Goal: Task Accomplishment & Management: Complete application form

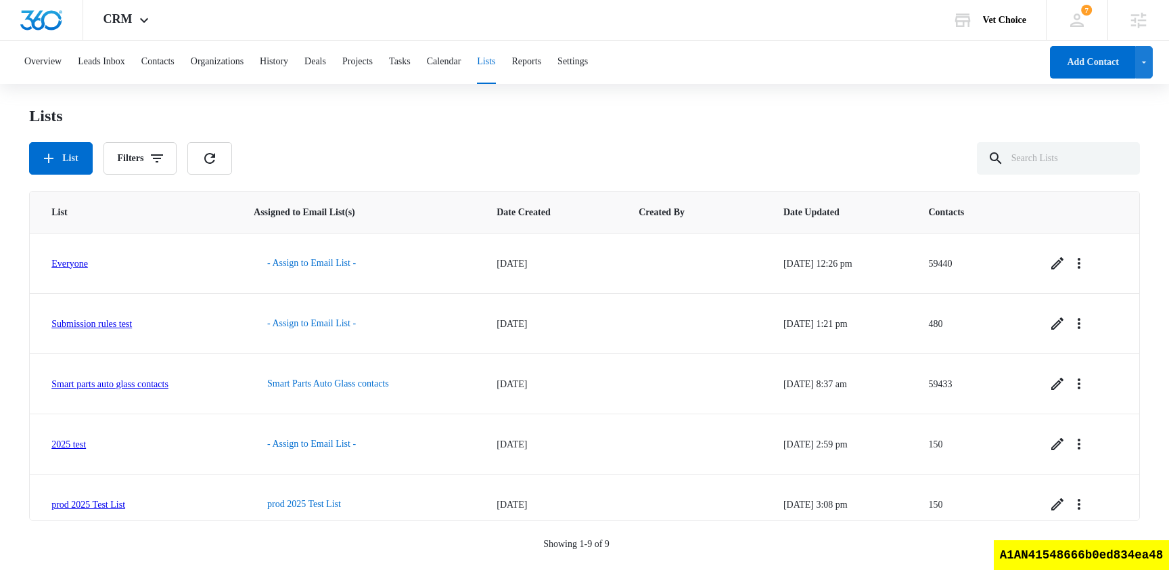
click at [436, 166] on div "List Filters" at bounding box center [584, 158] width 1111 height 32
click at [157, 60] on button "Contacts" at bounding box center [157, 62] width 33 height 43
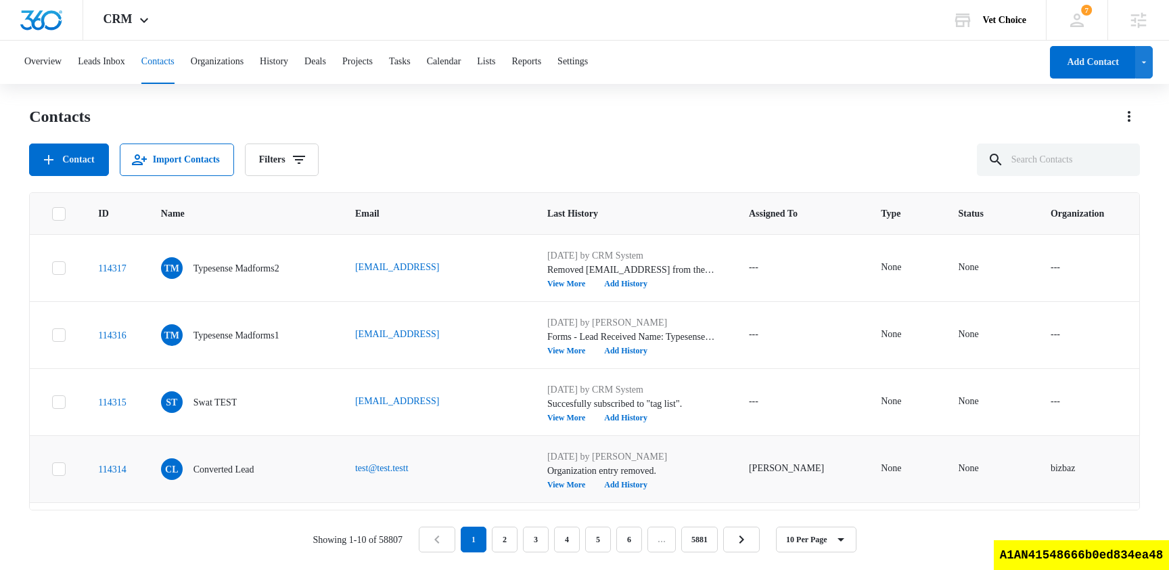
scroll to position [394, 0]
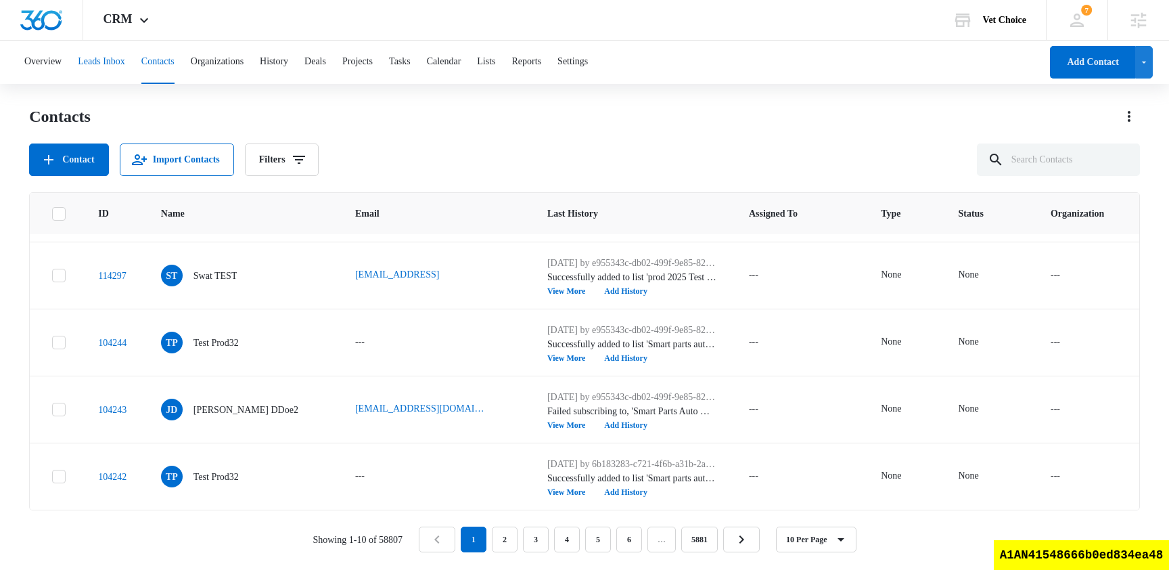
click at [125, 70] on button "Leads Inbox" at bounding box center [101, 62] width 47 height 43
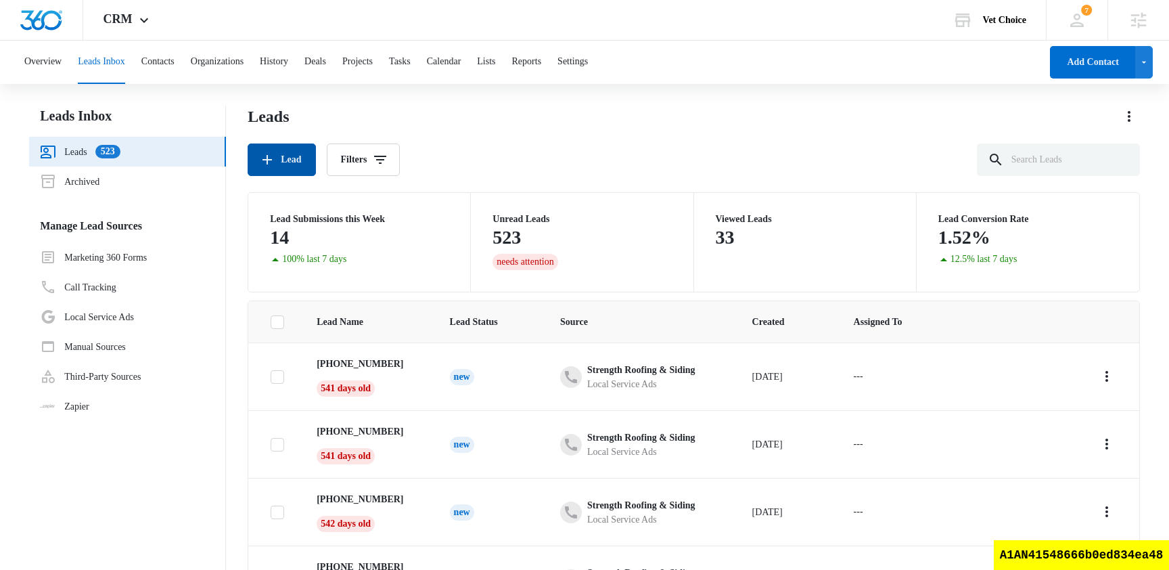
click at [295, 156] on button "Lead" at bounding box center [282, 159] width 68 height 32
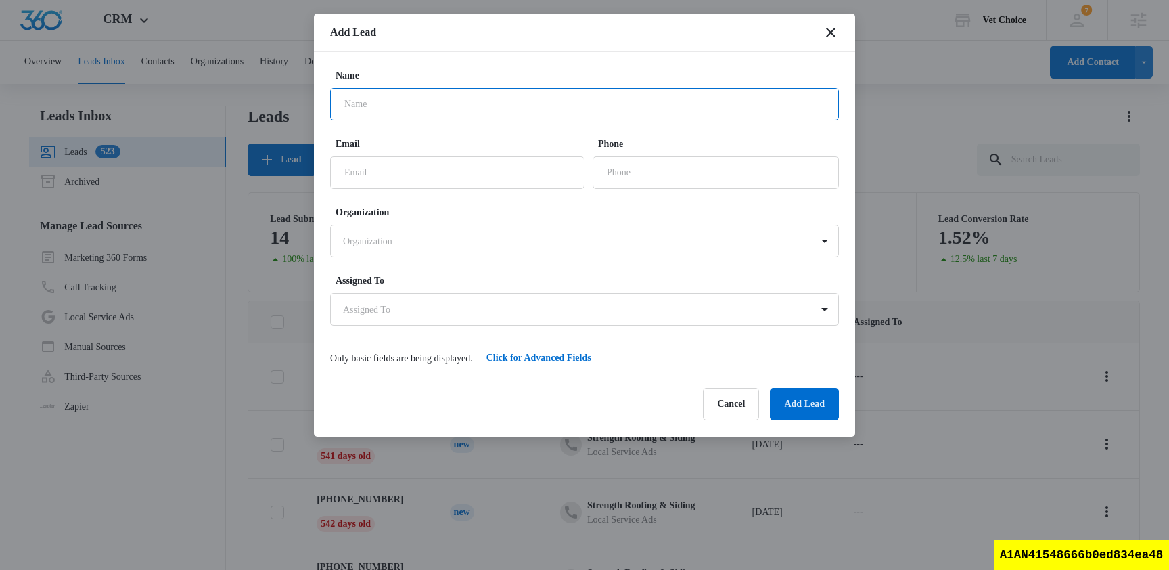
click at [425, 99] on input "Name" at bounding box center [584, 104] width 509 height 32
type input "s"
type input "hello world"
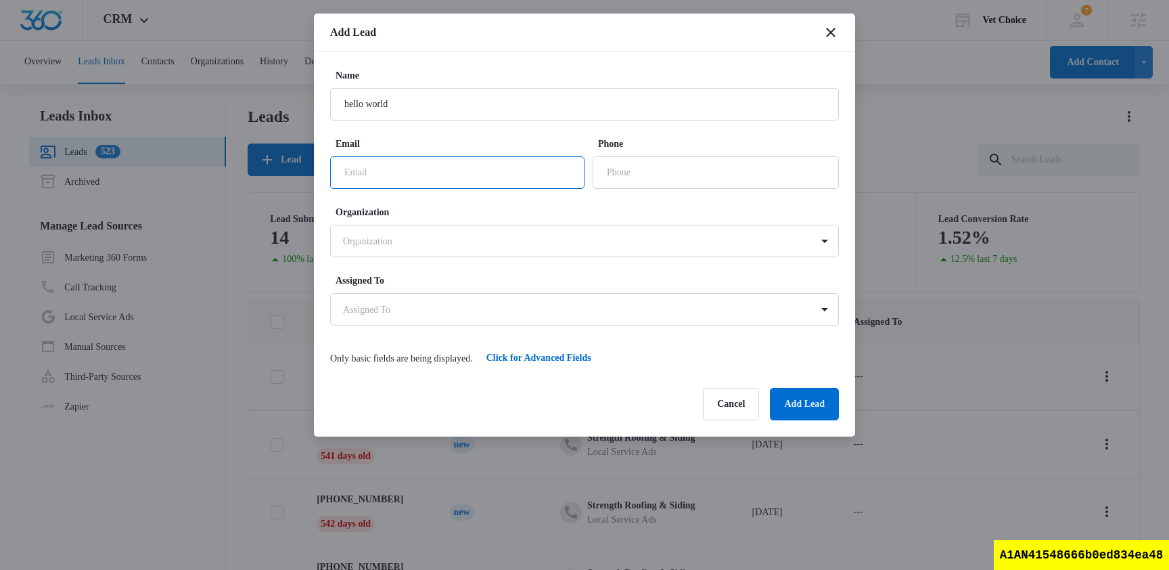
click at [400, 169] on input "Email" at bounding box center [457, 172] width 254 height 32
type input "[EMAIL_ADDRESS]"
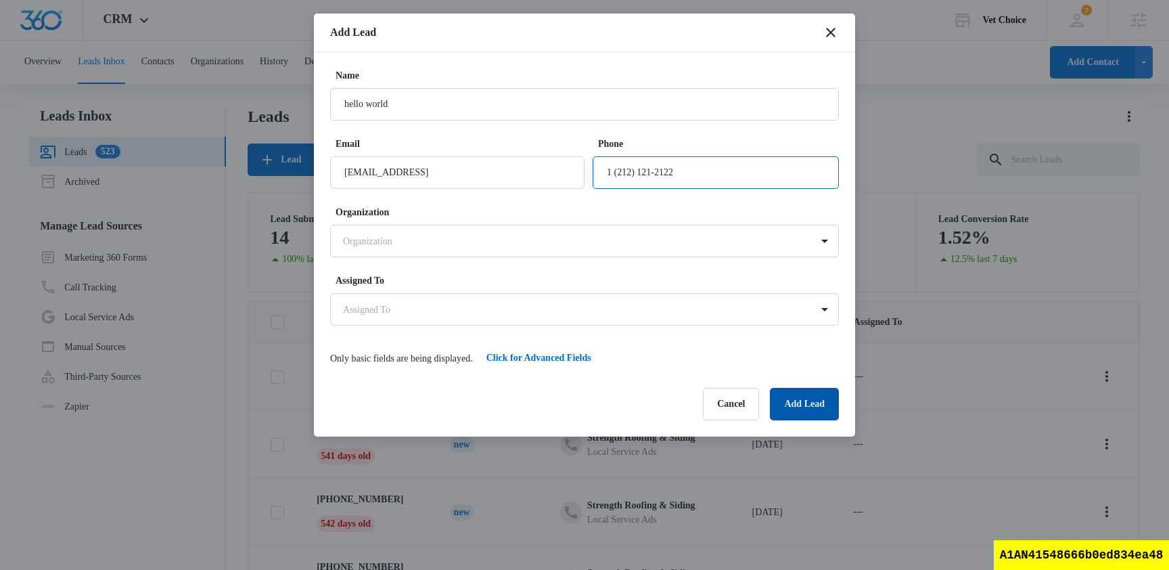
type input "1 (212) 121-2122"
click at [818, 411] on button "Add Lead" at bounding box center [804, 404] width 69 height 32
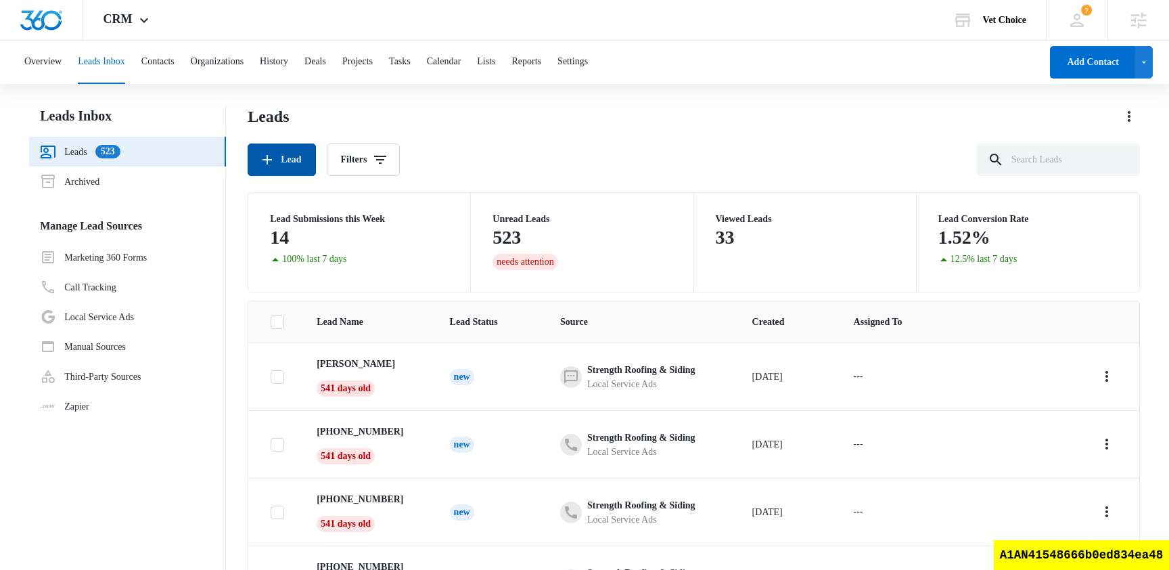
scroll to position [107, 0]
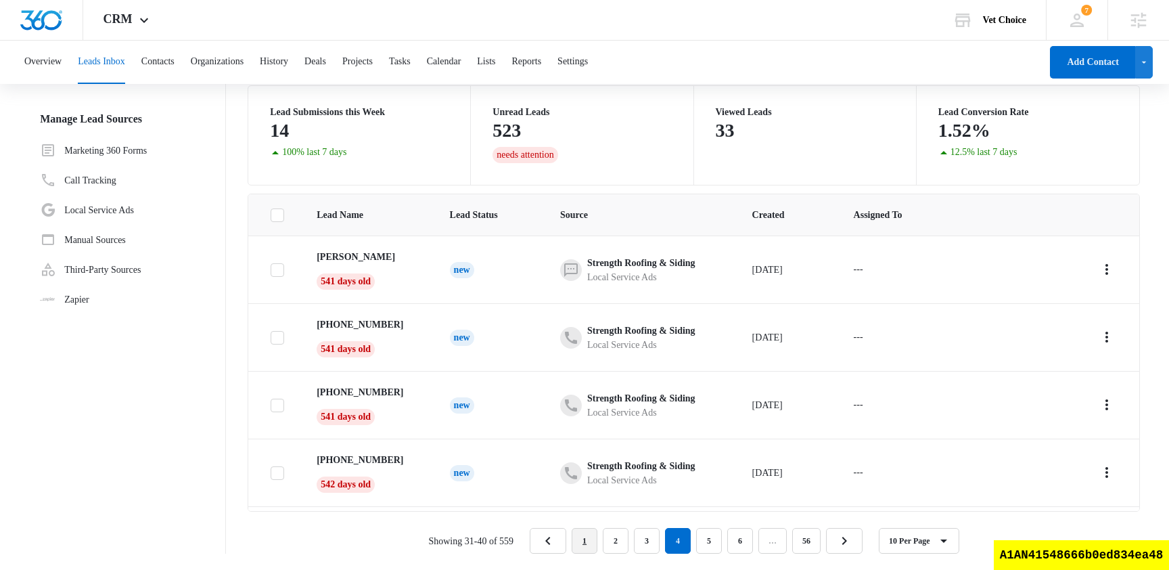
click at [594, 541] on link "1" at bounding box center [585, 541] width 26 height 26
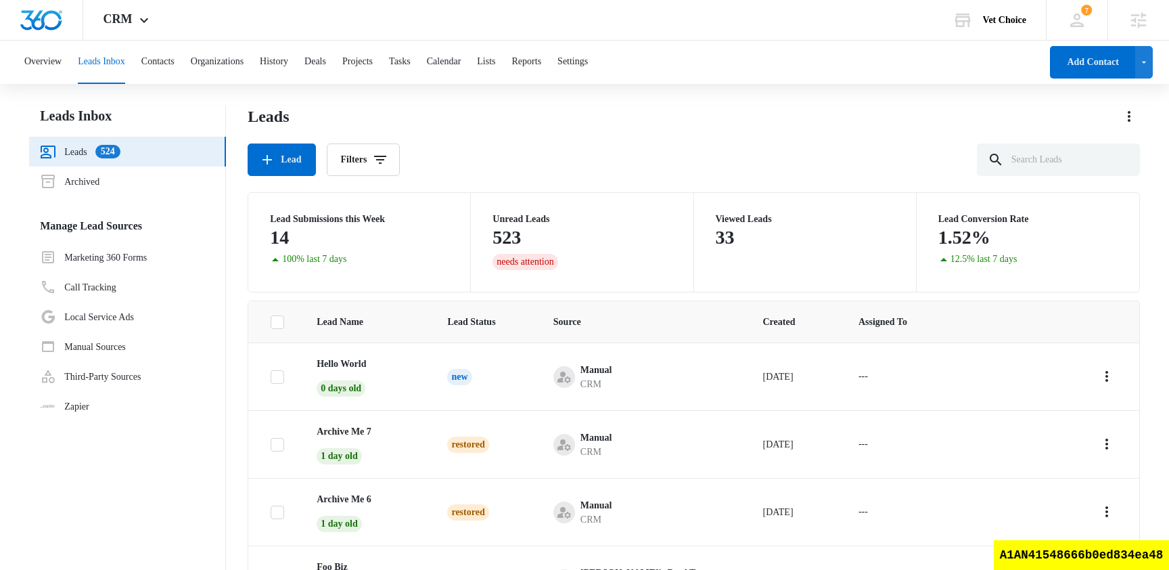
click at [527, 136] on div "Leads Lead Filters" at bounding box center [694, 141] width 892 height 70
click at [136, 260] on link "Marketing 360 Forms" at bounding box center [93, 257] width 107 height 16
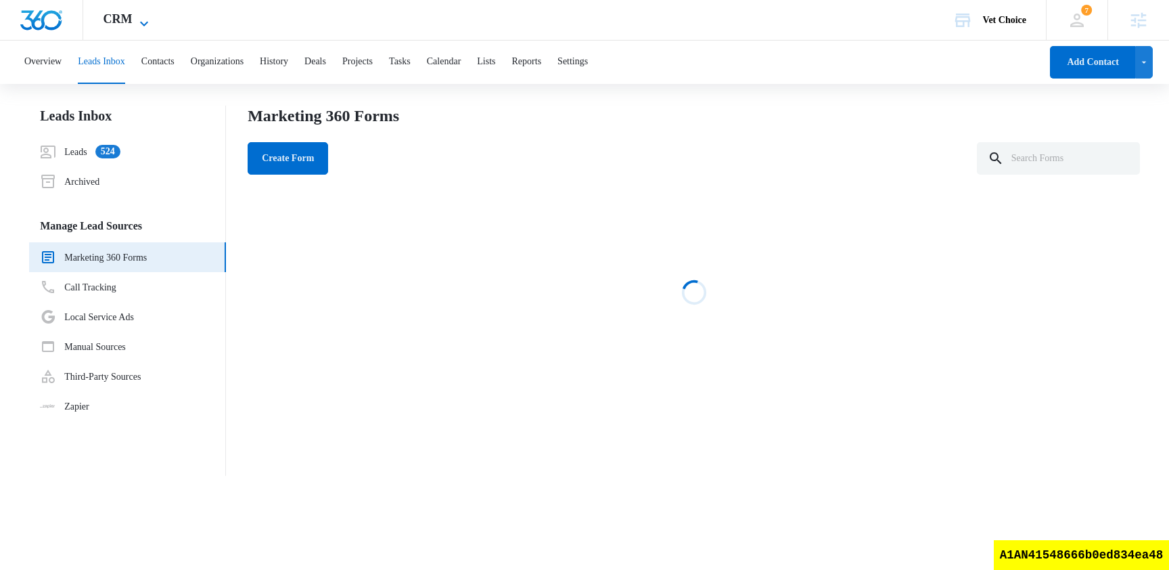
click at [143, 20] on icon at bounding box center [144, 24] width 16 height 16
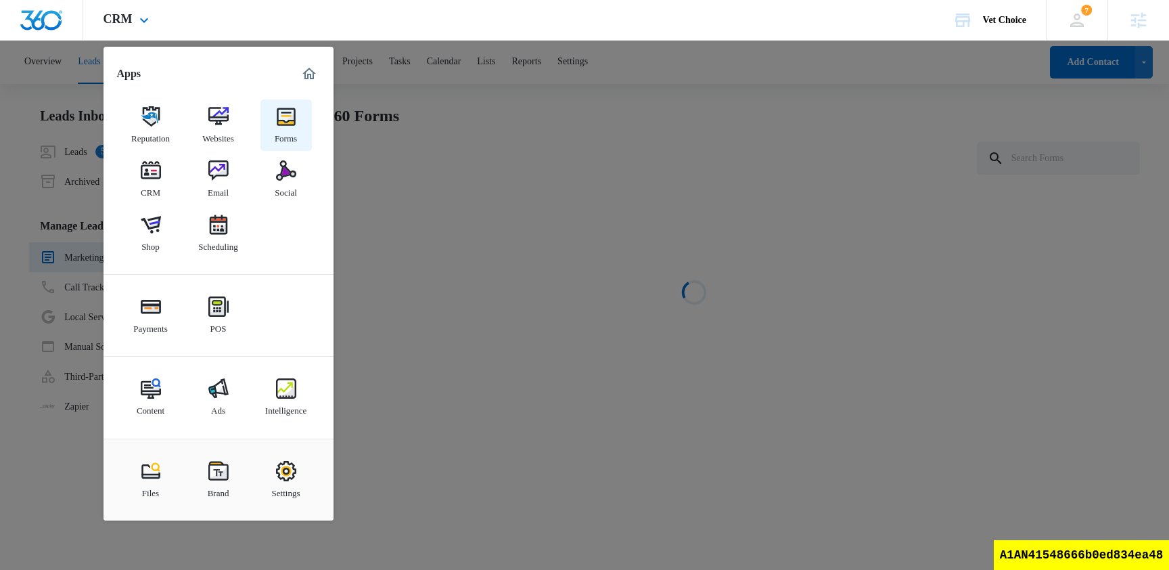
click at [283, 118] on img at bounding box center [286, 116] width 20 height 20
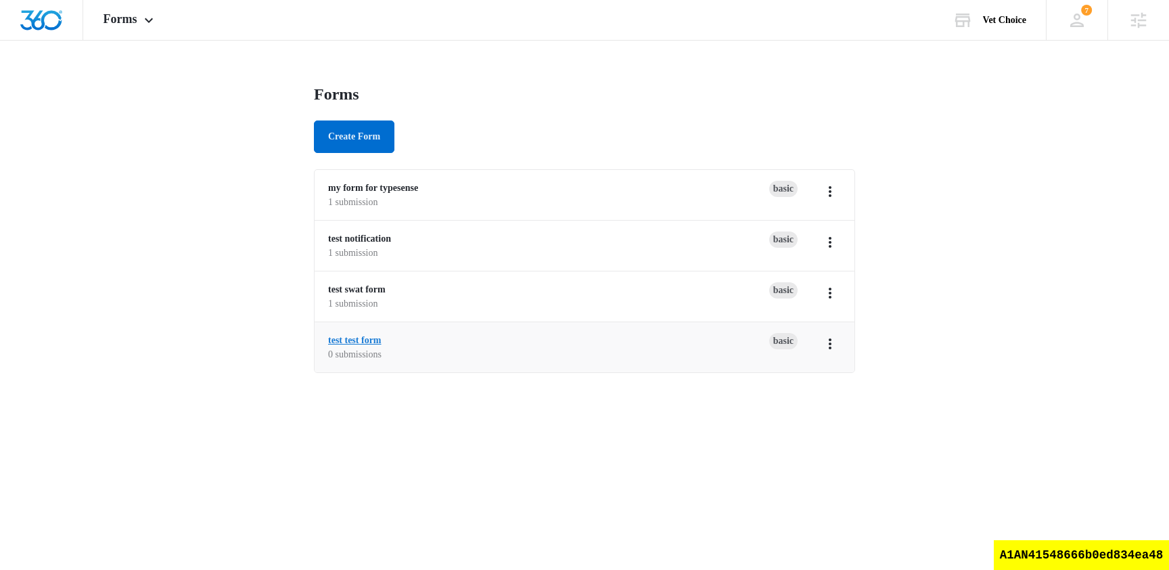
click at [379, 337] on link "test test form" at bounding box center [354, 340] width 53 height 10
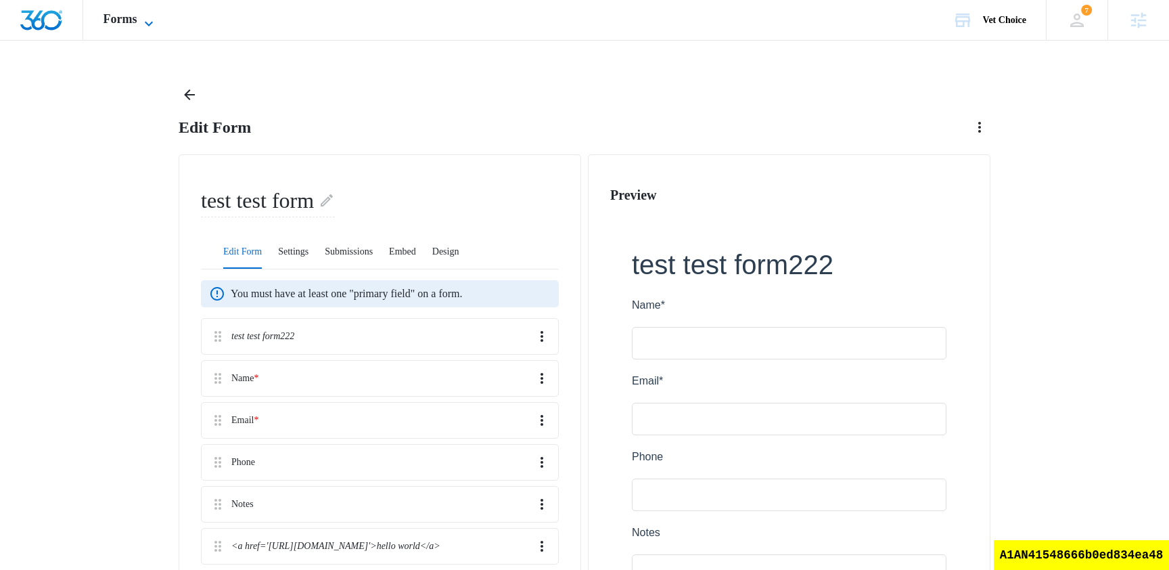
click at [119, 20] on span "Forms" at bounding box center [120, 19] width 34 height 14
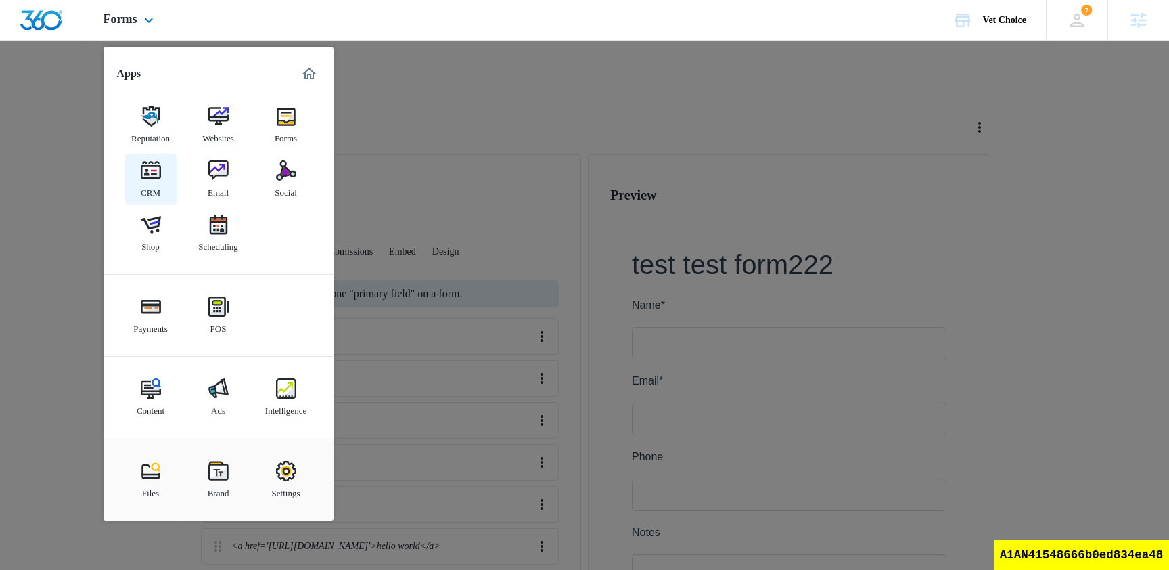
click at [145, 179] on img at bounding box center [151, 170] width 20 height 20
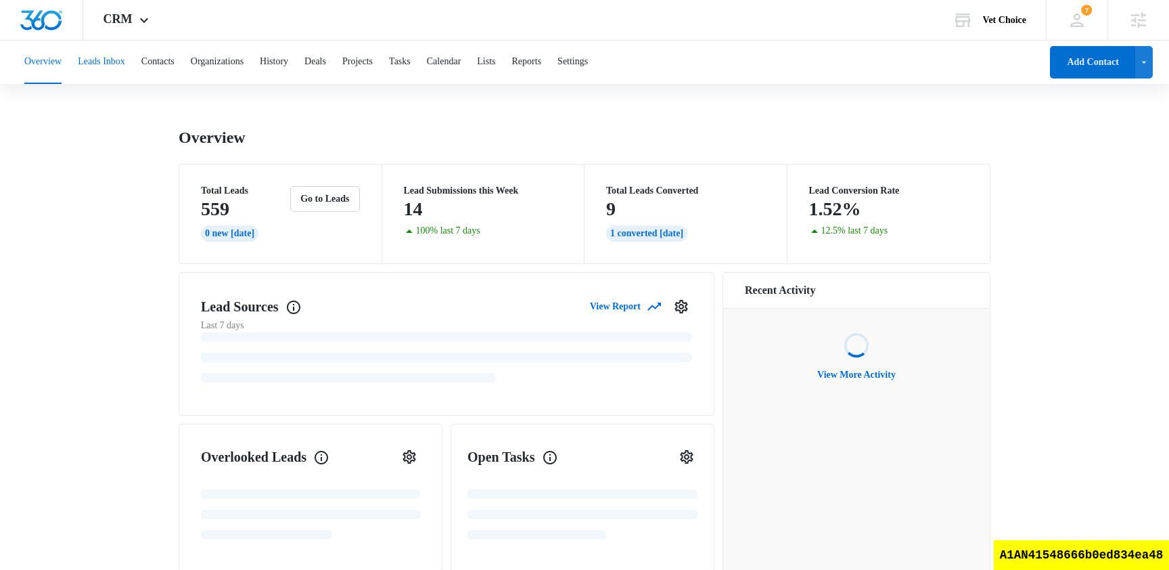
click at [115, 66] on button "Leads Inbox" at bounding box center [101, 62] width 47 height 43
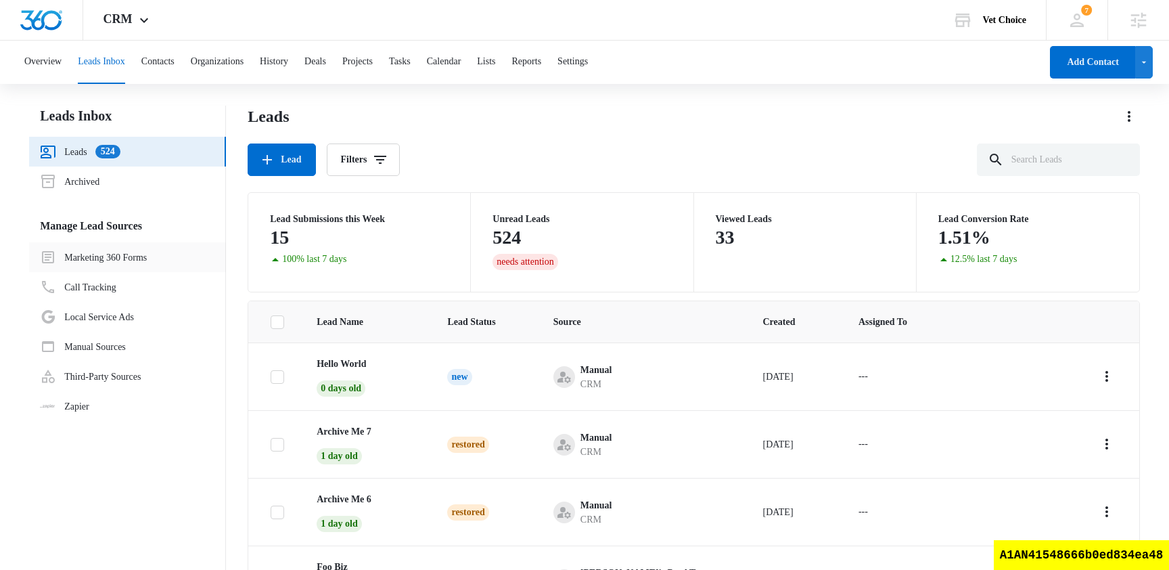
click at [137, 262] on link "Marketing 360 Forms" at bounding box center [93, 257] width 107 height 16
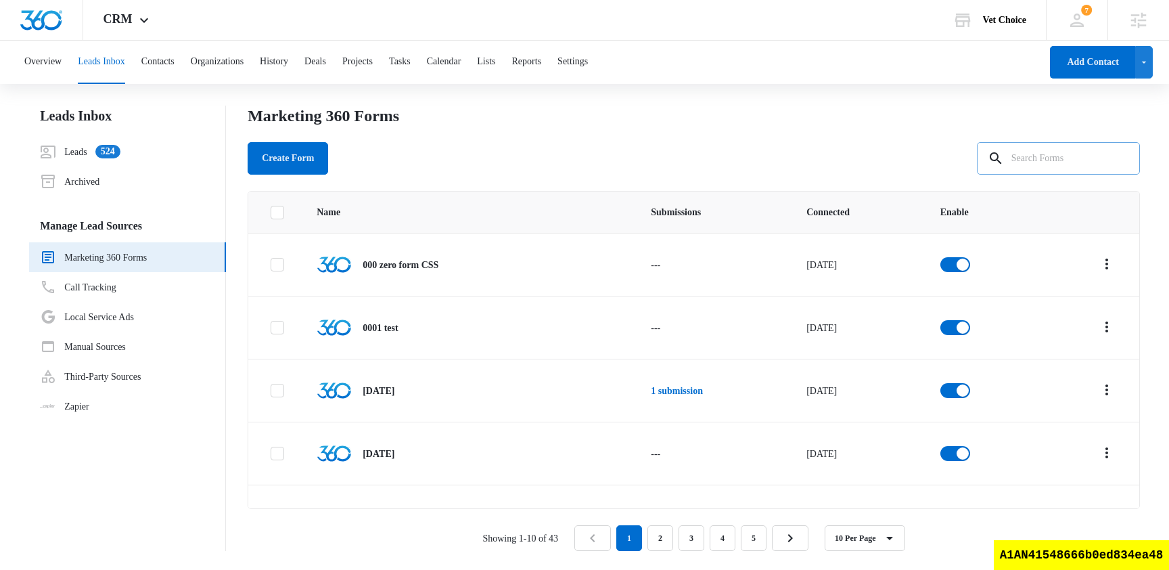
click at [1061, 162] on input "text" at bounding box center [1058, 158] width 163 height 32
type input "test test form"
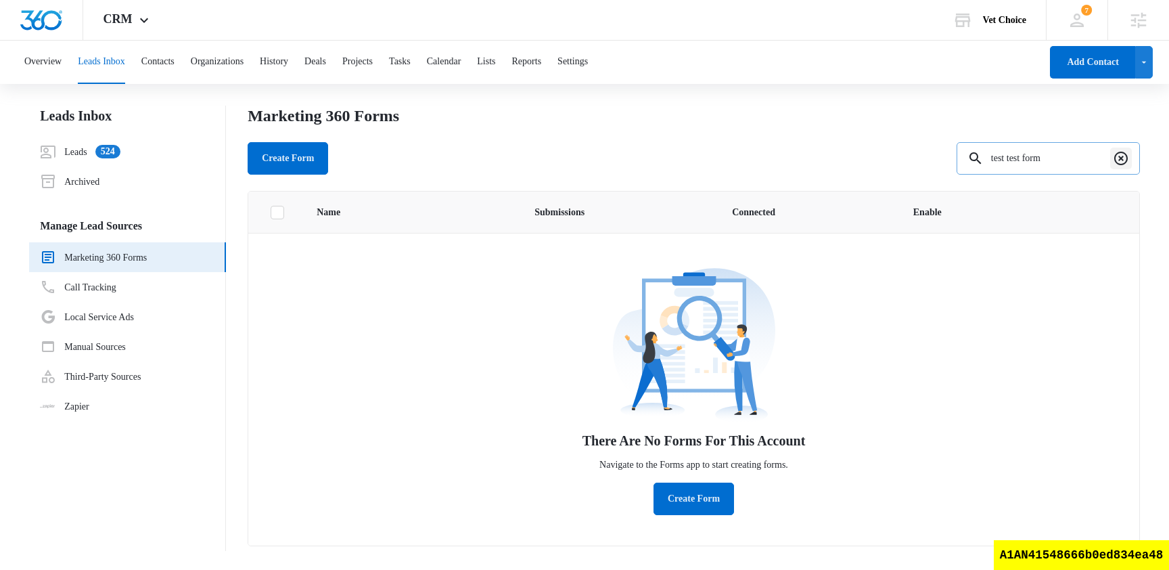
click at [1126, 154] on icon "Clear" at bounding box center [1121, 158] width 16 height 16
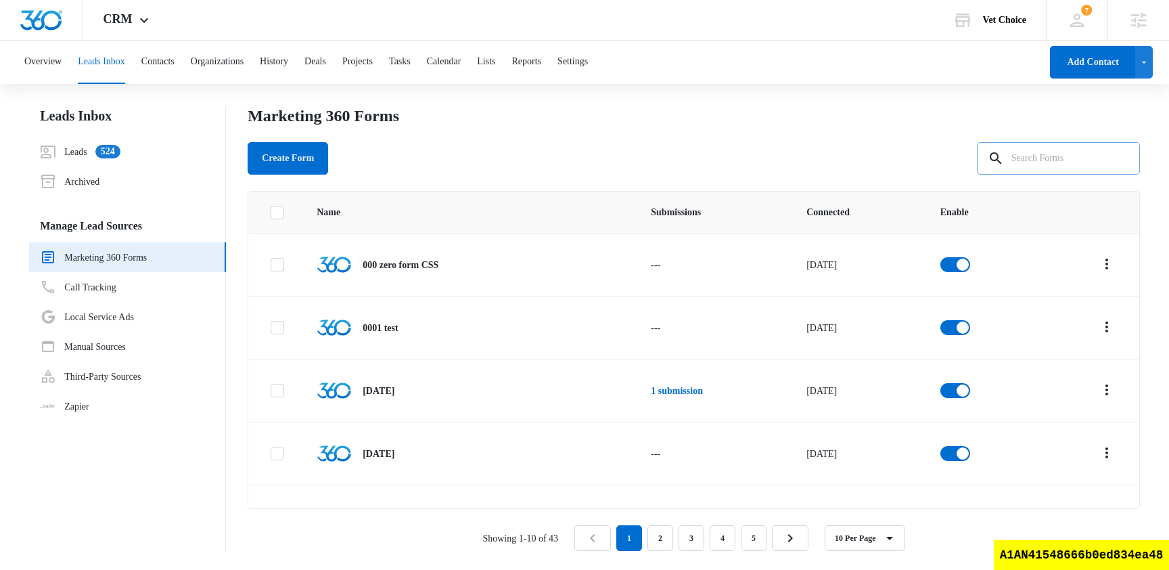
click at [1050, 162] on input "text" at bounding box center [1058, 158] width 163 height 32
type input "test"
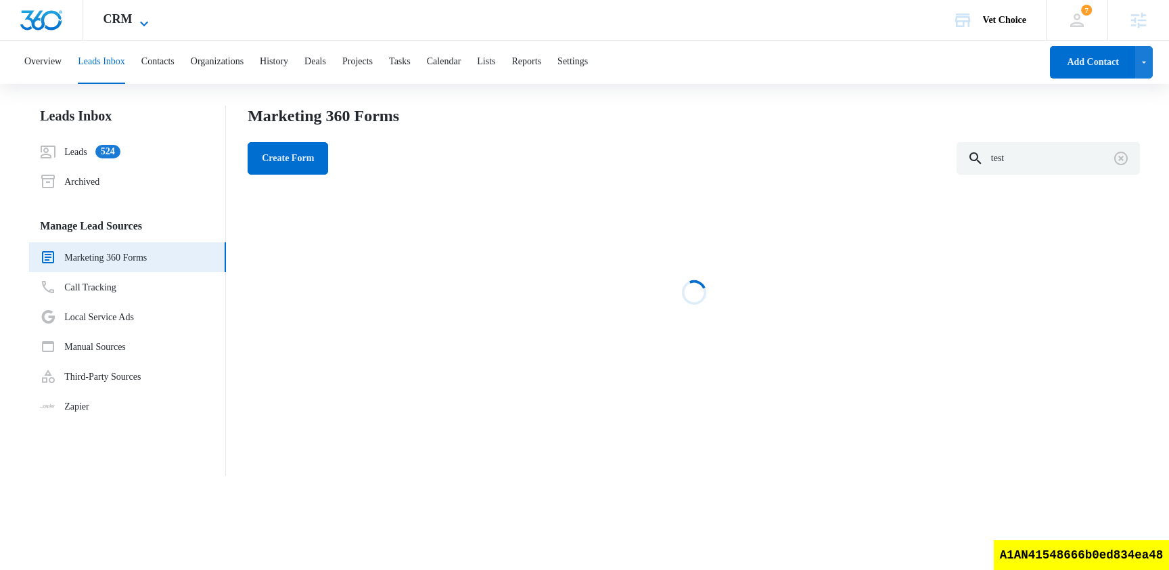
click at [129, 20] on span "CRM" at bounding box center [117, 19] width 29 height 14
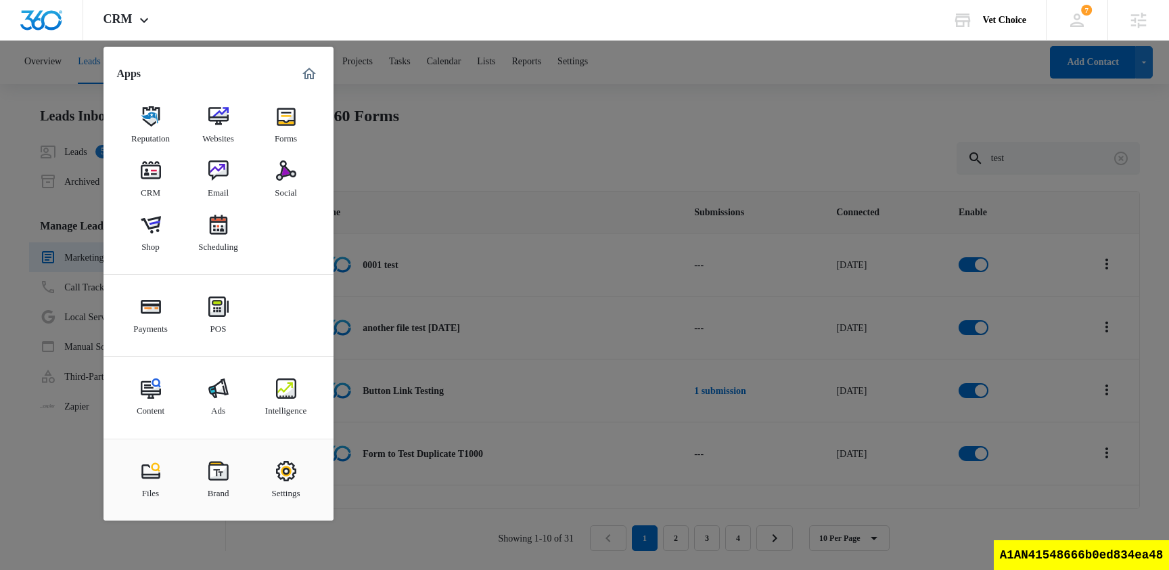
click at [499, 170] on div at bounding box center [584, 285] width 1169 height 570
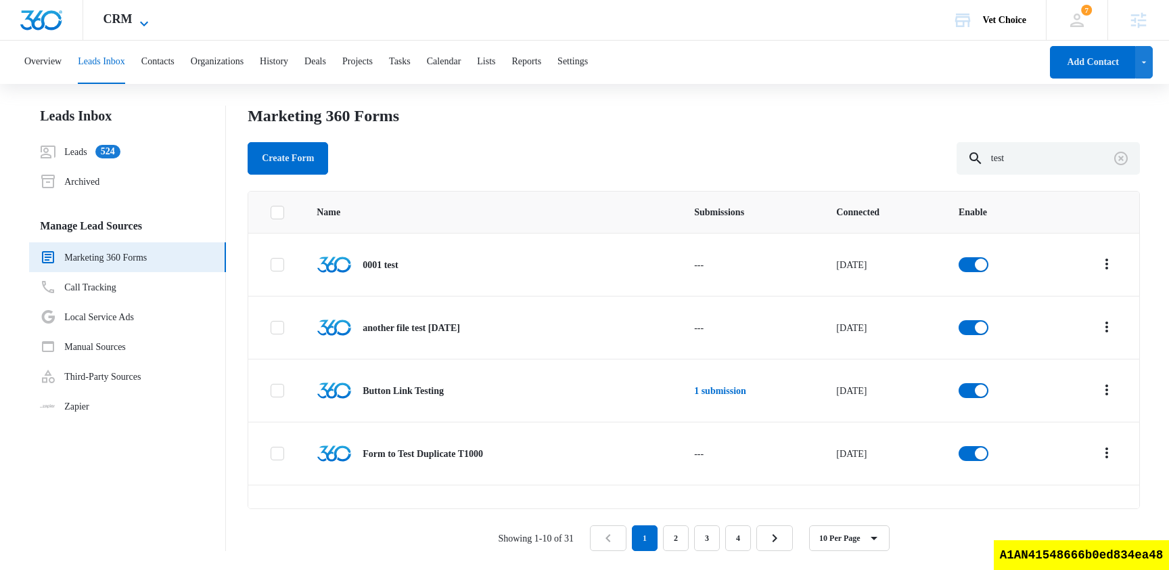
click at [143, 23] on icon at bounding box center [144, 24] width 16 height 16
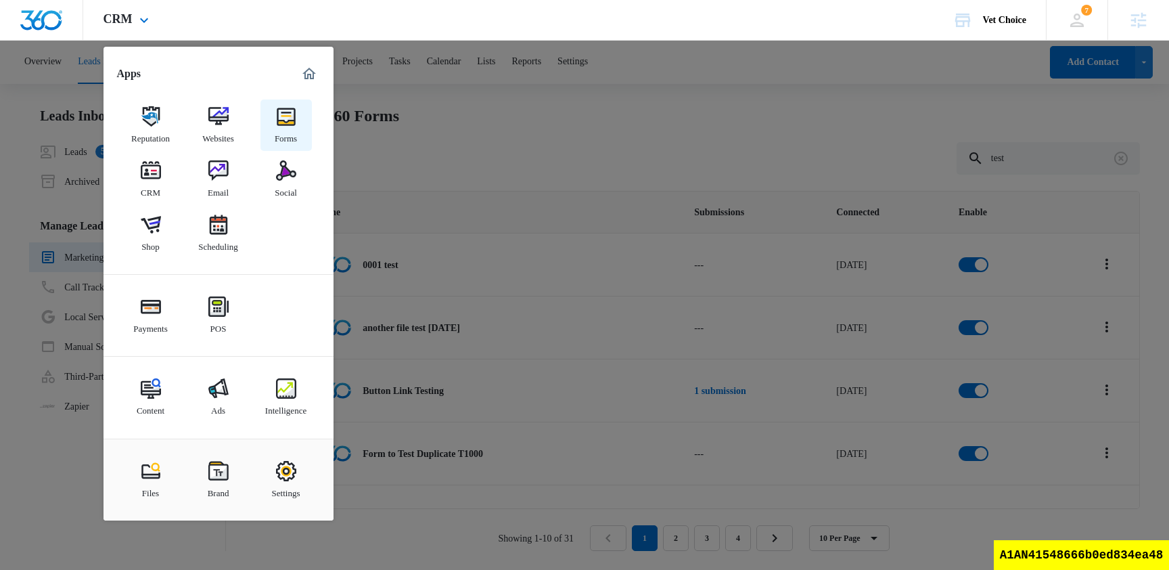
click at [300, 129] on link "Forms" at bounding box center [285, 124] width 51 height 51
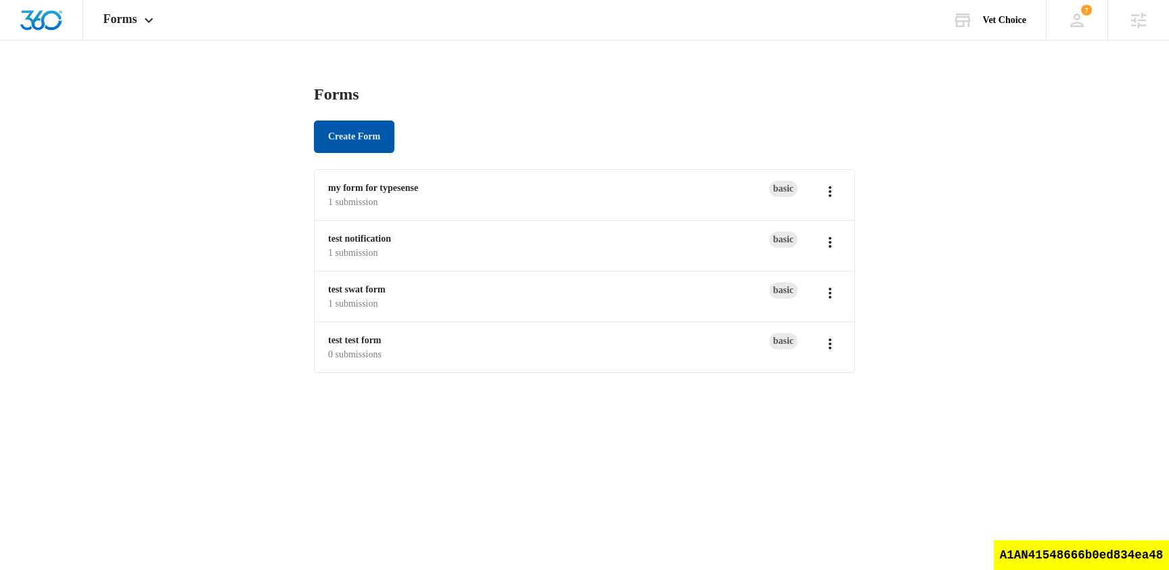
click at [371, 129] on button "Create Form" at bounding box center [354, 136] width 80 height 32
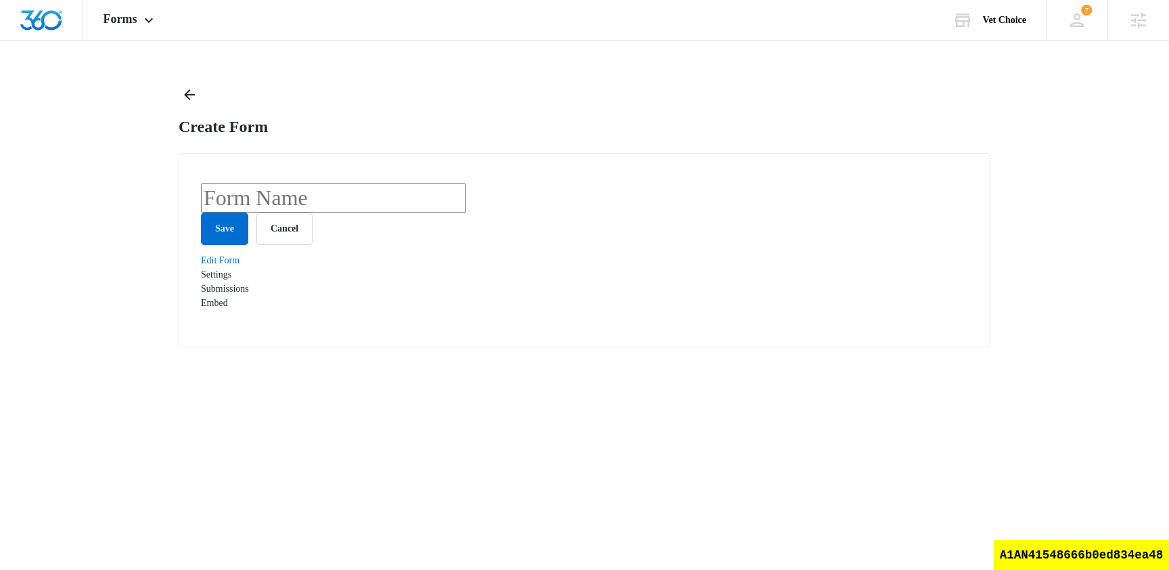
click at [453, 195] on input "text" at bounding box center [333, 197] width 265 height 29
type input "typesense test form"
click at [221, 245] on button "Save" at bounding box center [224, 228] width 47 height 32
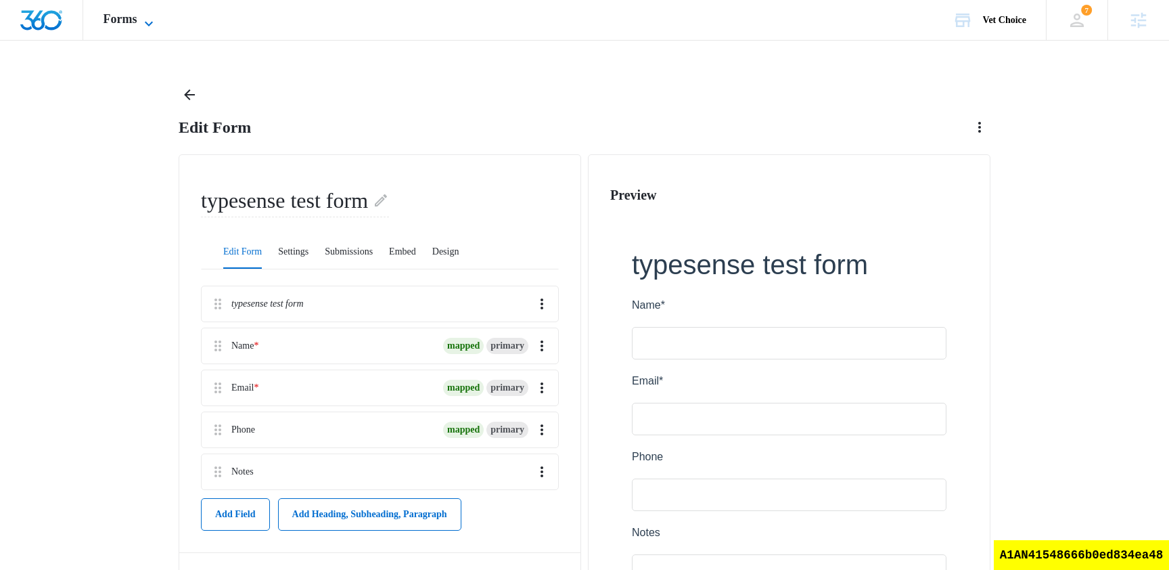
click at [130, 20] on span "Forms" at bounding box center [120, 19] width 34 height 14
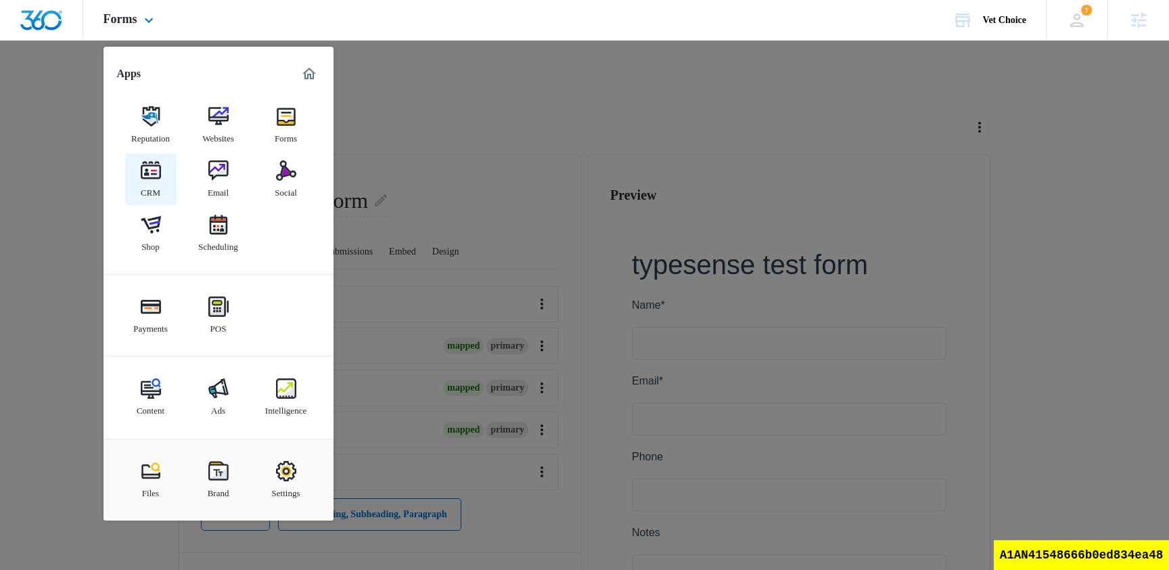
click at [150, 176] on img at bounding box center [151, 170] width 20 height 20
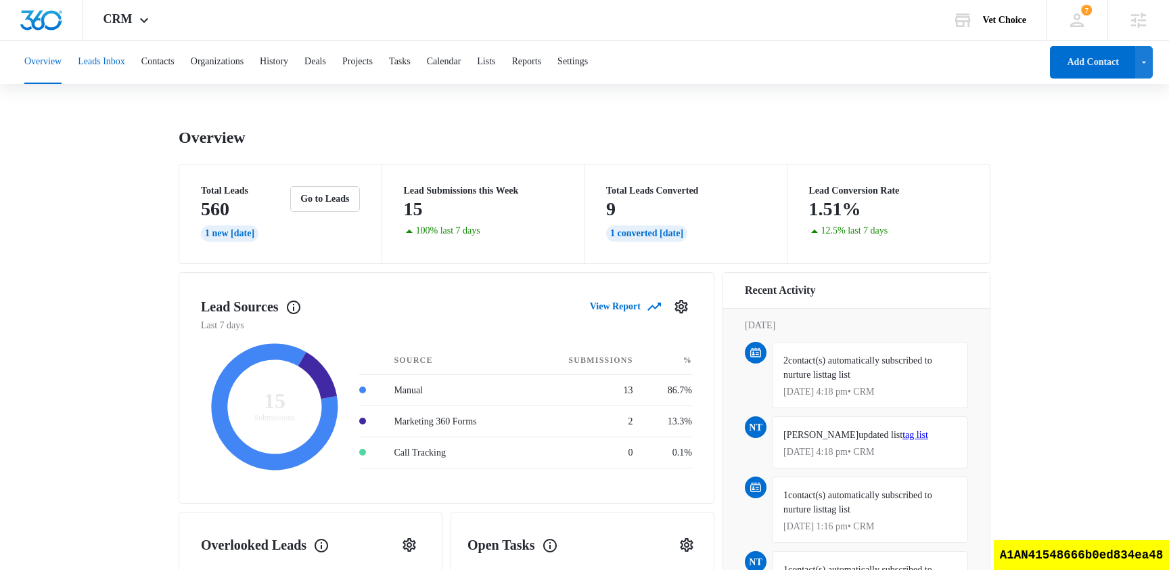
click at [118, 58] on button "Leads Inbox" at bounding box center [101, 62] width 47 height 43
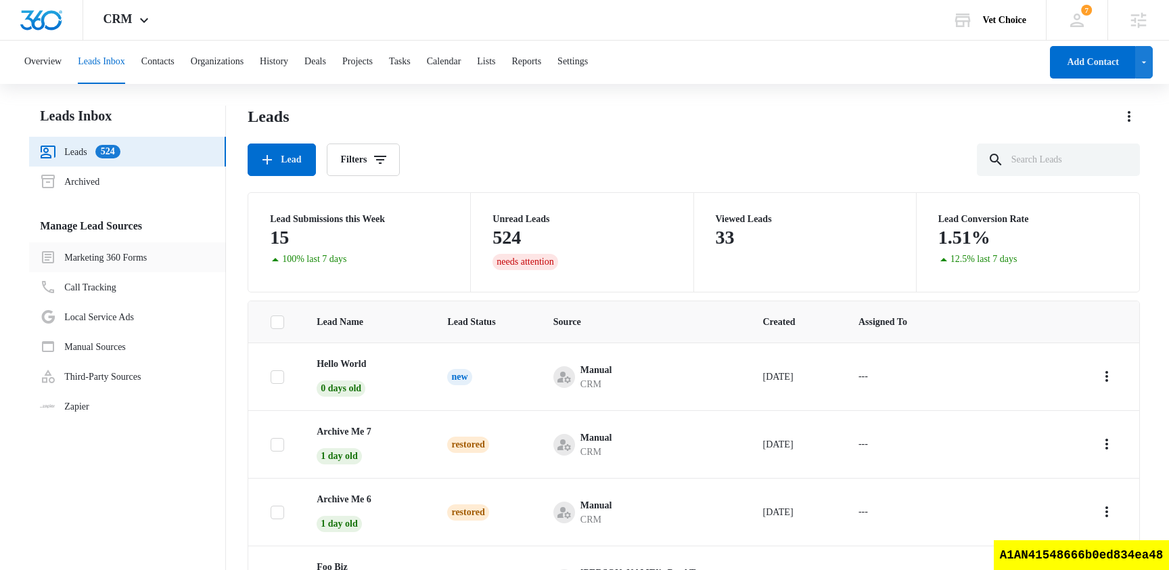
click at [133, 252] on link "Marketing 360 Forms" at bounding box center [93, 257] width 107 height 16
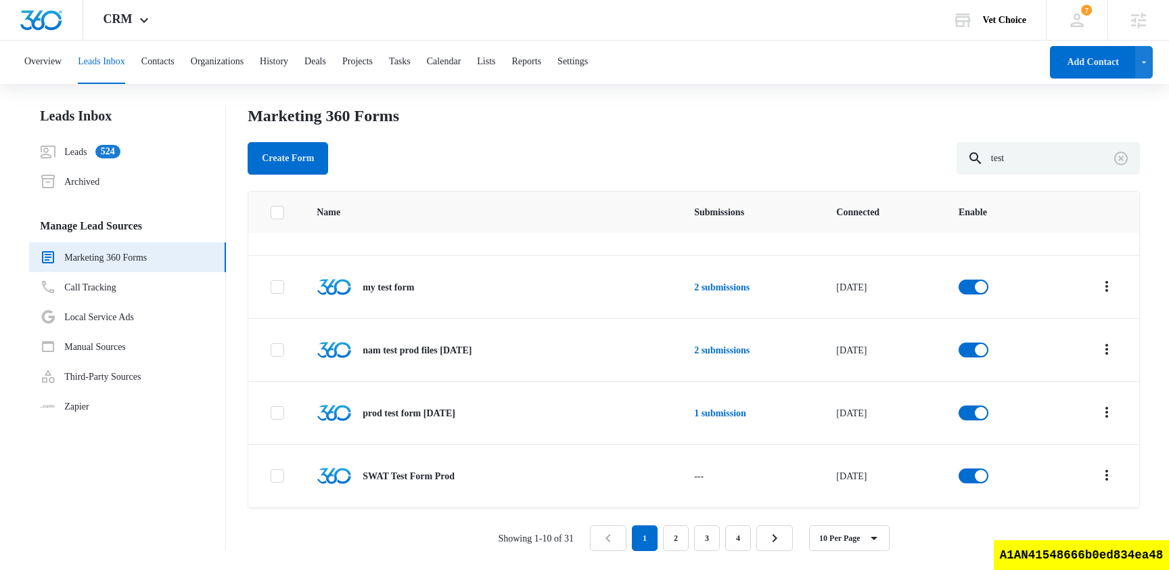
scroll to position [354, 0]
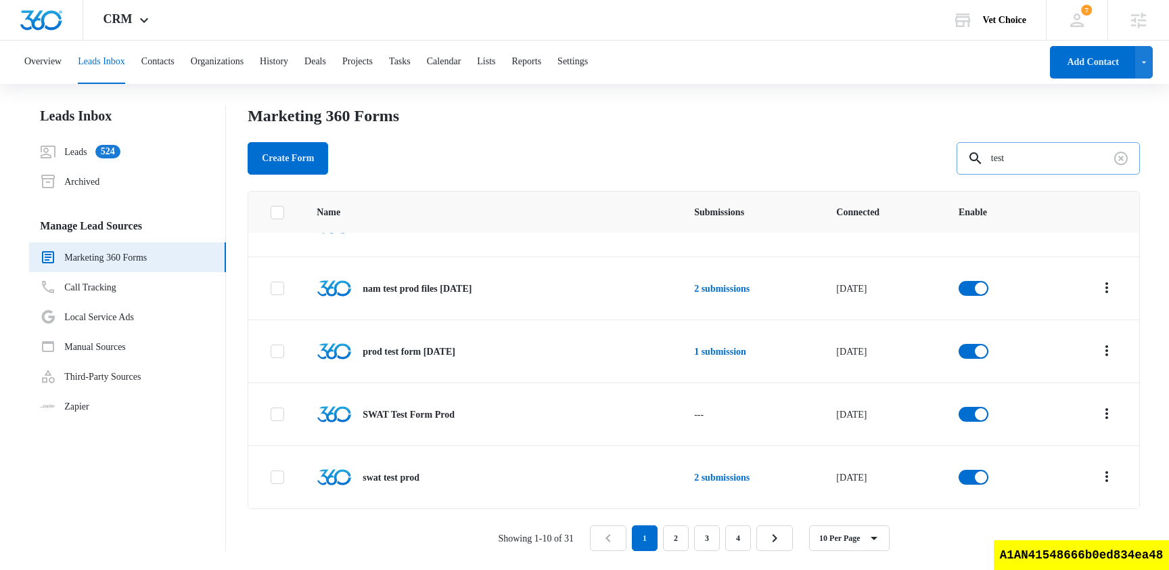
click at [1035, 162] on input "test" at bounding box center [1047, 158] width 183 height 32
type input "typesense"
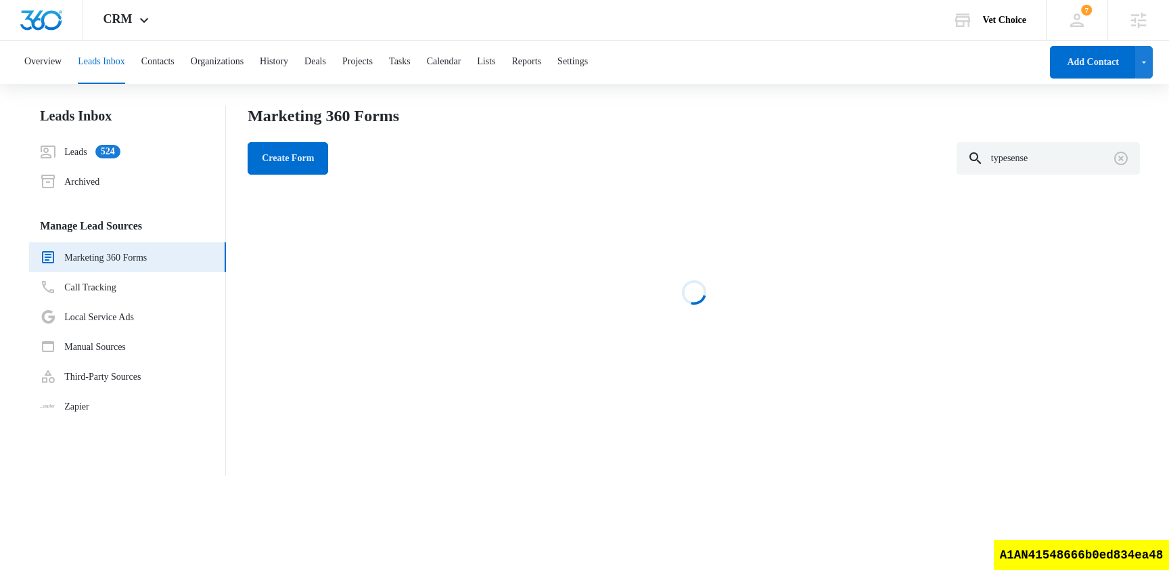
scroll to position [0, 0]
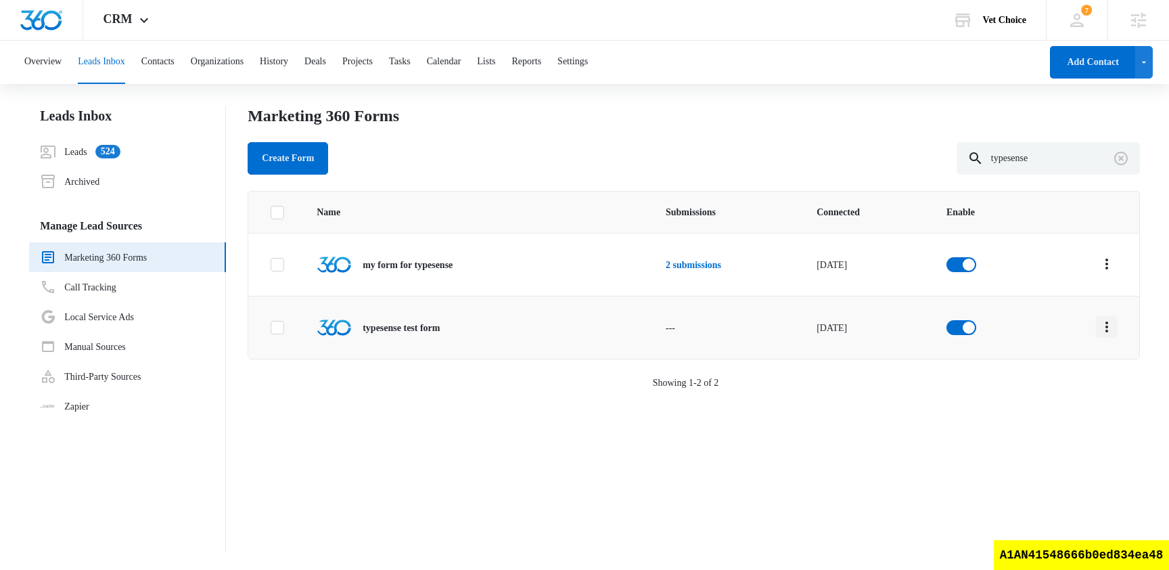
click at [1108, 325] on icon "Overflow Menu" at bounding box center [1106, 327] width 16 height 16
click at [1054, 424] on div "Submission Rules" at bounding box center [1050, 425] width 68 height 9
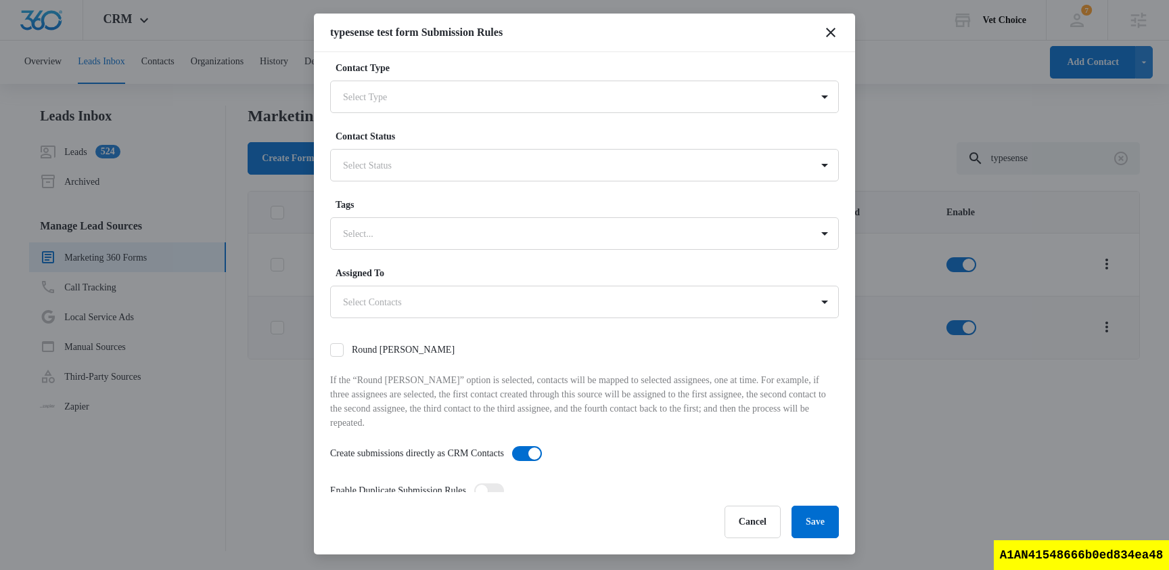
scroll to position [44, 0]
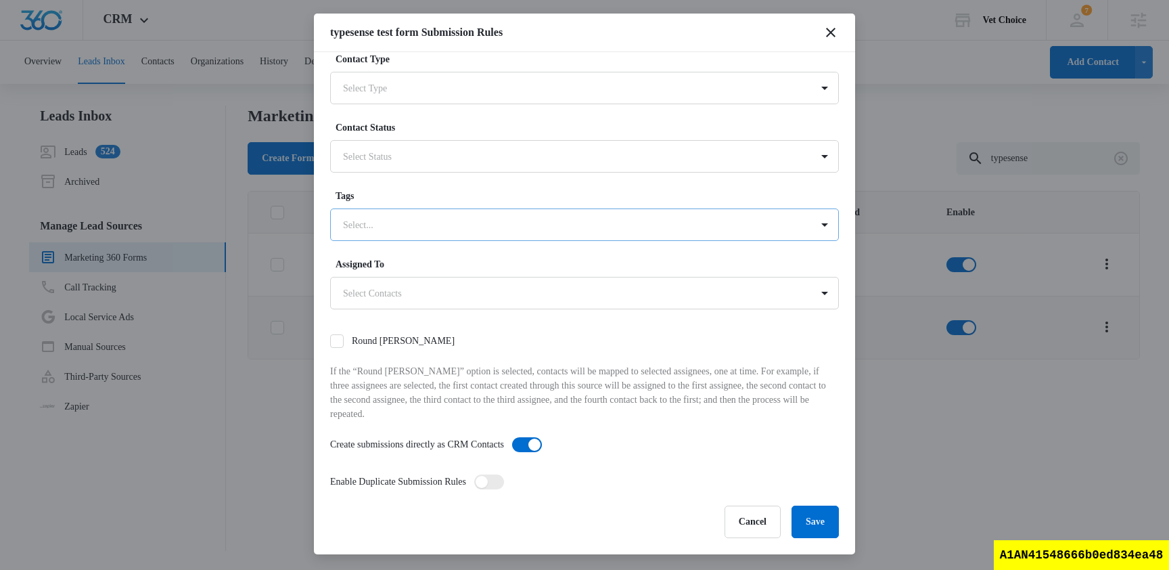
click at [523, 230] on div at bounding box center [568, 224] width 450 height 17
type input "bbq"
click at [416, 272] on div "bbq" at bounding box center [582, 272] width 473 height 14
click at [534, 193] on label "Tags" at bounding box center [589, 196] width 509 height 14
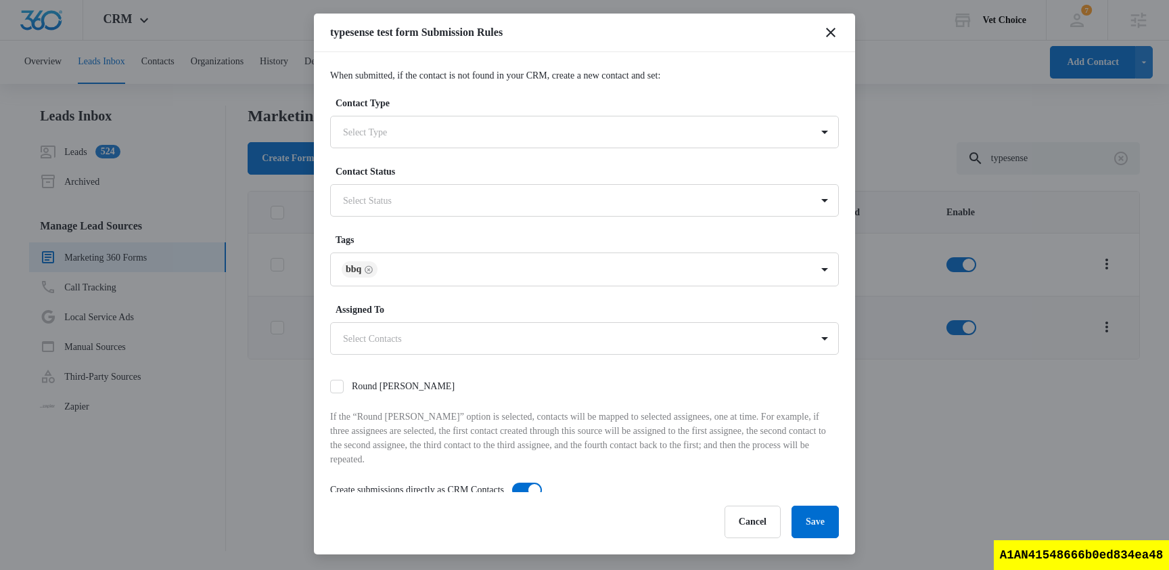
scroll to position [59, 0]
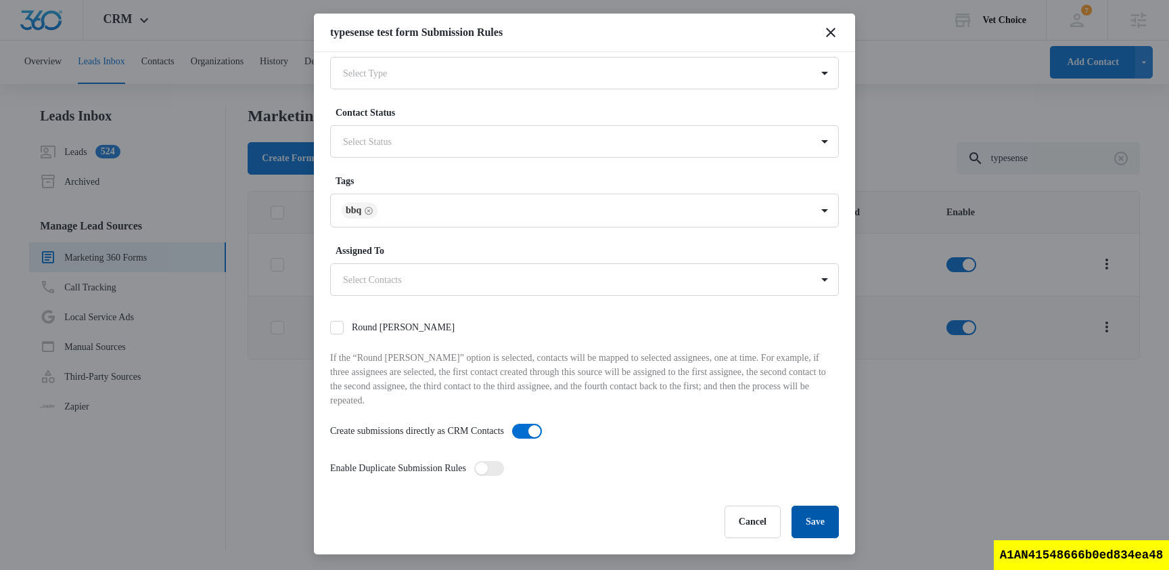
click at [827, 521] on button "Save" at bounding box center [814, 521] width 47 height 32
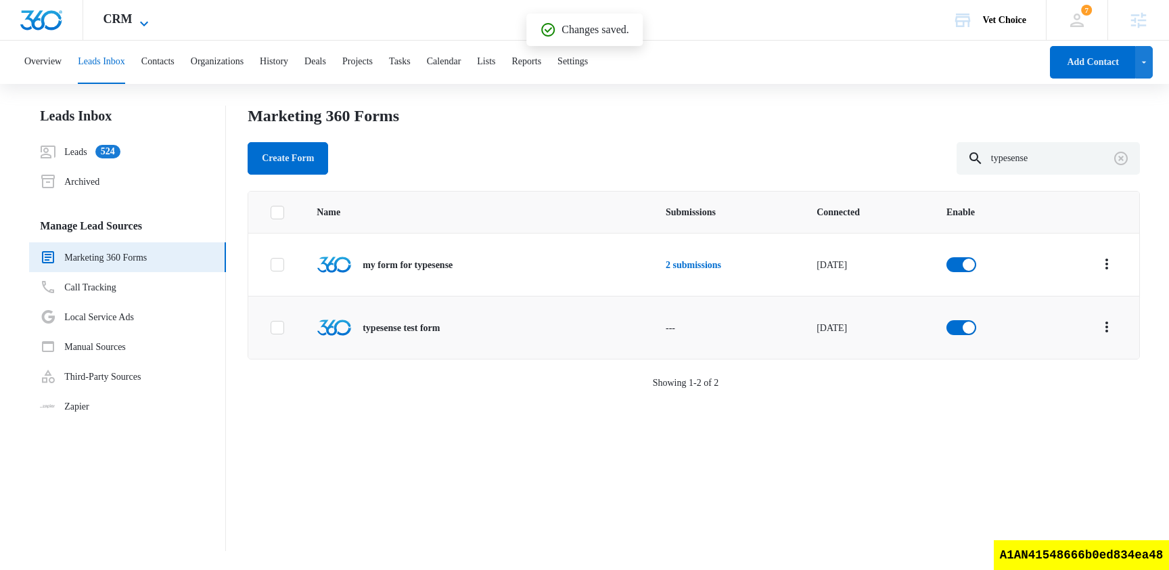
click at [117, 21] on span "CRM" at bounding box center [117, 19] width 29 height 14
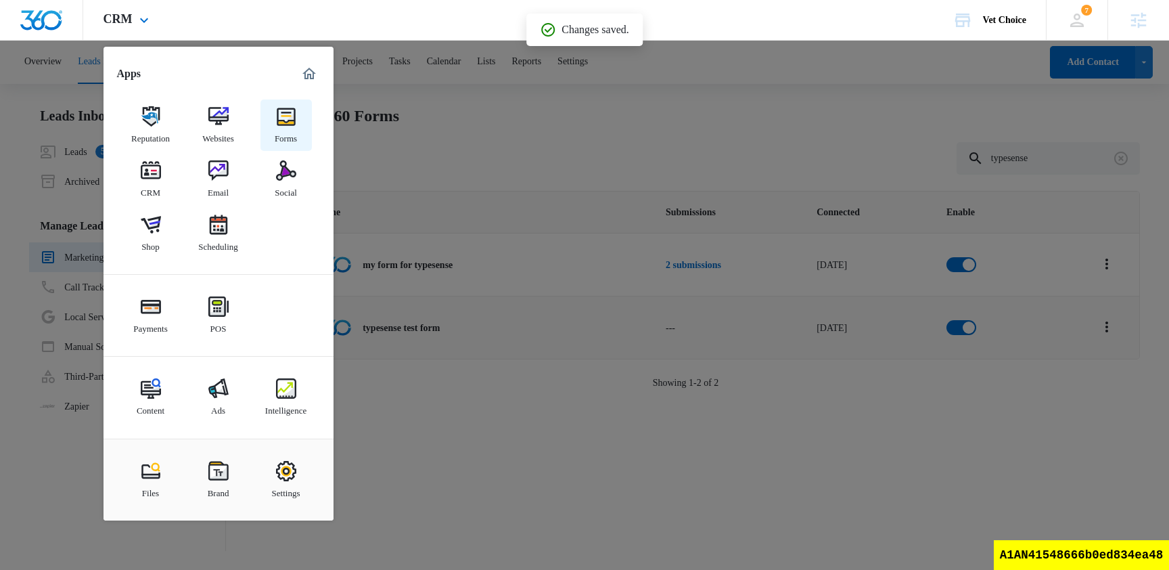
click at [294, 131] on div "Forms" at bounding box center [286, 135] width 22 height 18
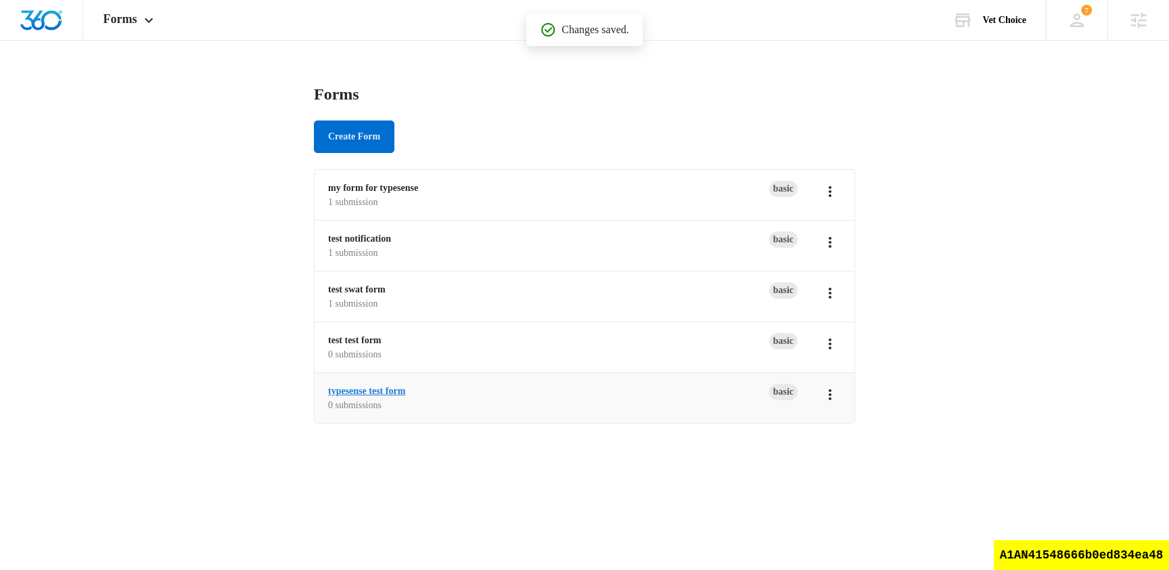
click at [375, 391] on link "typesense test form" at bounding box center [366, 391] width 77 height 10
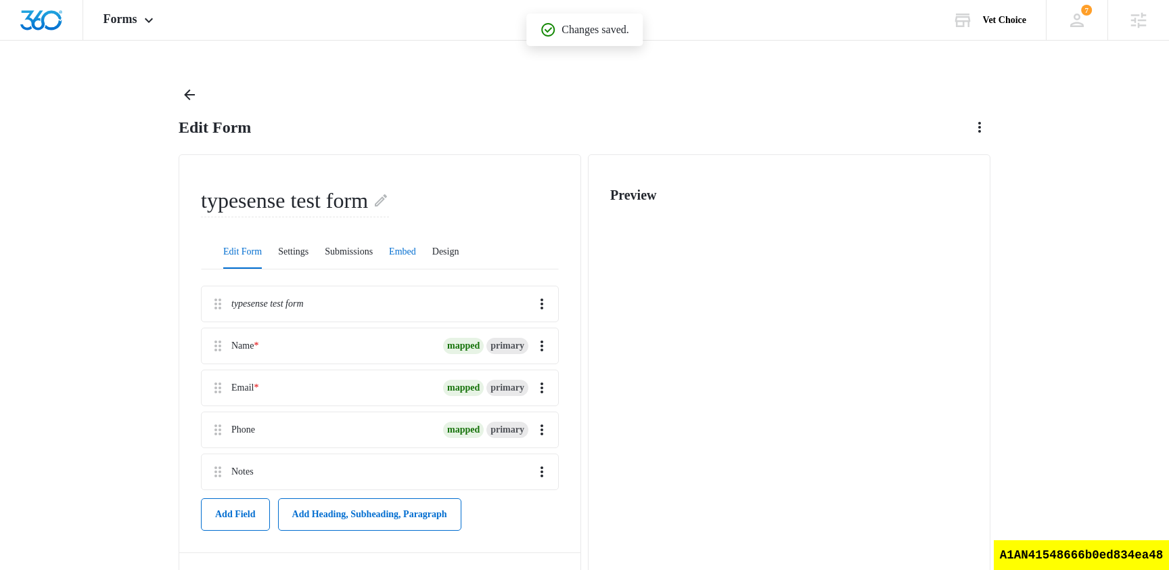
click at [416, 247] on button "Embed" at bounding box center [402, 252] width 27 height 32
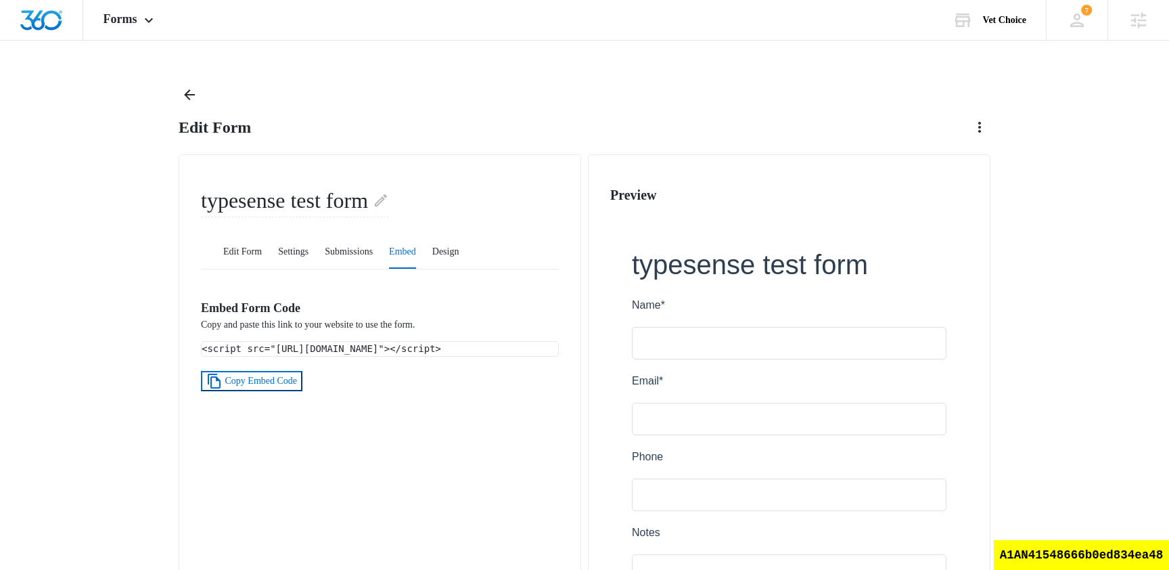
drag, startPoint x: 438, startPoint y: 382, endPoint x: 187, endPoint y: 344, distance: 253.9
click at [187, 344] on div "typesense test form Edit Form Settings Submissions Embed Design Embed Form Code…" at bounding box center [380, 422] width 402 height 536
copy code "<script src="https://stage.marketing360.com/forms/loader/load.js?id=689f37fc3d0…"
click at [124, 13] on span "Forms" at bounding box center [120, 19] width 34 height 14
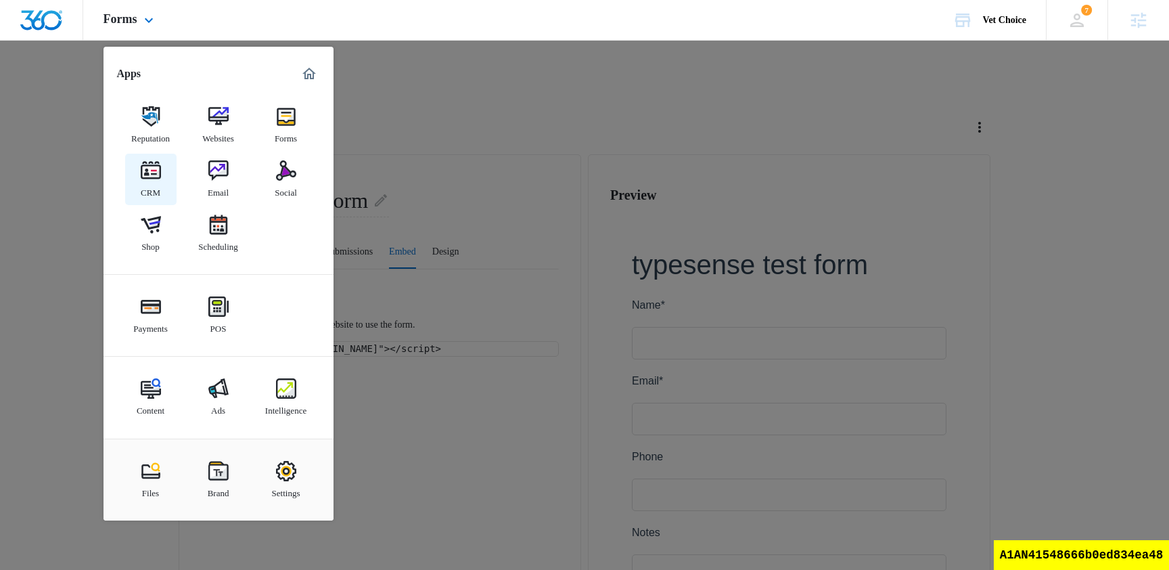
click at [135, 172] on link "CRM" at bounding box center [150, 179] width 51 height 51
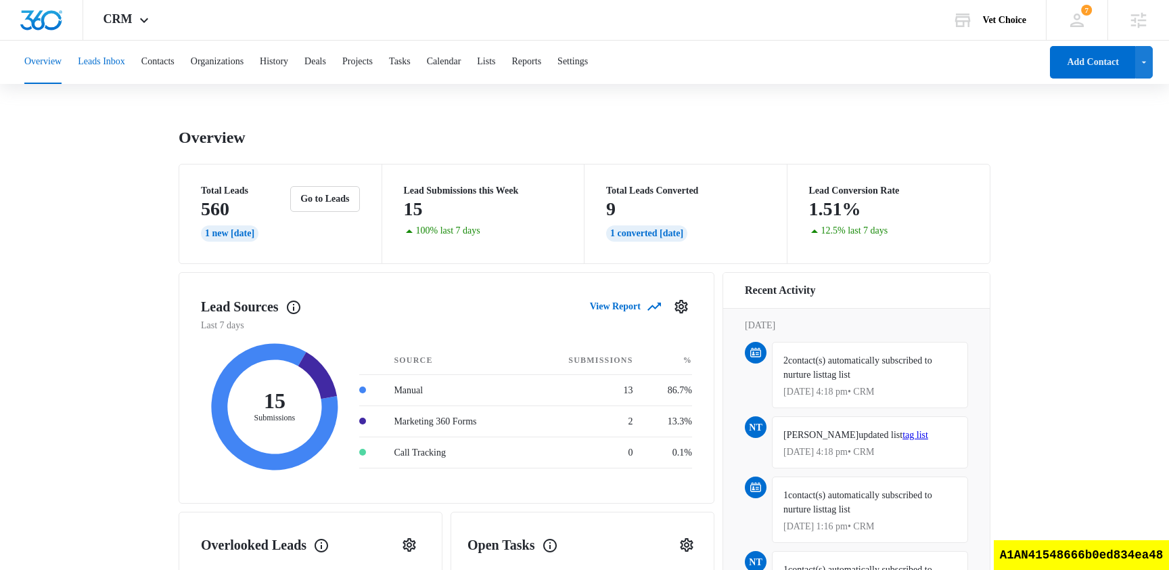
click at [115, 72] on button "Leads Inbox" at bounding box center [101, 62] width 47 height 43
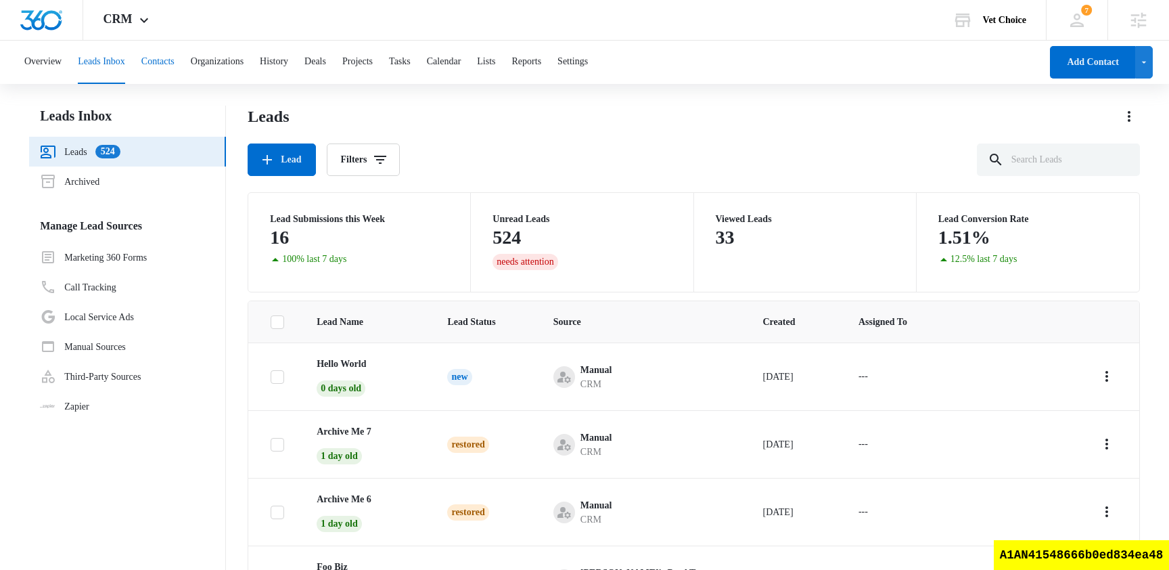
click at [175, 69] on button "Contacts" at bounding box center [157, 62] width 33 height 43
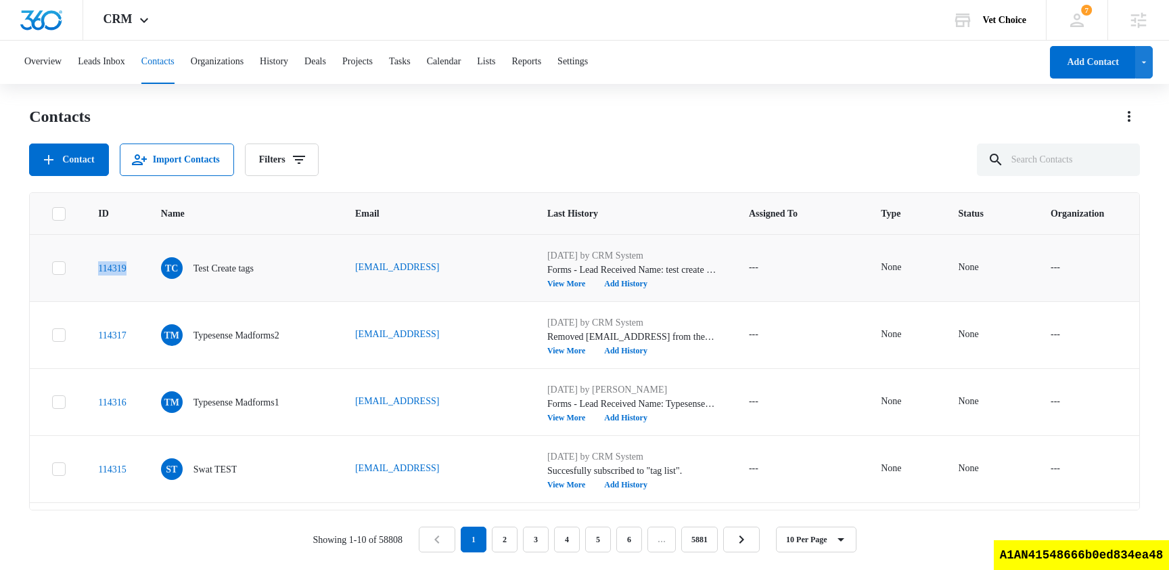
drag, startPoint x: 143, startPoint y: 271, endPoint x: 95, endPoint y: 271, distance: 47.3
click at [95, 271] on td "114319" at bounding box center [113, 267] width 63 height 67
copy link "114319"
click at [281, 107] on div "Contacts" at bounding box center [584, 117] width 1111 height 22
click at [125, 65] on button "Leads Inbox" at bounding box center [101, 62] width 47 height 43
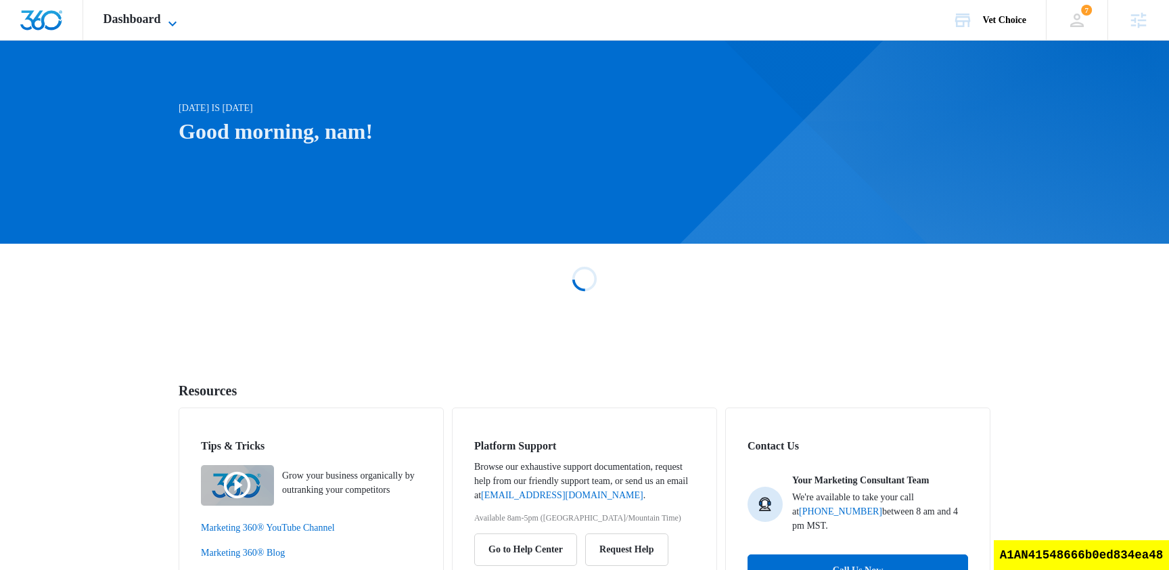
click at [143, 22] on span "Dashboard" at bounding box center [131, 19] width 57 height 14
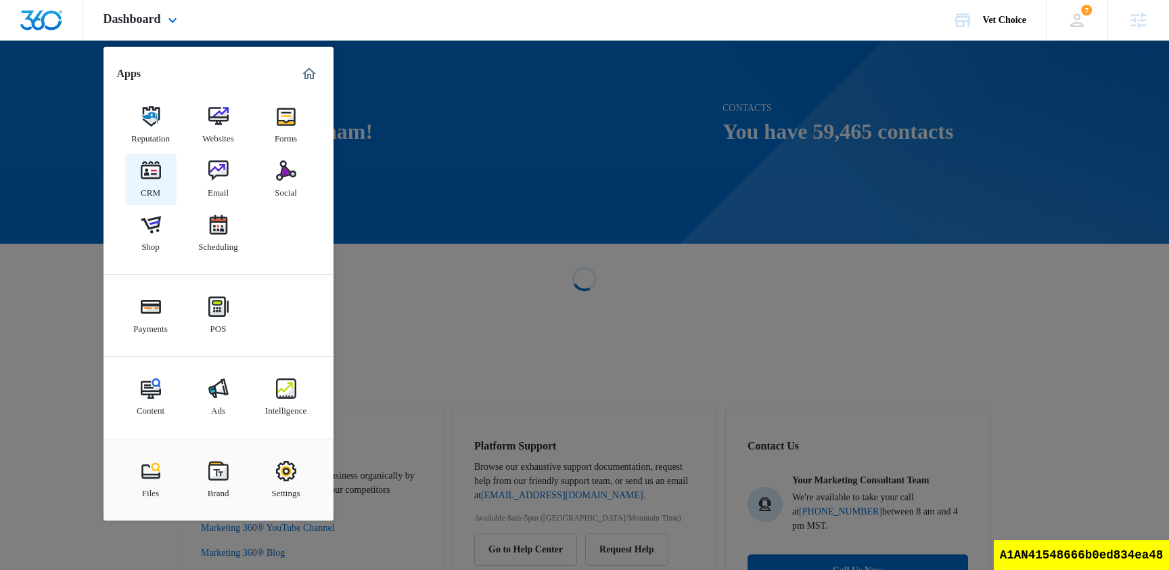
click at [141, 175] on img at bounding box center [151, 170] width 20 height 20
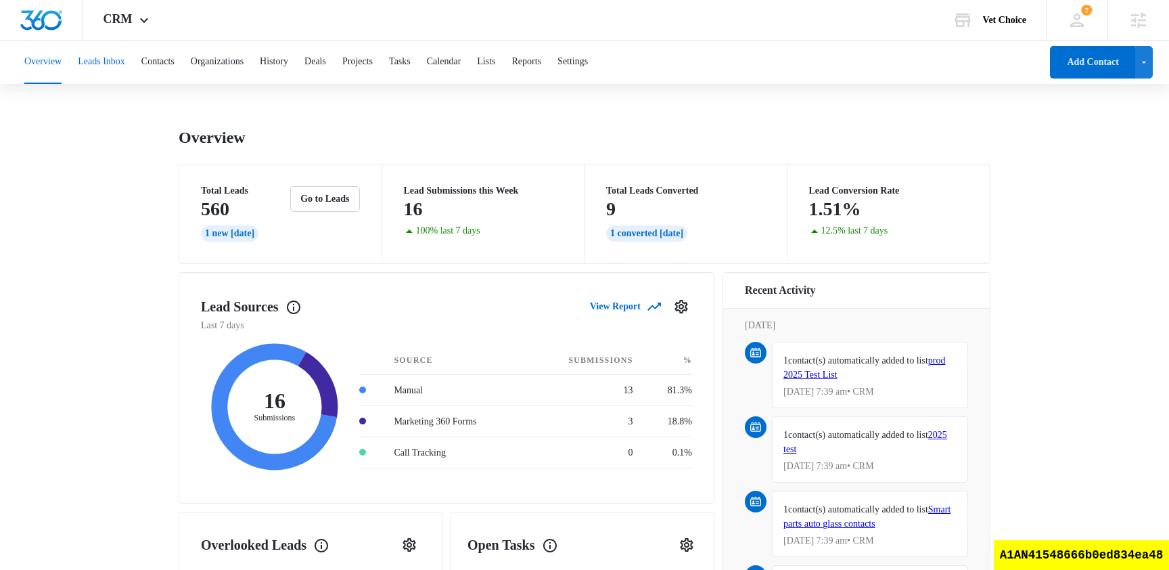
click at [121, 64] on button "Leads Inbox" at bounding box center [101, 62] width 47 height 43
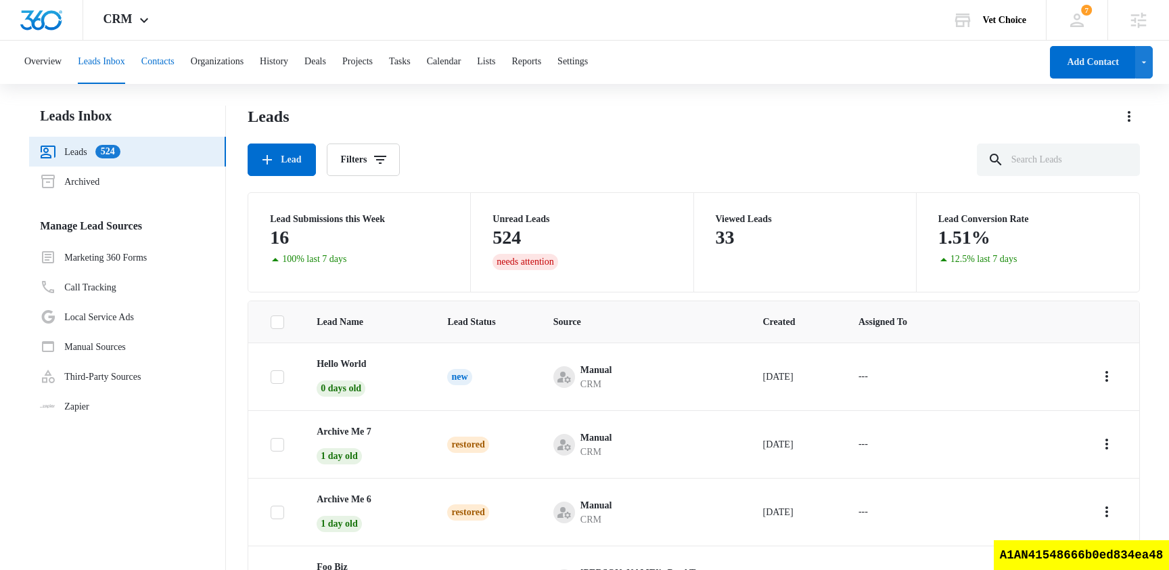
click at [167, 62] on button "Contacts" at bounding box center [157, 62] width 33 height 43
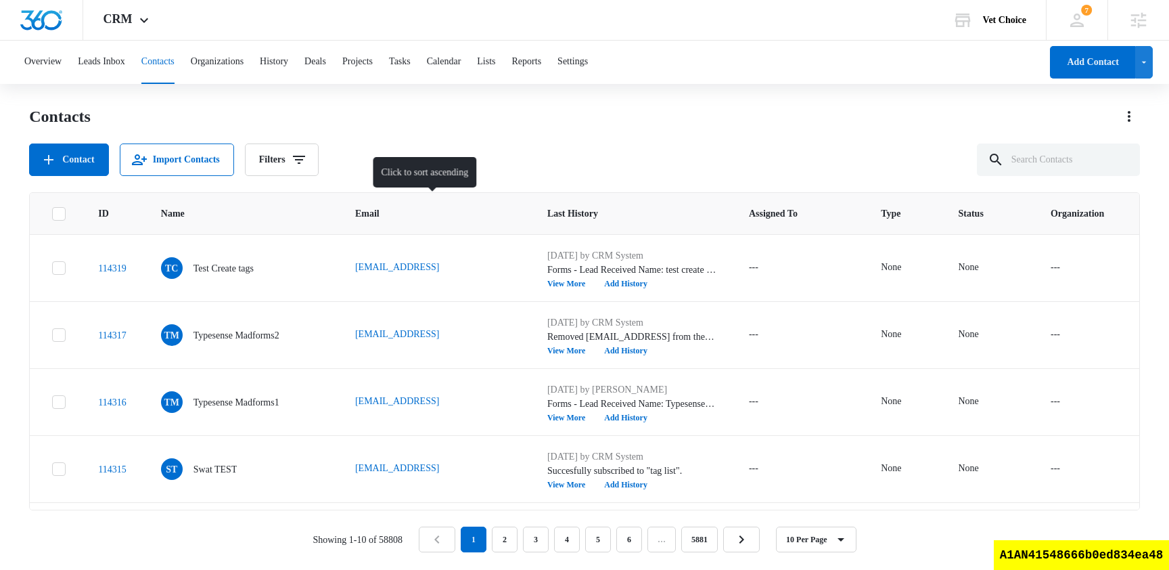
click at [430, 203] on th "Email" at bounding box center [435, 213] width 192 height 41
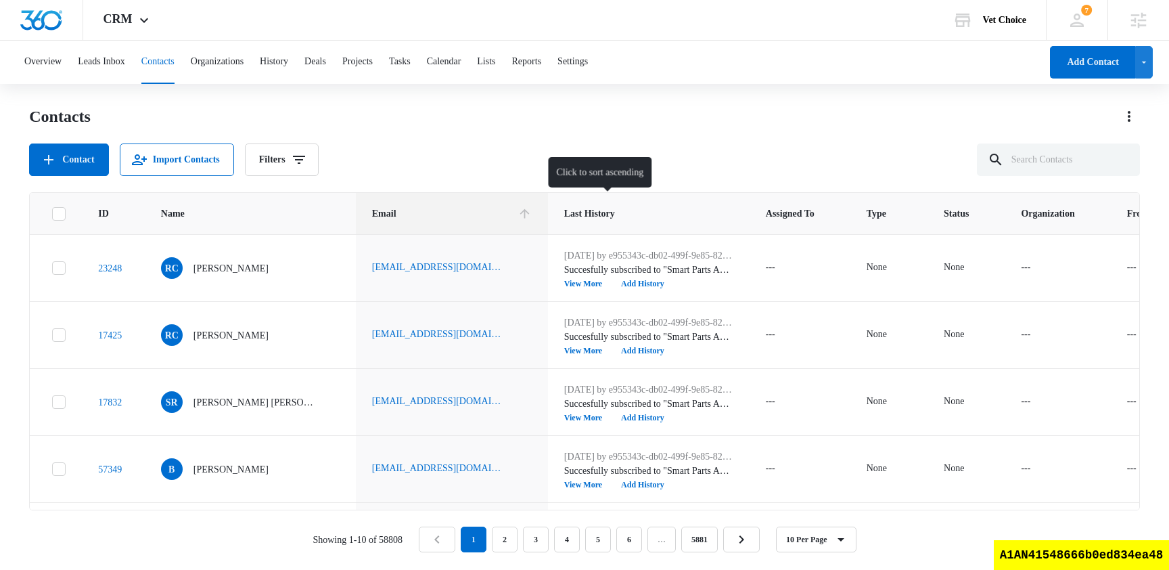
click at [645, 208] on span "Last History" at bounding box center [638, 213] width 149 height 14
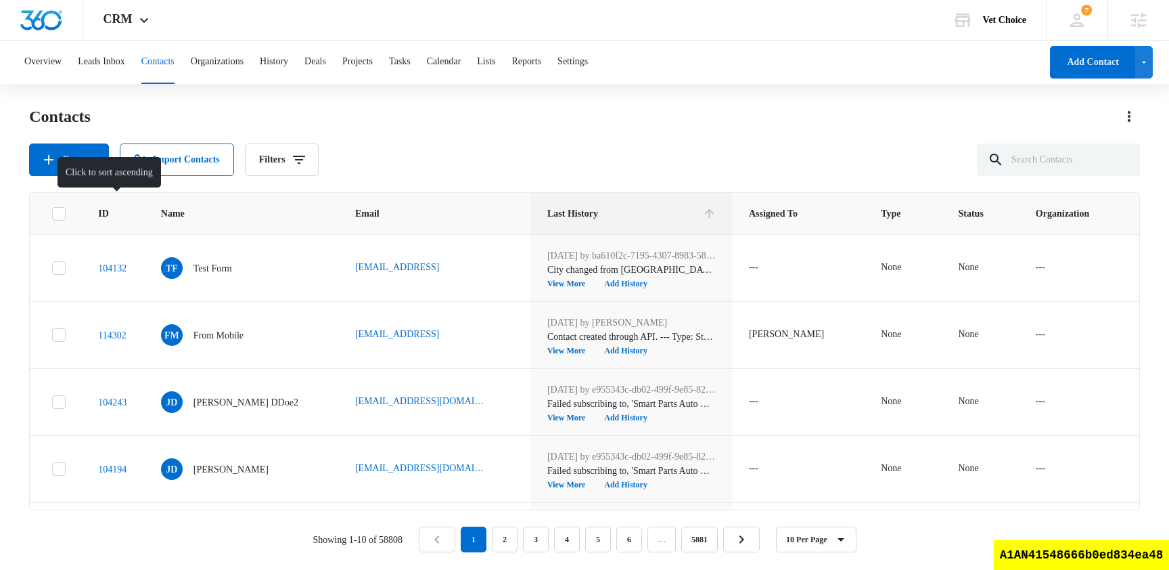
click at [129, 212] on div at bounding box center [121, 213] width 14 height 14
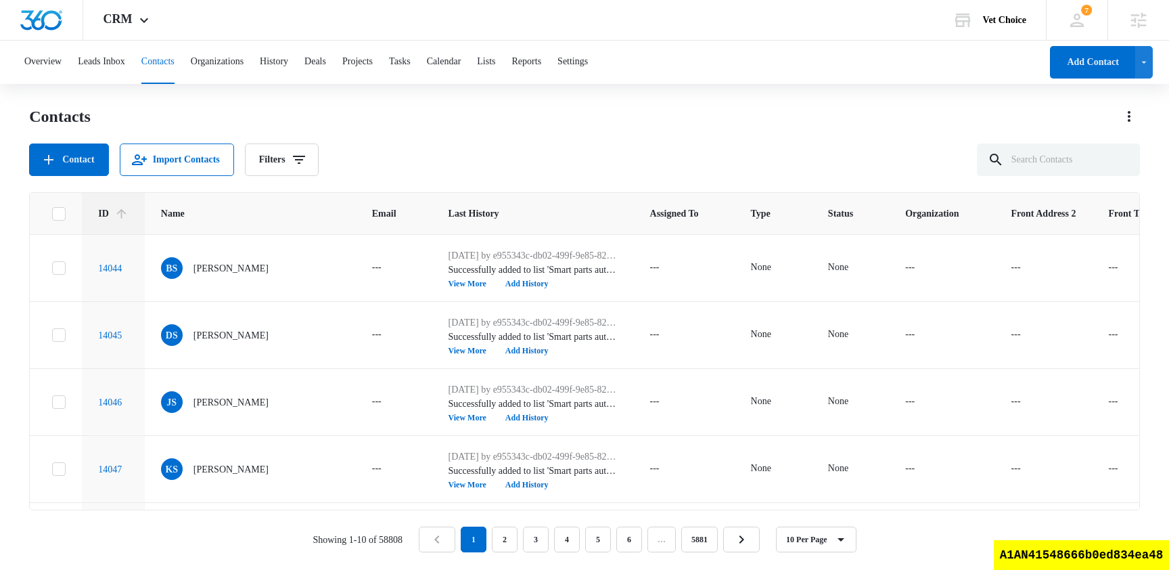
scroll to position [0, 388]
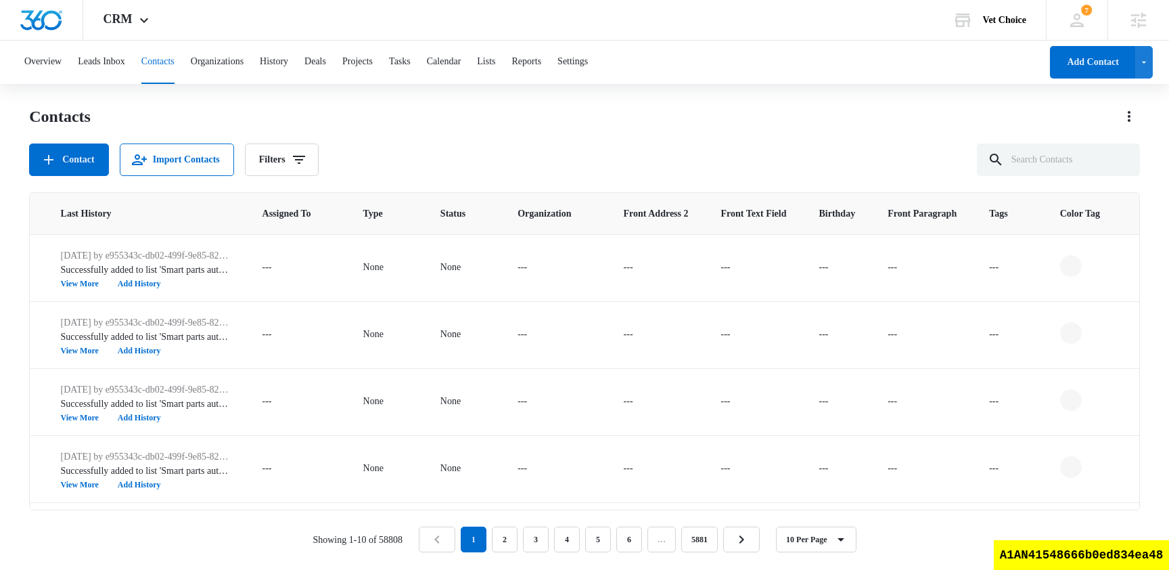
click at [649, 206] on span "Front Address 2" at bounding box center [656, 213] width 65 height 14
click at [533, 217] on span "Organization" at bounding box center [543, 213] width 53 height 14
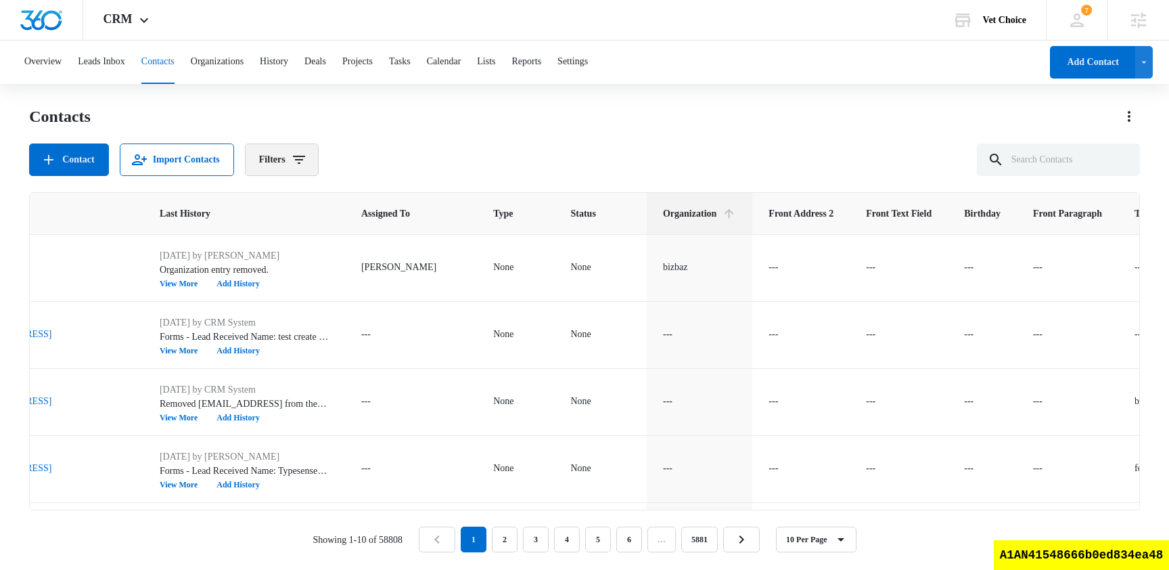
click at [305, 159] on icon "Filters" at bounding box center [299, 160] width 12 height 8
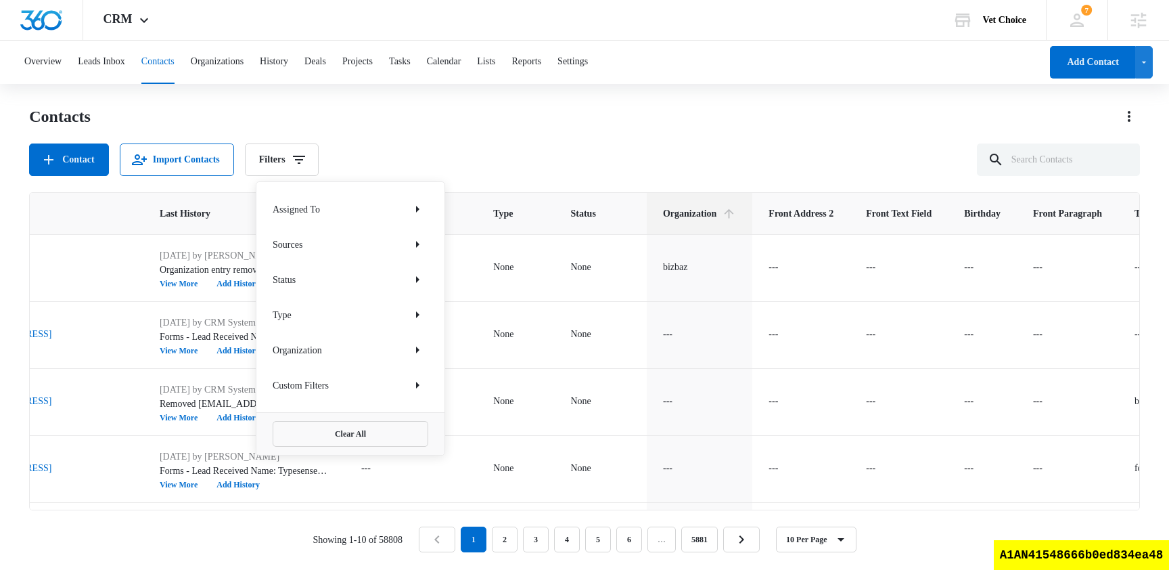
click at [511, 142] on div "Contacts Contact Import Contacts Filters Assigned To Sources Status Type Organi…" at bounding box center [584, 141] width 1111 height 70
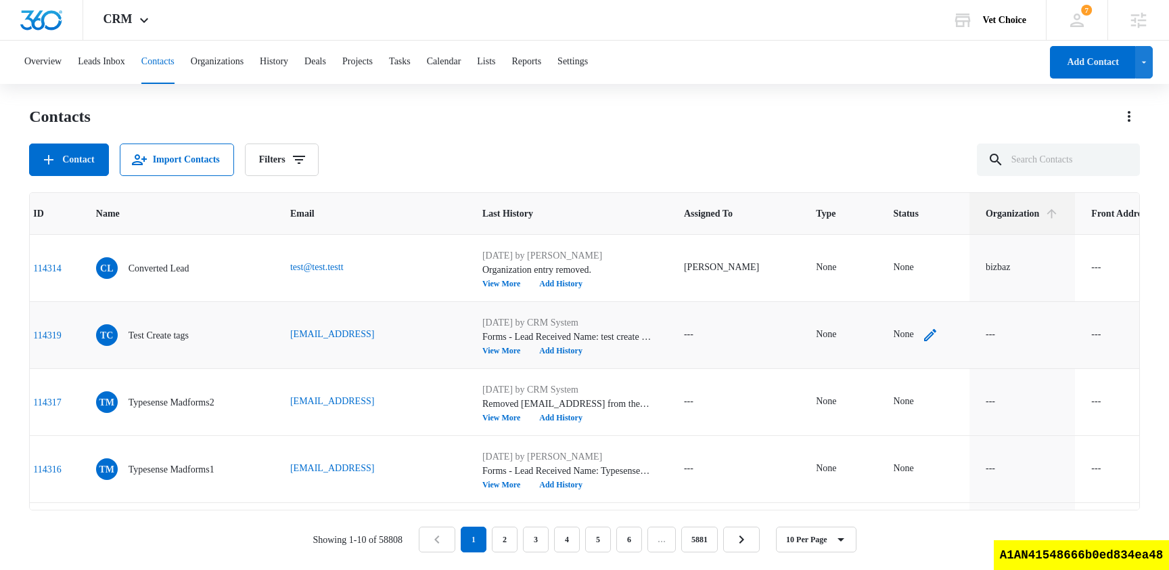
scroll to position [0, 0]
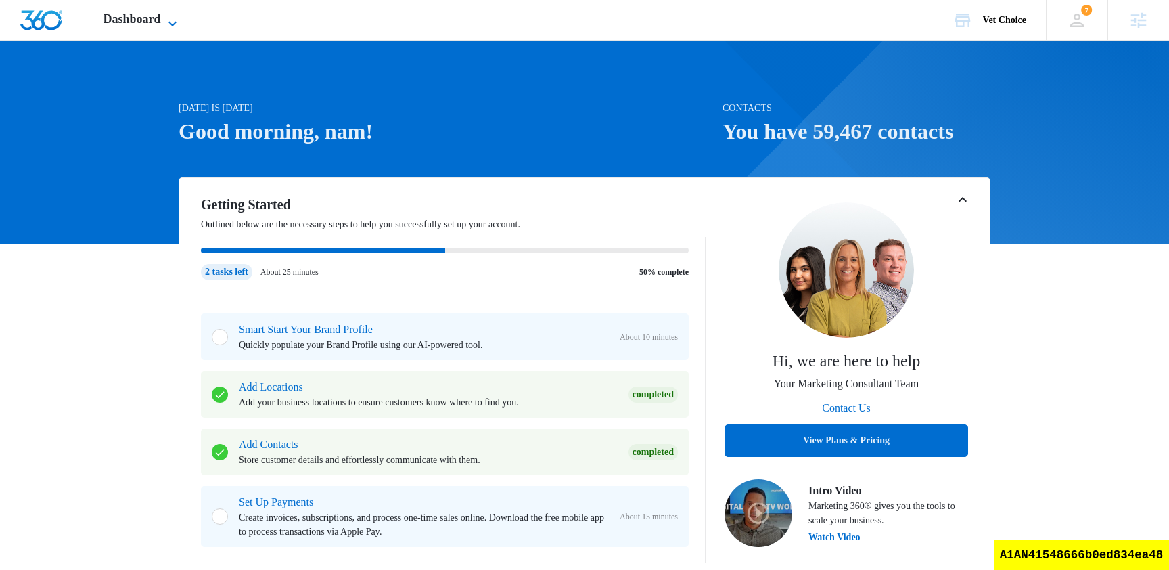
click at [131, 14] on span "Dashboard" at bounding box center [131, 19] width 57 height 14
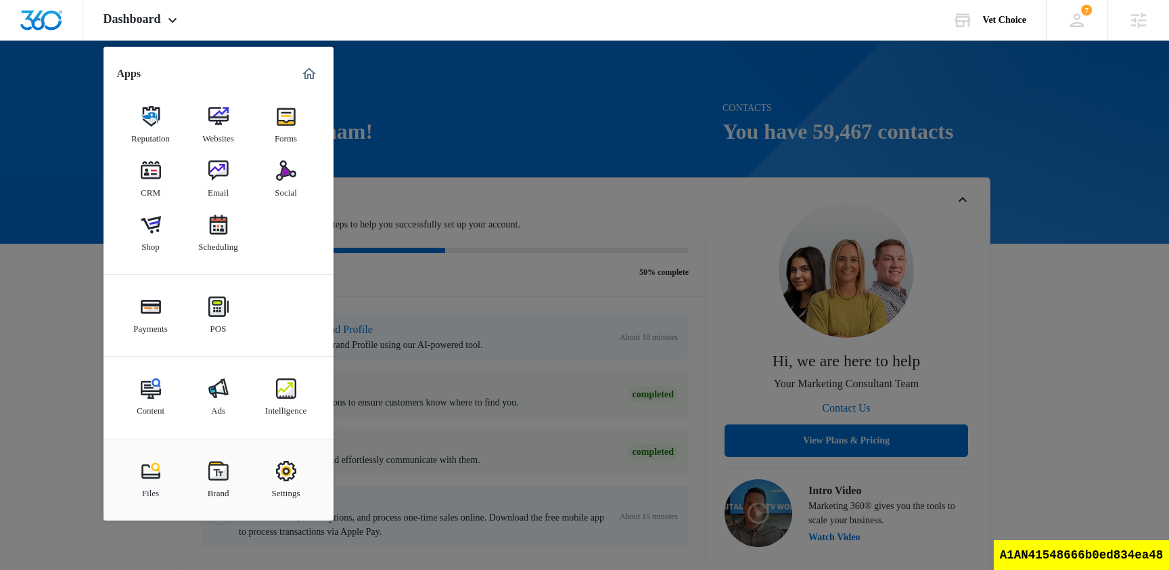
click at [551, 179] on div at bounding box center [584, 285] width 1169 height 570
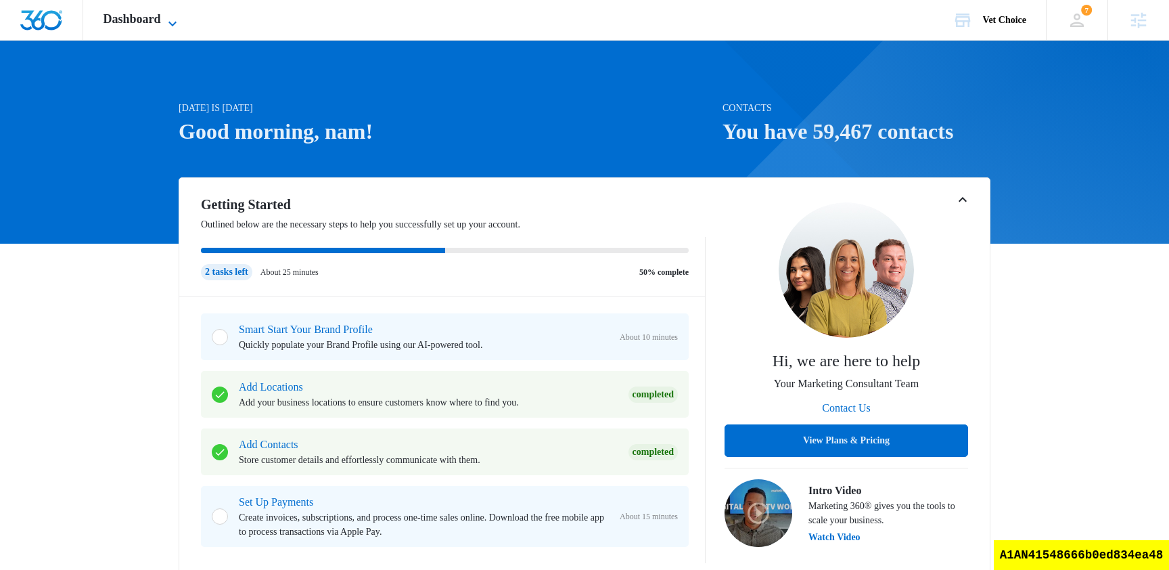
click at [143, 16] on span "Dashboard" at bounding box center [131, 19] width 57 height 14
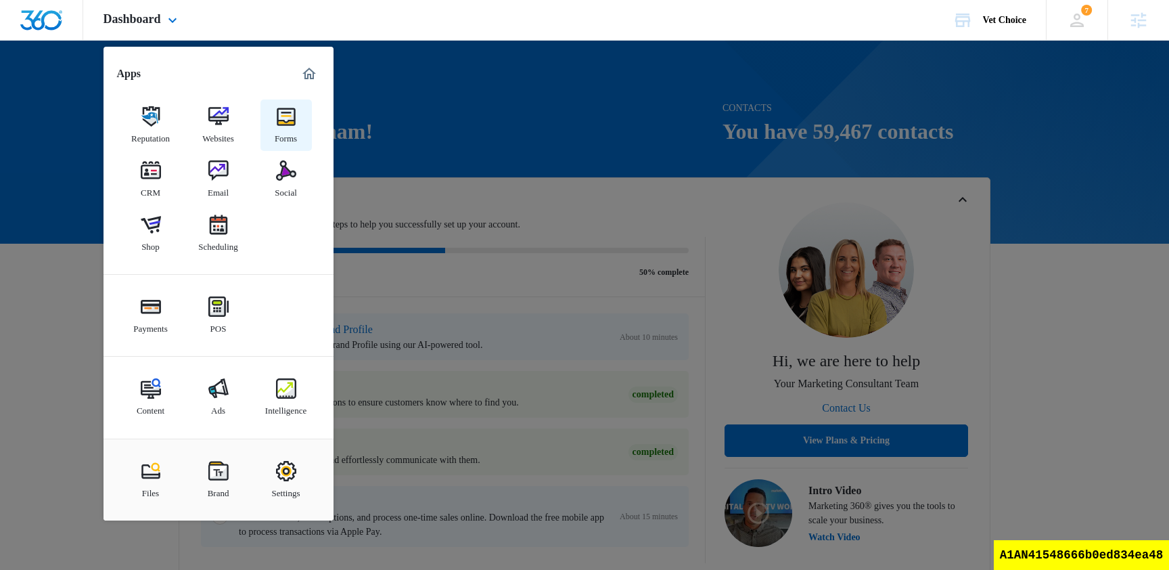
click at [284, 128] on div "Forms" at bounding box center [286, 135] width 22 height 18
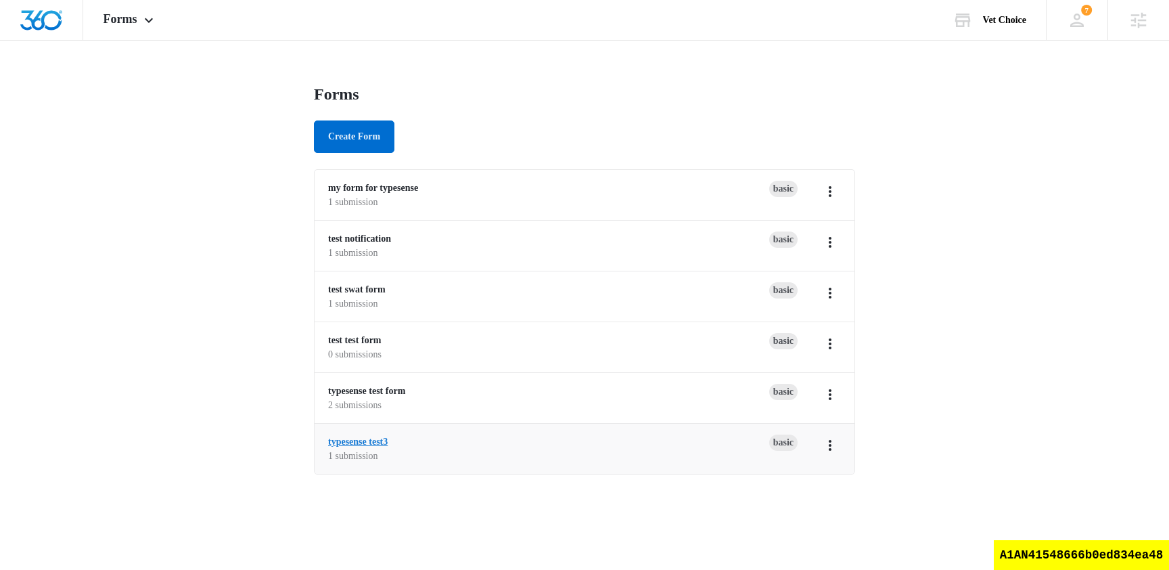
click at [379, 442] on link "typesense test3" at bounding box center [358, 441] width 60 height 10
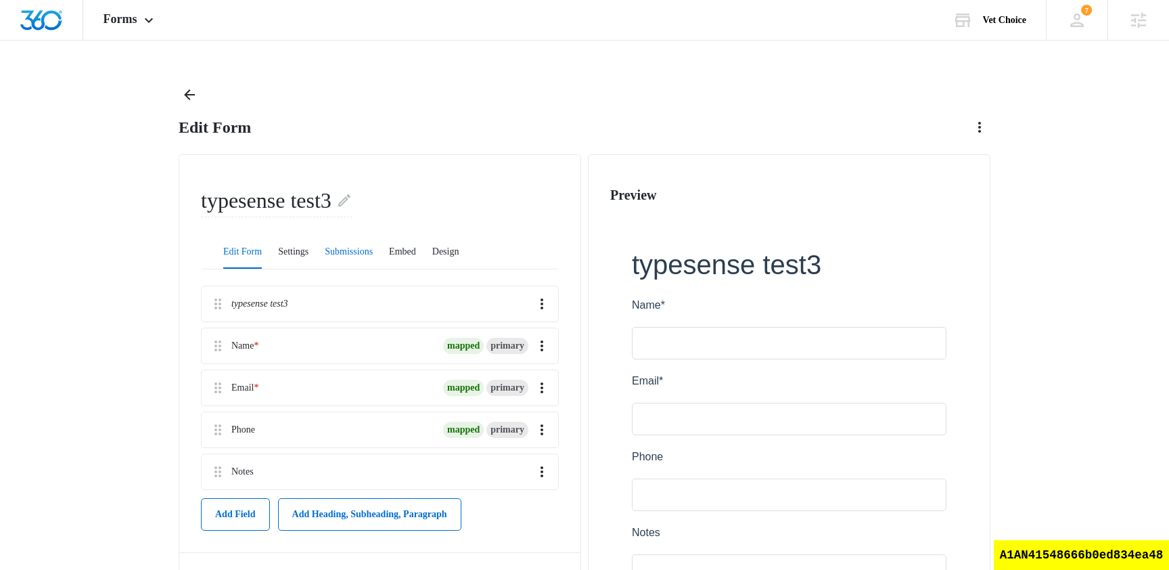
click at [373, 247] on button "Submissions" at bounding box center [349, 252] width 48 height 32
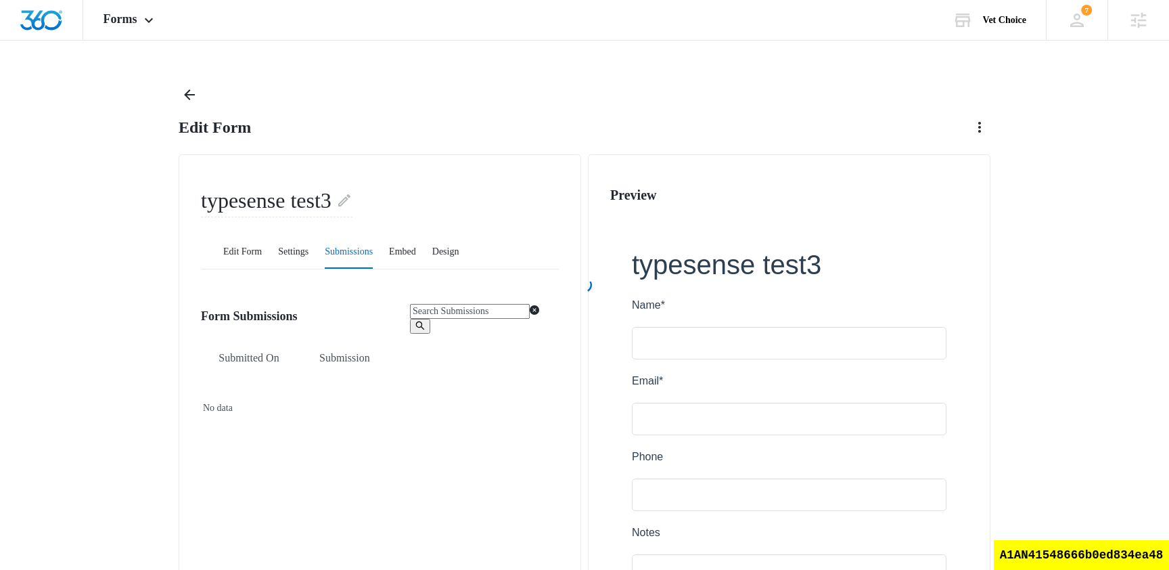
scroll to position [147, 0]
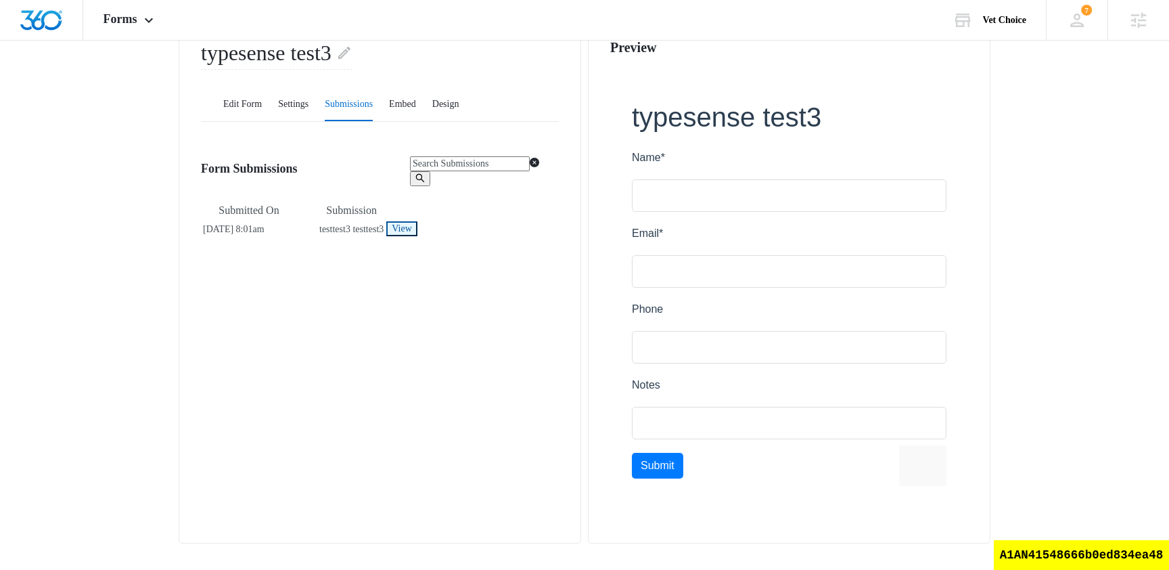
click at [411, 233] on span "View" at bounding box center [402, 228] width 20 height 10
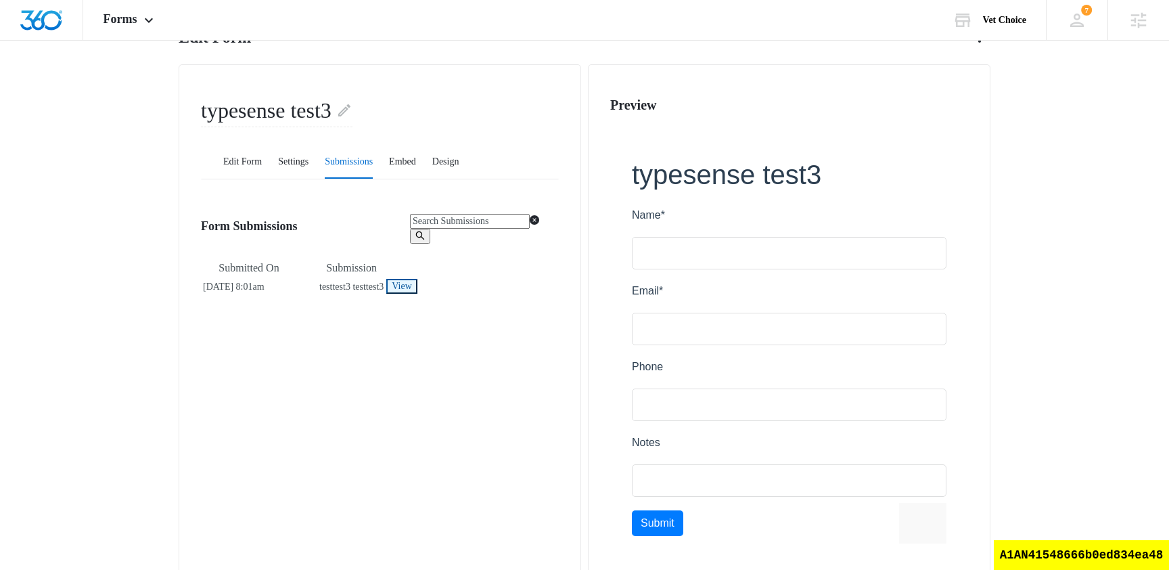
scroll to position [0, 0]
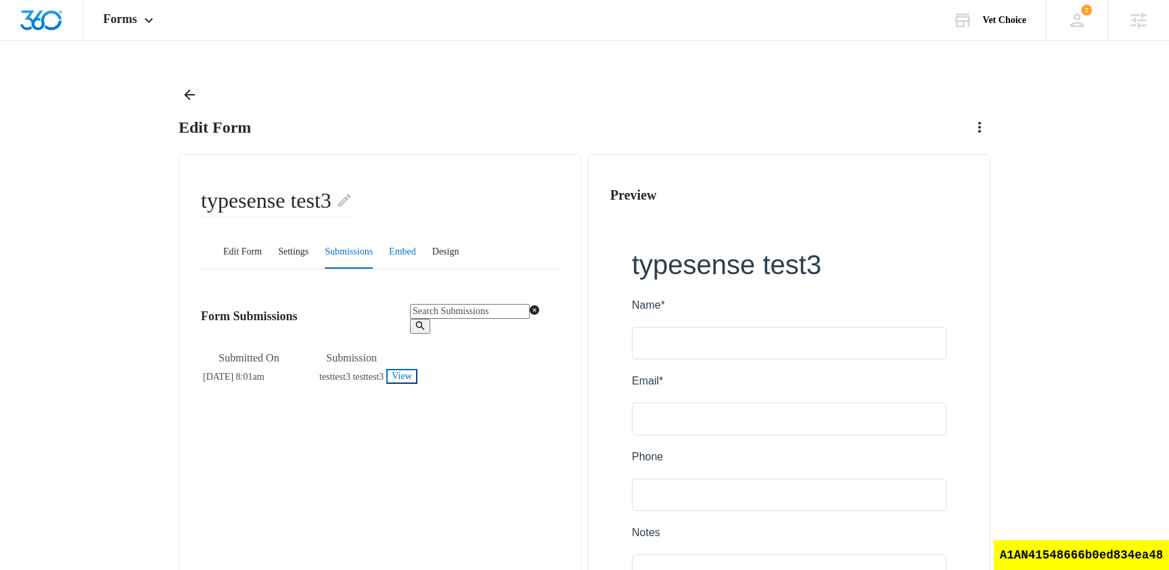
click at [416, 254] on button "Embed" at bounding box center [402, 252] width 27 height 32
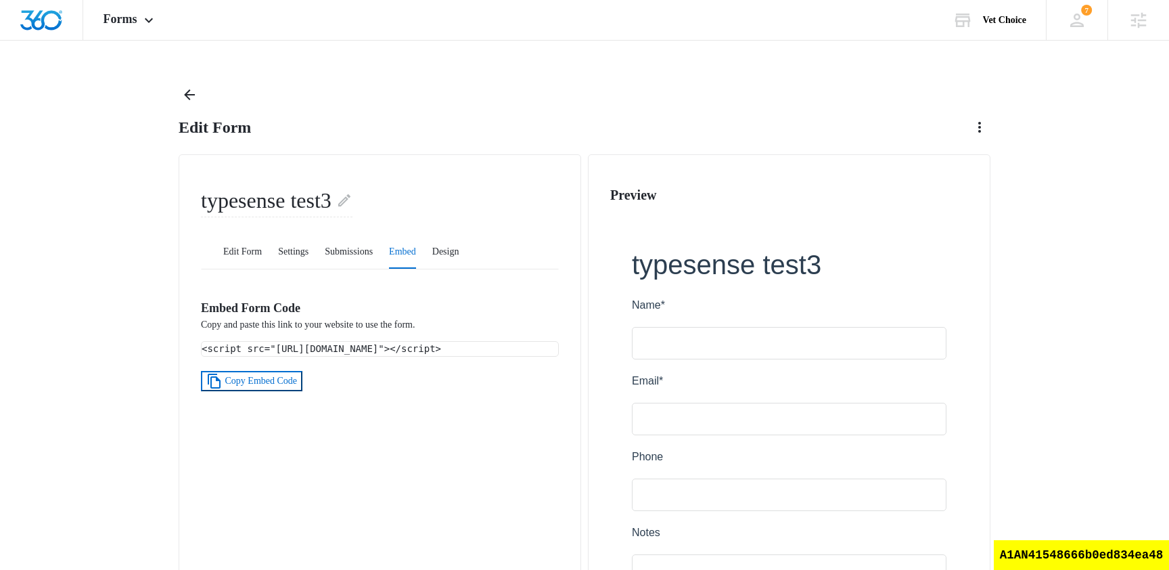
drag, startPoint x: 384, startPoint y: 381, endPoint x: 210, endPoint y: 346, distance: 177.4
click at [210, 346] on div "<script src="https://stage.marketing360.com/forms/loader/load.js?id=689f3d25526…" at bounding box center [380, 349] width 356 height 14
copy code "<script src="https://stage.marketing360.com/forms/loader/load.js?id=689f3d25526…"
click at [373, 244] on button "Submissions" at bounding box center [349, 252] width 48 height 32
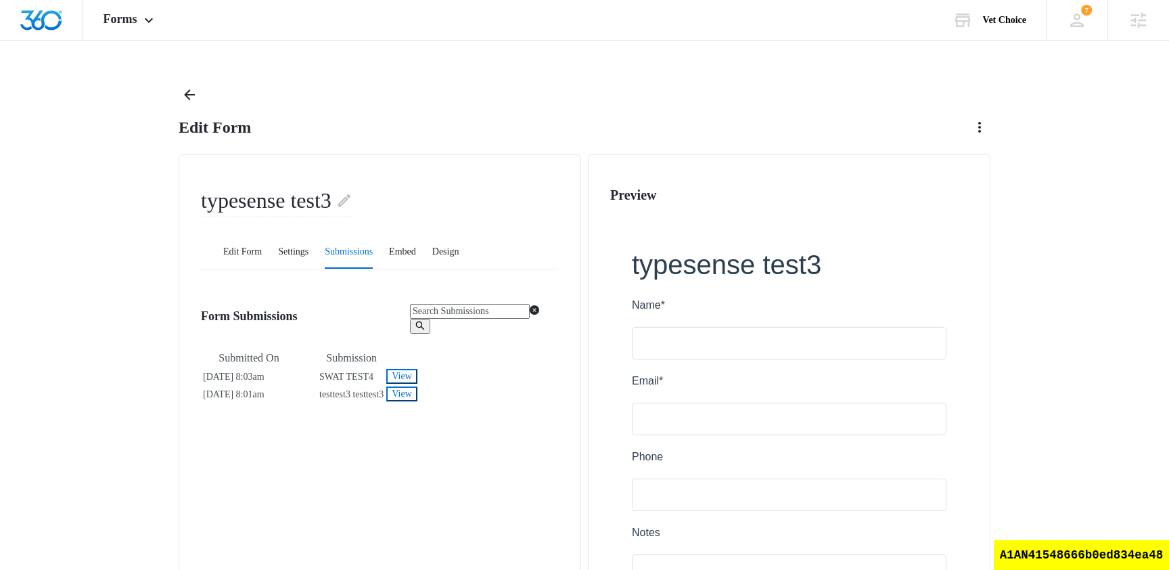
click at [442, 91] on div "Edit Form" at bounding box center [585, 111] width 812 height 54
click at [390, 84] on div "Edit Form" at bounding box center [585, 111] width 812 height 54
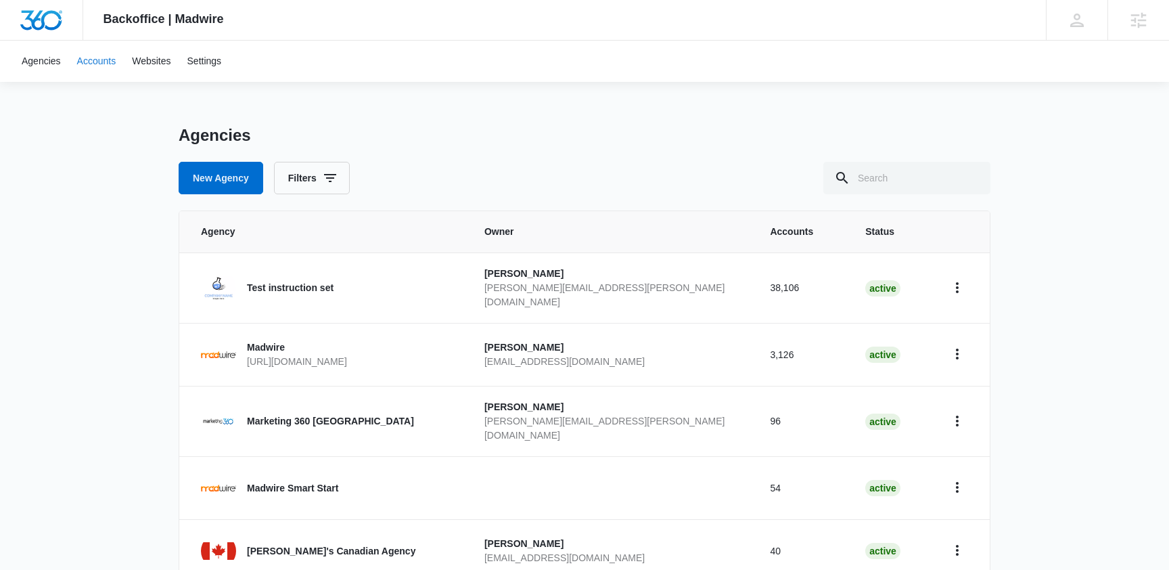
click at [92, 57] on link "Accounts" at bounding box center [96, 61] width 55 height 41
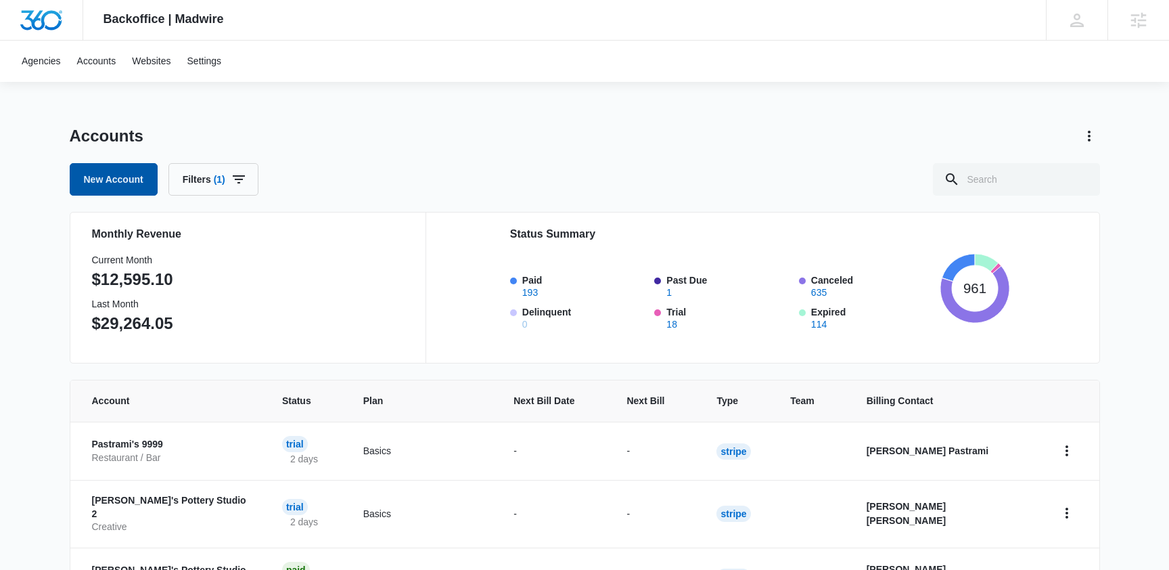
click at [137, 184] on link "New Account" at bounding box center [114, 179] width 88 height 32
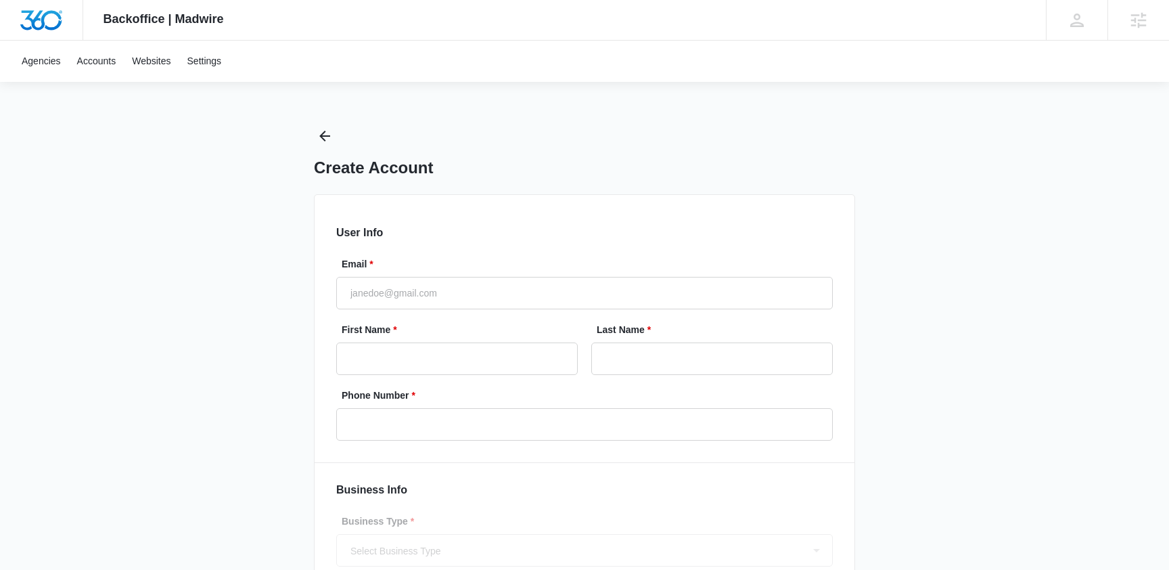
select select "US"
select select "America/[GEOGRAPHIC_DATA]"
click at [422, 293] on input "Email *" at bounding box center [584, 293] width 496 height 32
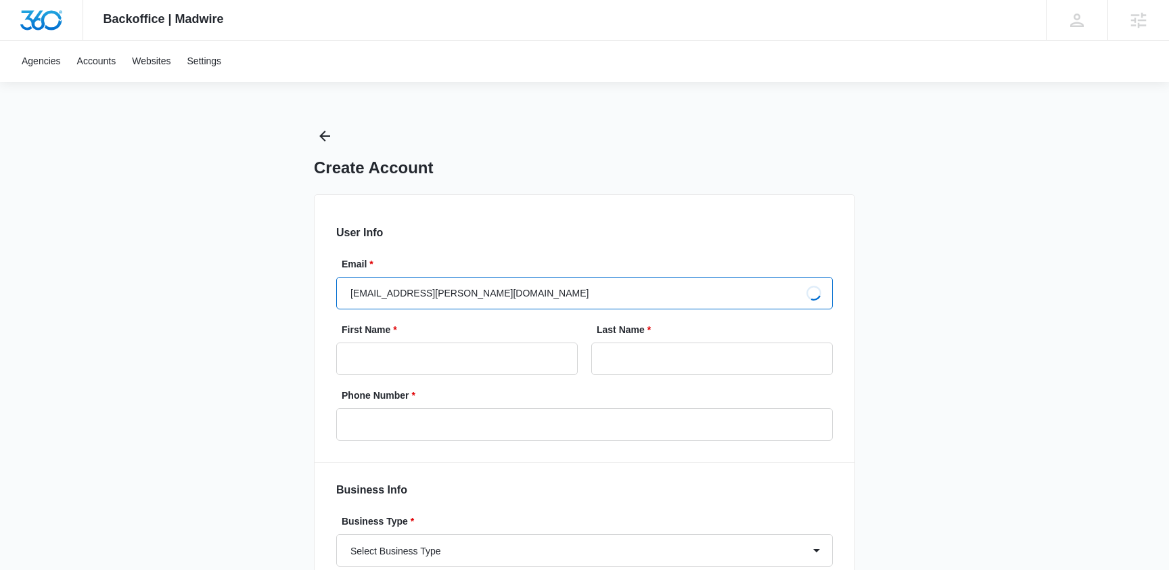
type input "[EMAIL_ADDRESS][PERSON_NAME][DOMAIN_NAME]"
type input "Nam"
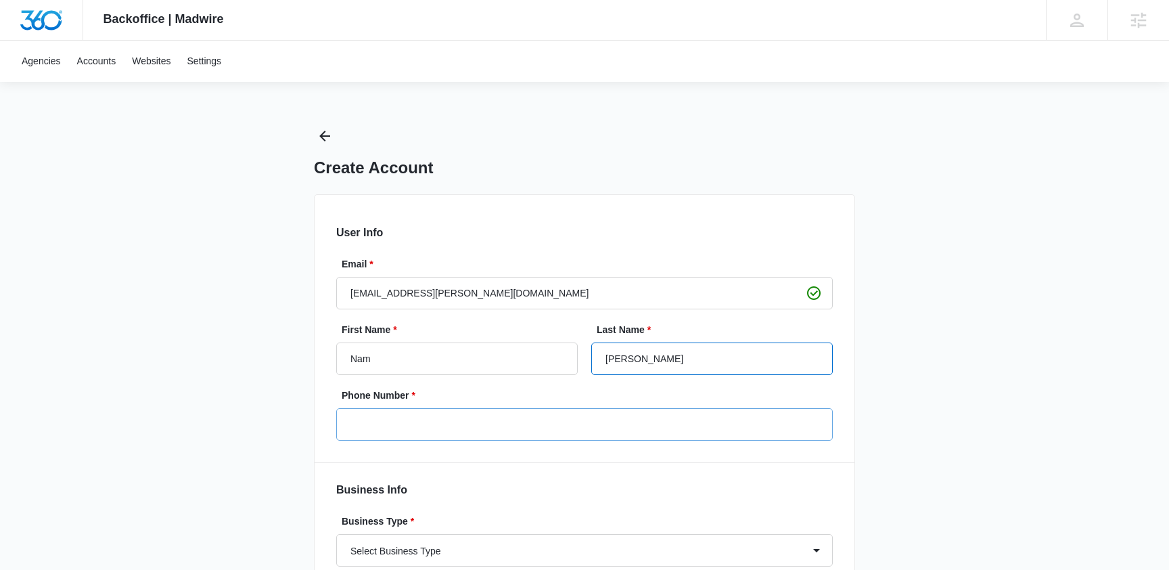
type input "[PERSON_NAME]"
click at [447, 421] on input "Phone Number *" at bounding box center [584, 424] width 496 height 32
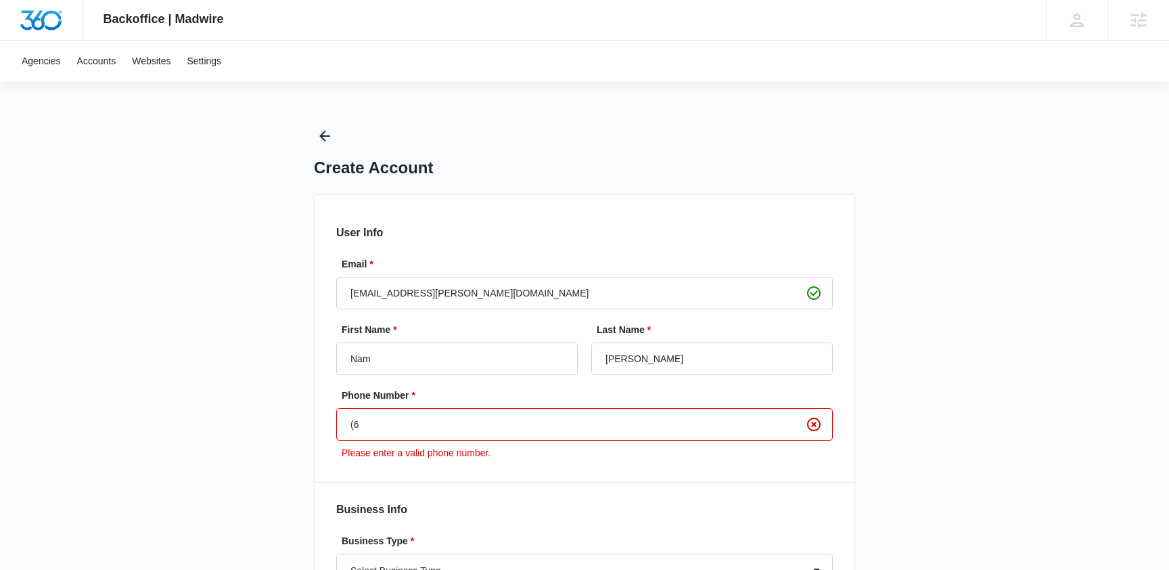
type input "("
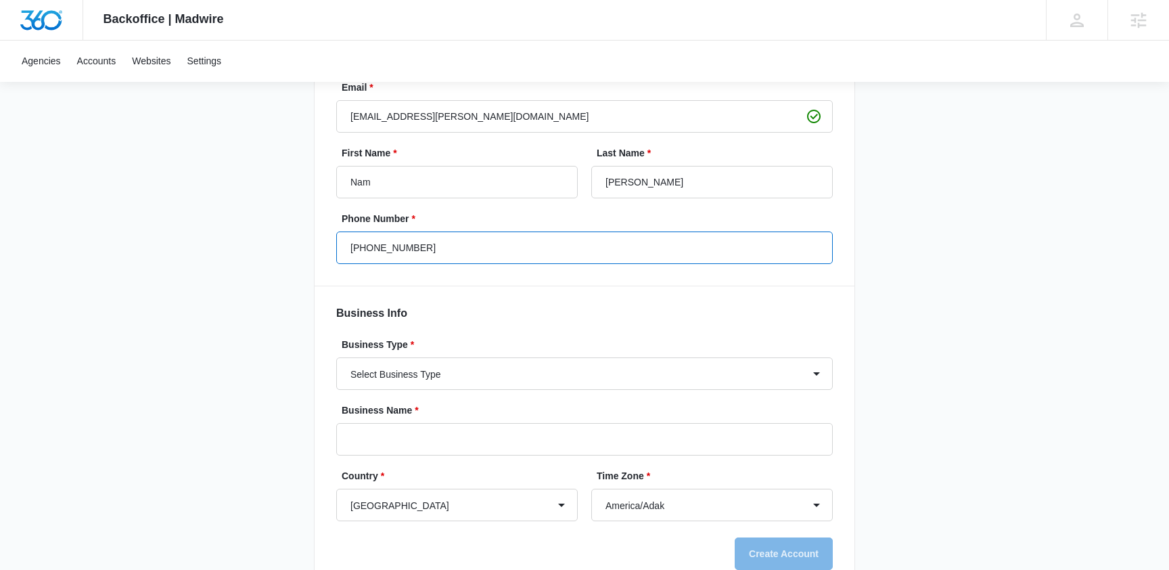
scroll to position [215, 0]
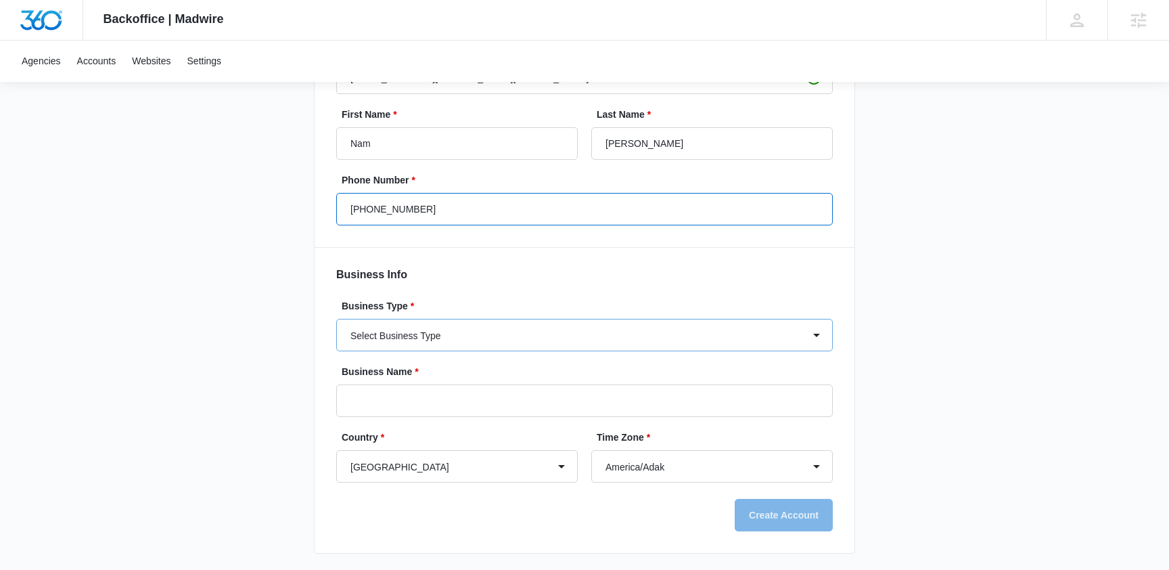
type input "[PHONE_NUMBER]"
click at [475, 327] on select "Select Business Type Accounting / CPA Accounting/CPA Ashley Furniture Smart Sta…" at bounding box center [584, 335] width 496 height 32
click at [336, 319] on select "Select Business Type Accounting / CPA Accounting/CPA Ashley Furniture Smart Sta…" at bounding box center [584, 335] width 496 height 32
click at [378, 413] on input "Business Name *" at bounding box center [584, 400] width 496 height 32
click at [430, 325] on select "Select Business Type Accounting / CPA Accounting/CPA Ashley Furniture Smart Sta…" at bounding box center [584, 335] width 496 height 32
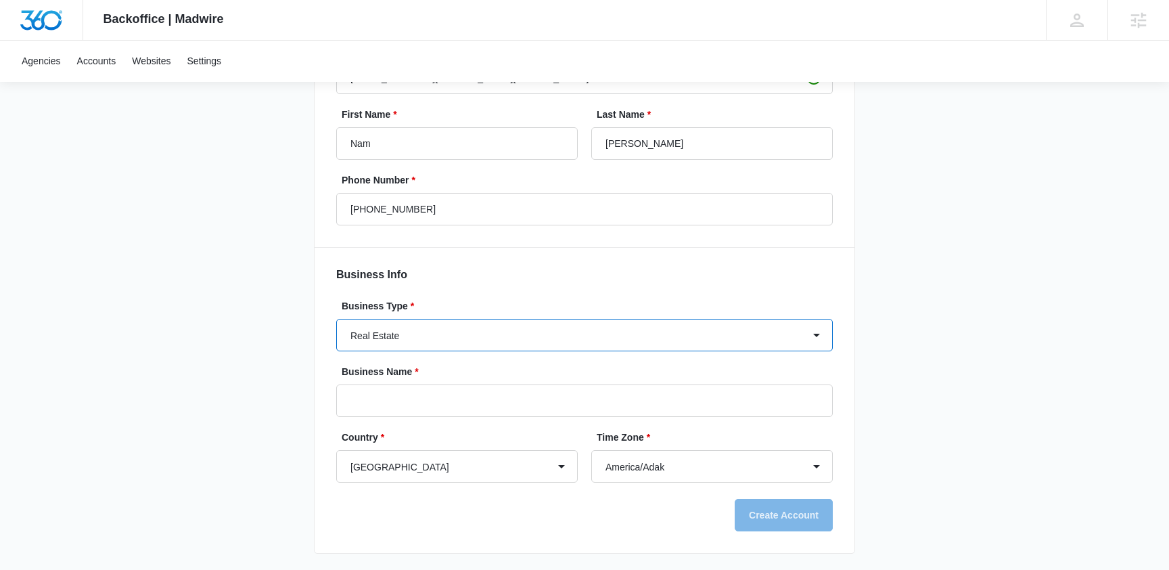
select select "11"
click at [336, 319] on select "Select Business Type Accounting / CPA Accounting/CPA Ashley Furniture Smart Sta…" at bounding box center [584, 335] width 496 height 32
click at [406, 400] on input "Business Name *" at bounding box center [584, 400] width 496 height 32
type input "Tequila Choice"
click at [262, 451] on div "Backoffice | Madwire Apps Settings nt [PERSON_NAME] [EMAIL_ADDRESS][PERSON_NAME…" at bounding box center [584, 177] width 1169 height 785
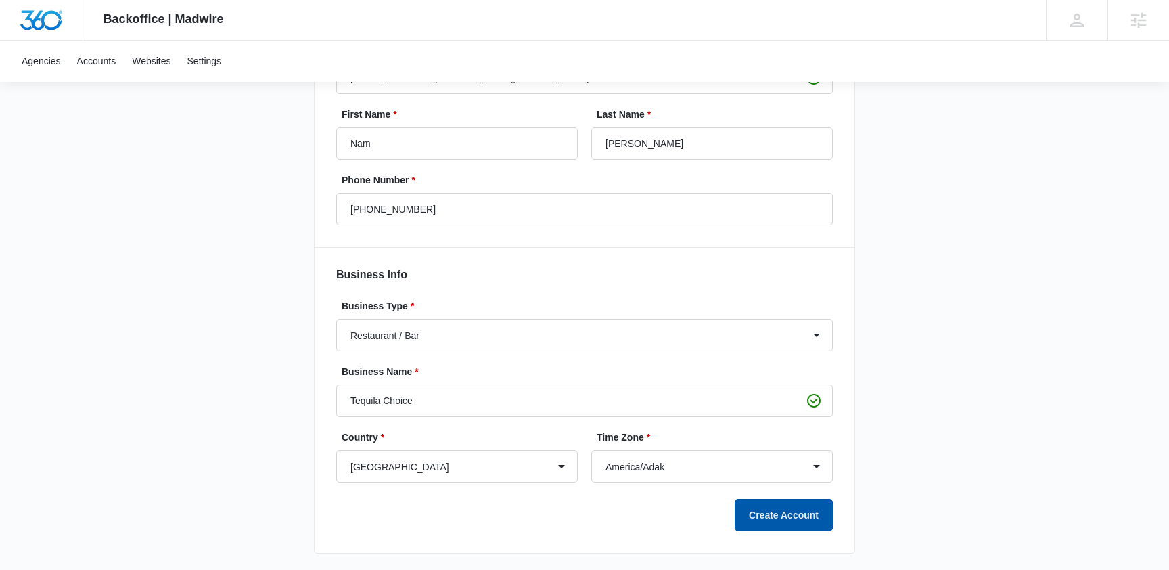
click at [762, 513] on button "Create Account" at bounding box center [784, 515] width 98 height 32
click at [781, 522] on button "Create Account" at bounding box center [784, 515] width 98 height 32
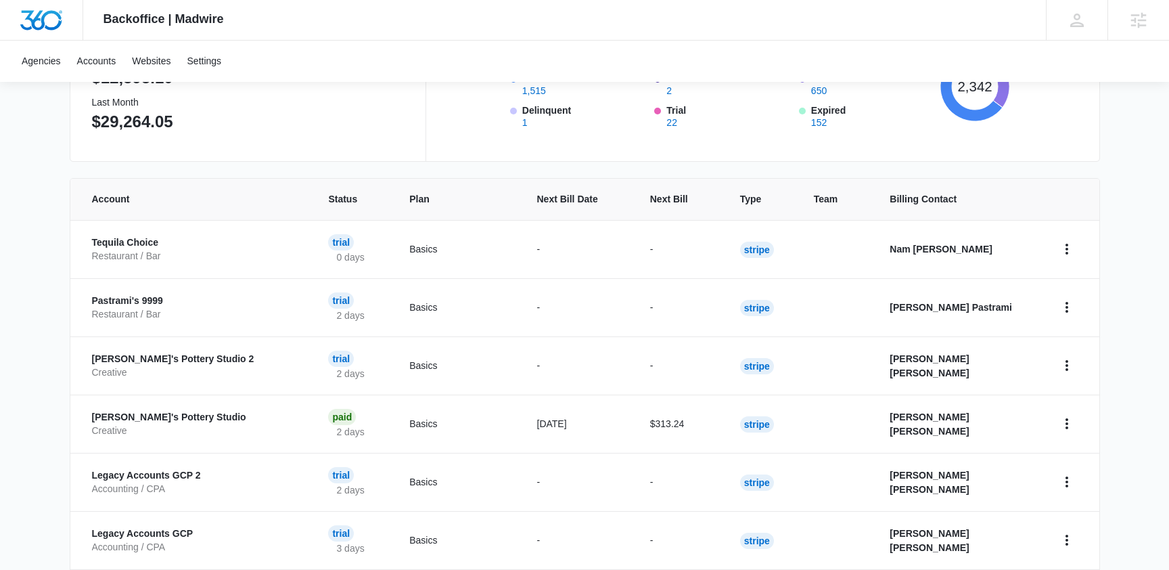
scroll to position [166, 0]
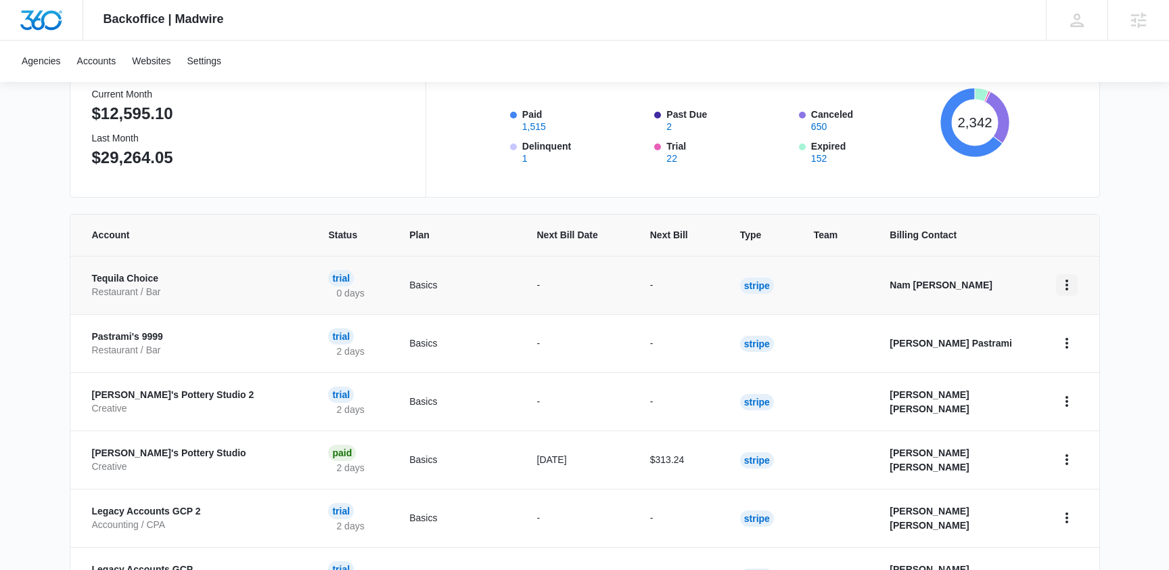
click at [1070, 284] on icon "home" at bounding box center [1067, 285] width 16 height 16
click at [1040, 321] on link "Go to Dashboard" at bounding box center [1008, 322] width 72 height 11
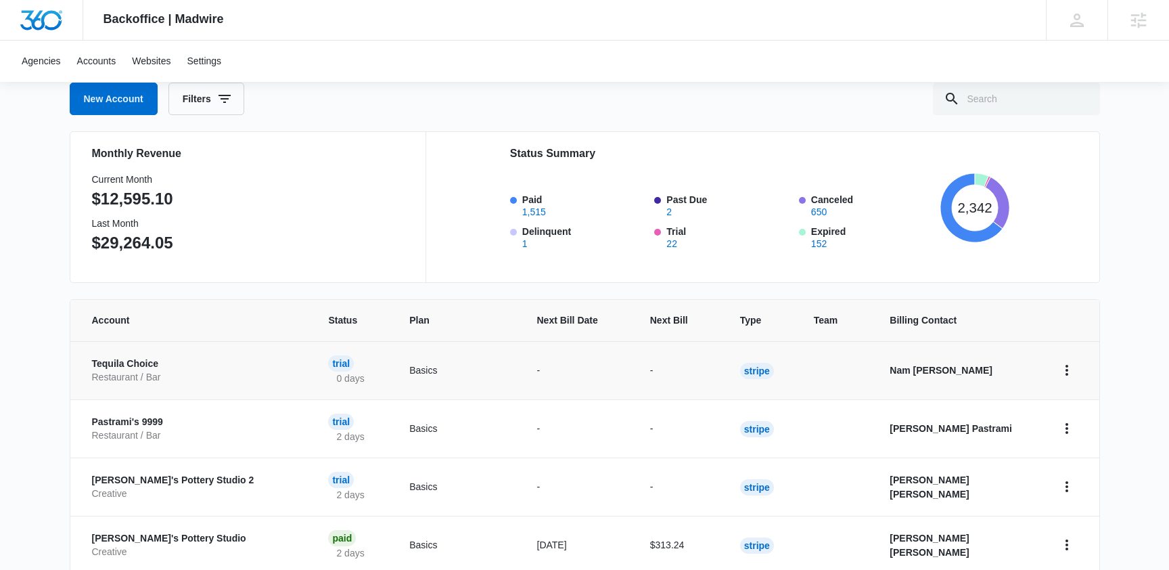
scroll to position [83, 0]
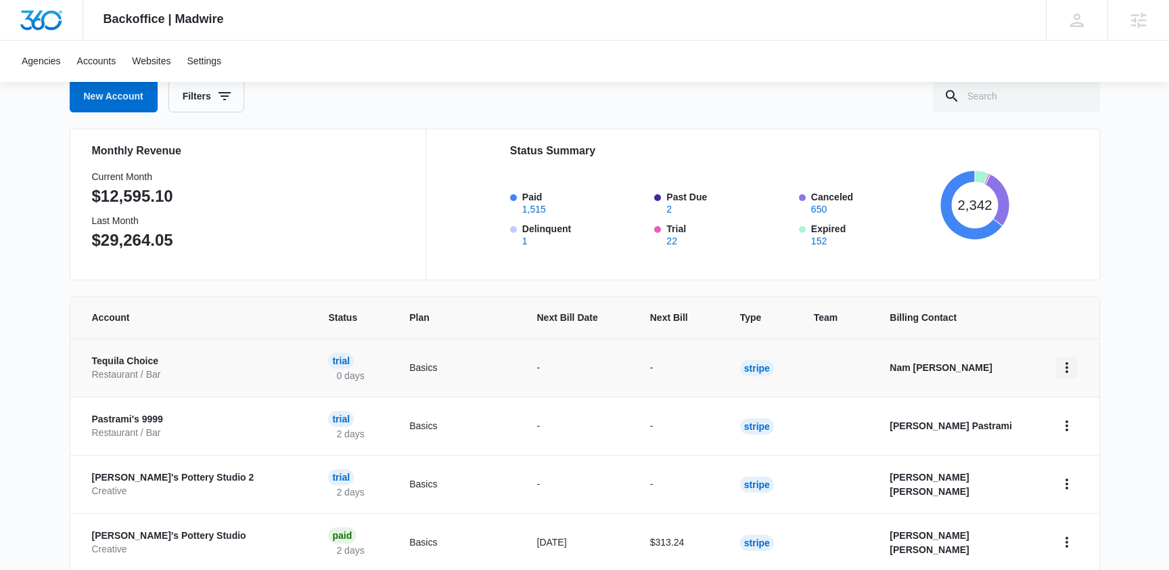
click at [1061, 363] on icon "home" at bounding box center [1067, 367] width 16 height 16
click at [1029, 446] on div "Update Status" at bounding box center [1008, 445] width 72 height 9
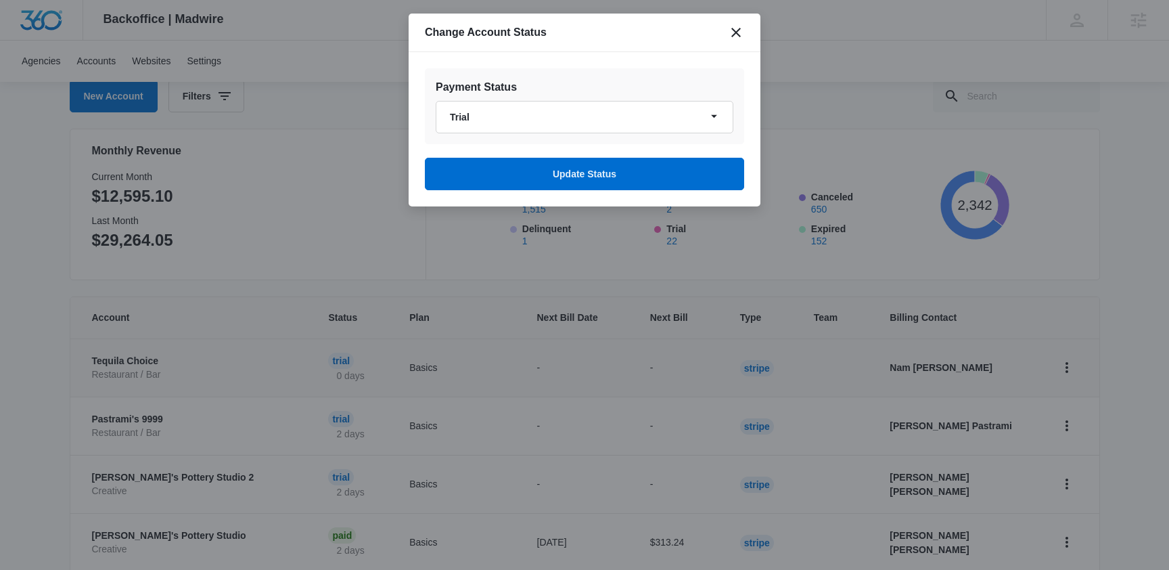
click at [732, 47] on div "Change Account Status" at bounding box center [585, 33] width 352 height 39
click at [733, 37] on icon "close" at bounding box center [736, 32] width 16 height 16
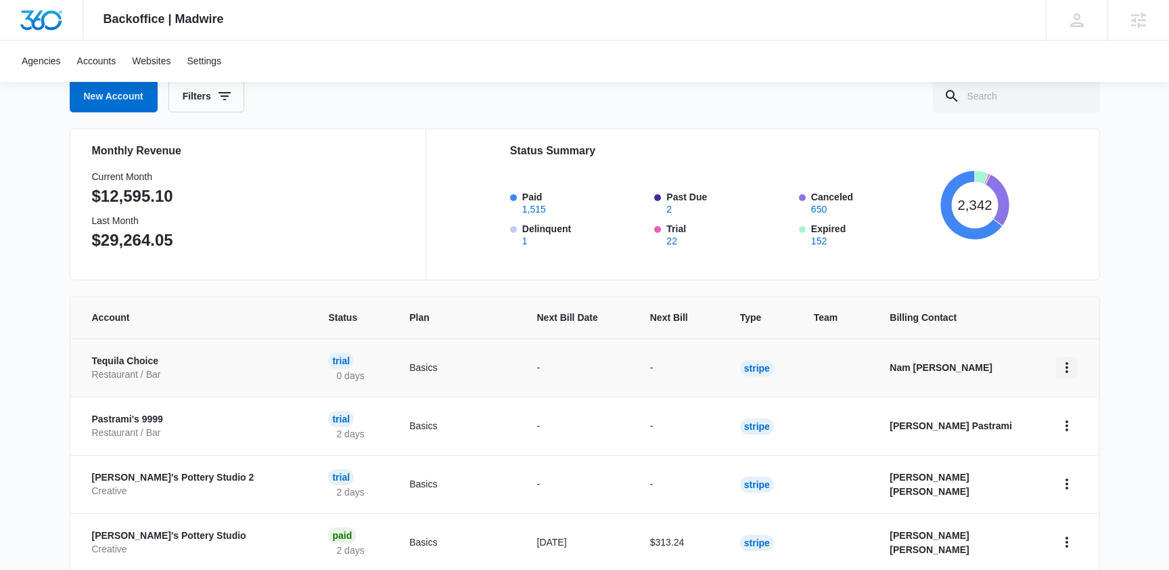
click at [1067, 367] on icon "home" at bounding box center [1066, 367] width 3 height 11
click at [1031, 400] on link "Go to Dashboard" at bounding box center [1008, 405] width 72 height 11
click at [46, 22] on img "Dashboard" at bounding box center [41, 20] width 43 height 20
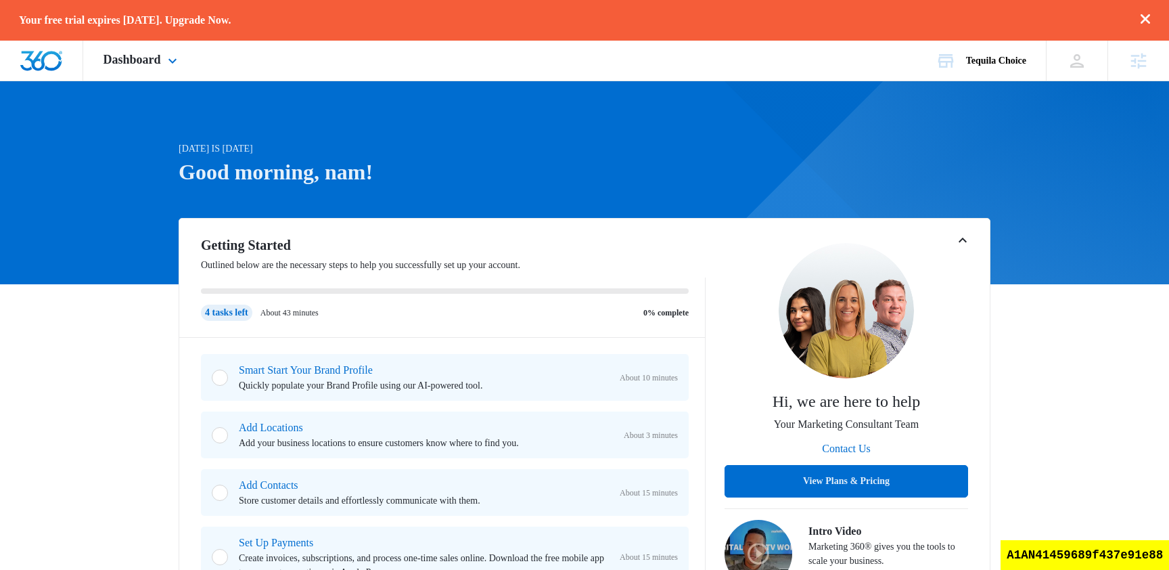
click at [134, 68] on div "Dashboard Apps Reputation Websites Forms CRM Email Shop Ads Intelligence Brand …" at bounding box center [142, 61] width 118 height 40
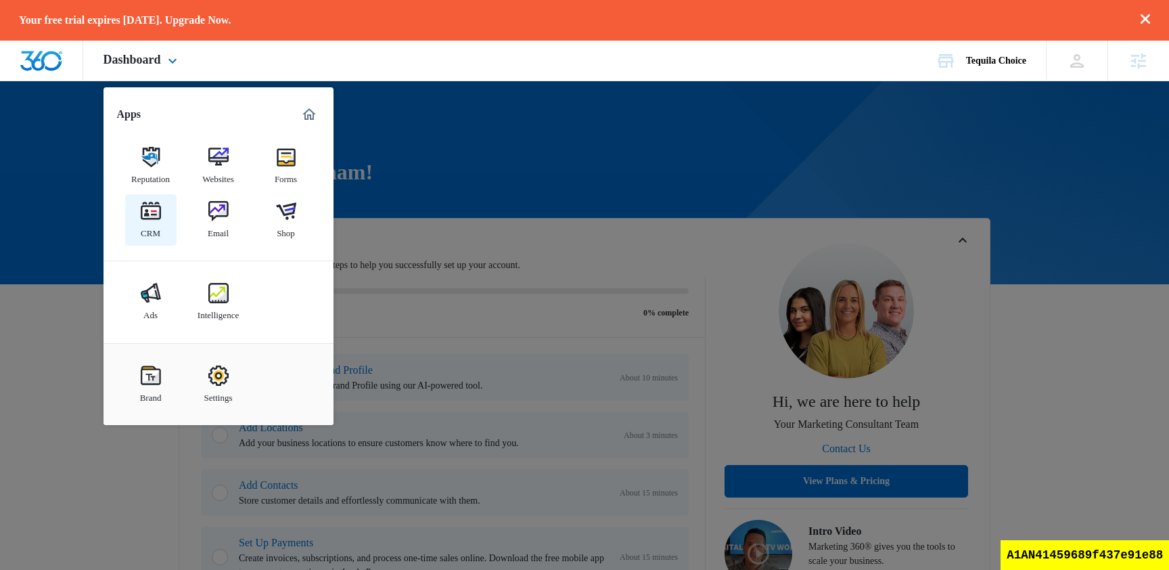
click at [155, 230] on div "CRM" at bounding box center [151, 230] width 20 height 18
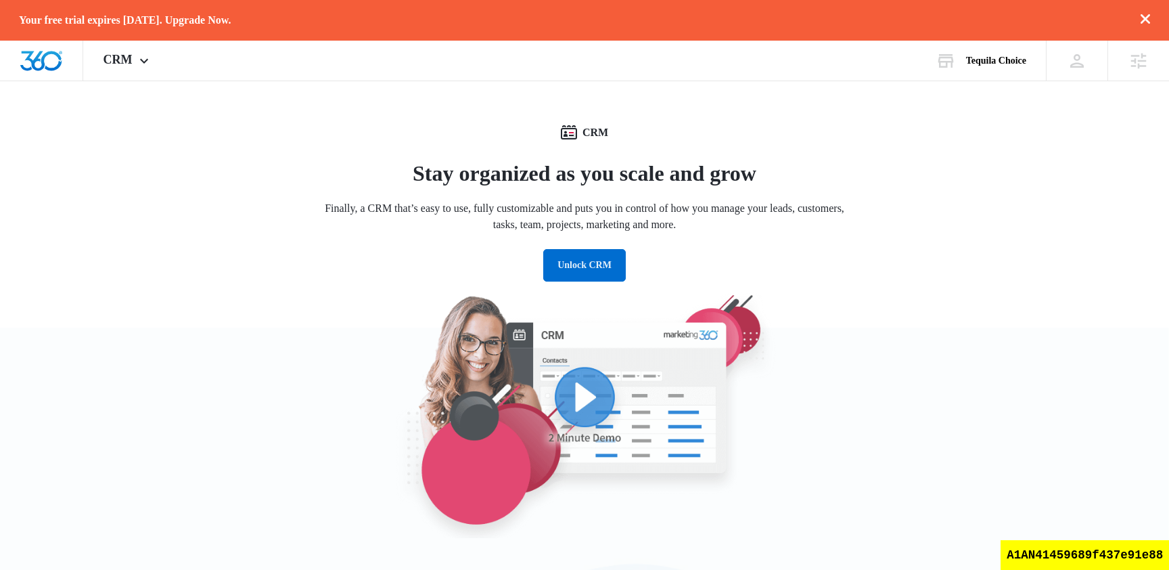
scroll to position [453, 0]
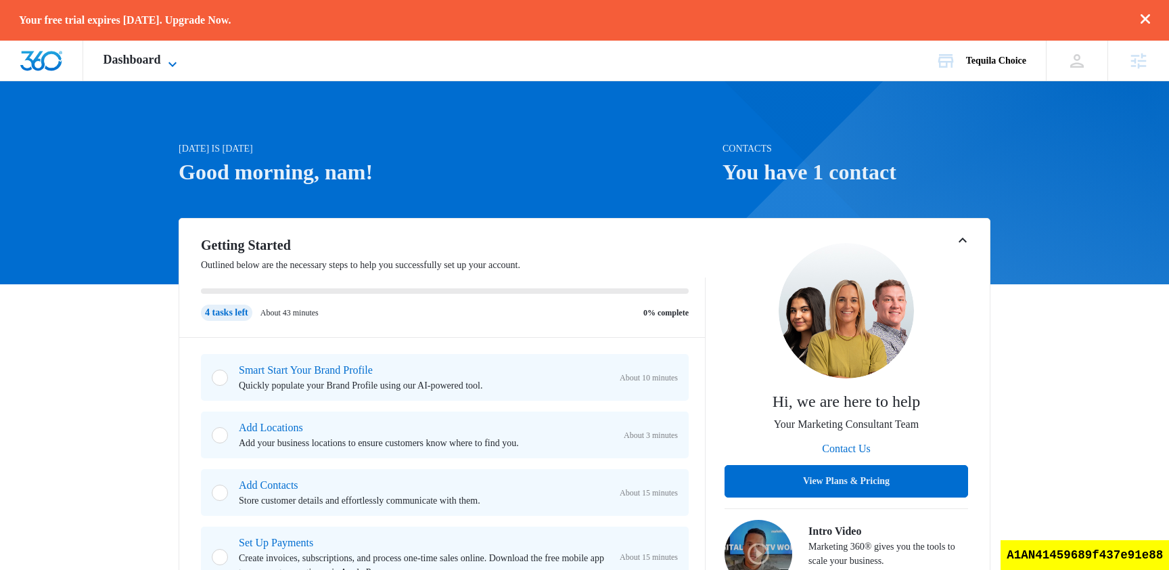
click at [157, 64] on span "Dashboard" at bounding box center [131, 60] width 57 height 14
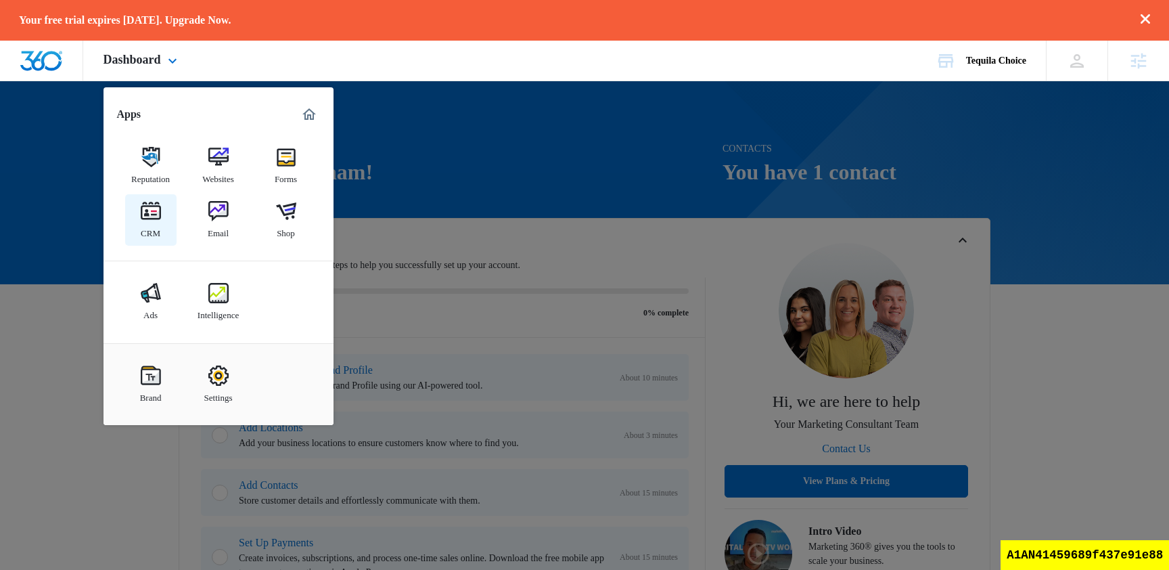
click at [162, 220] on link "CRM" at bounding box center [150, 219] width 51 height 51
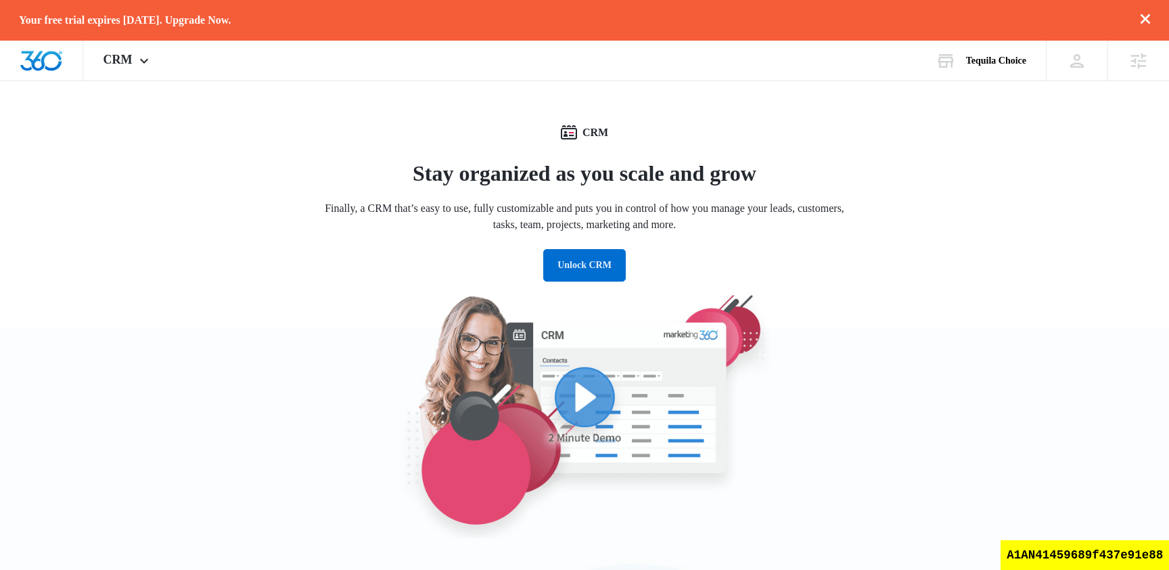
scroll to position [453, 0]
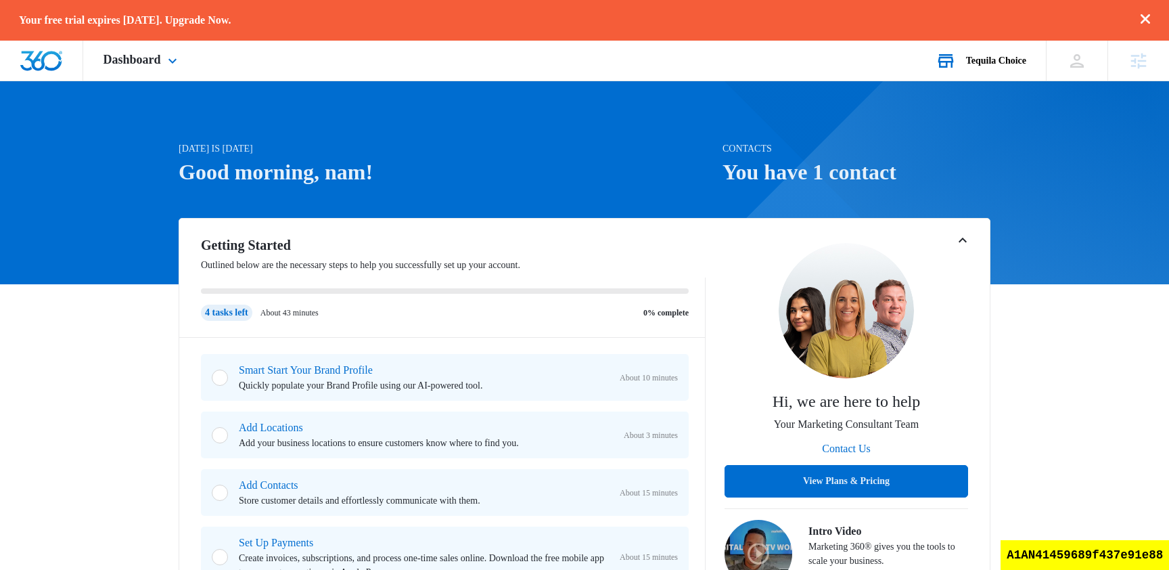
click at [990, 61] on div "Tequila Choice" at bounding box center [996, 60] width 60 height 11
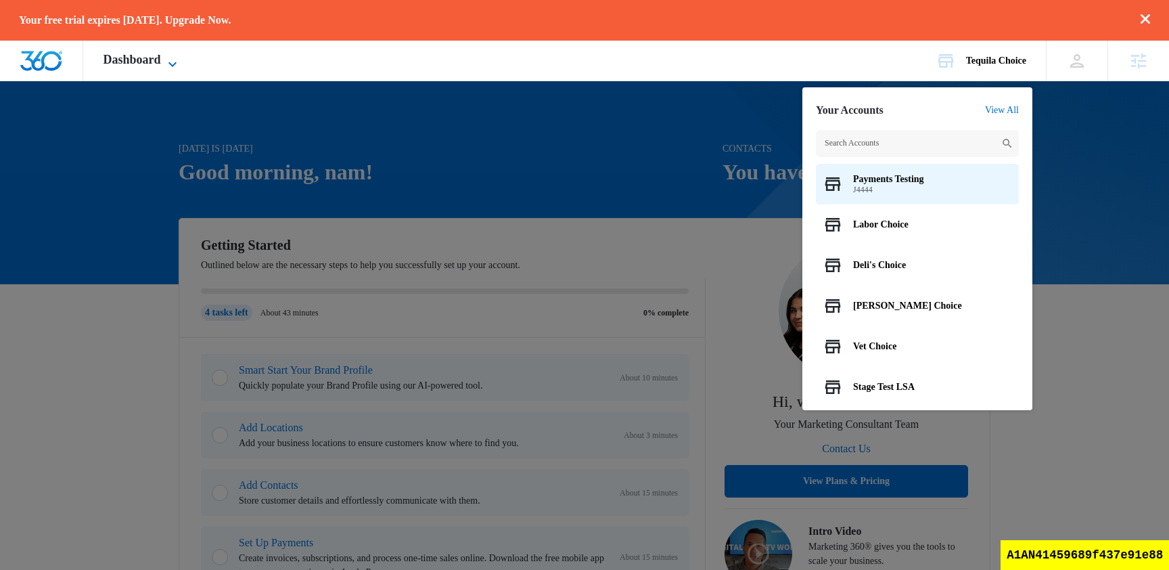
click at [170, 58] on icon at bounding box center [172, 64] width 16 height 16
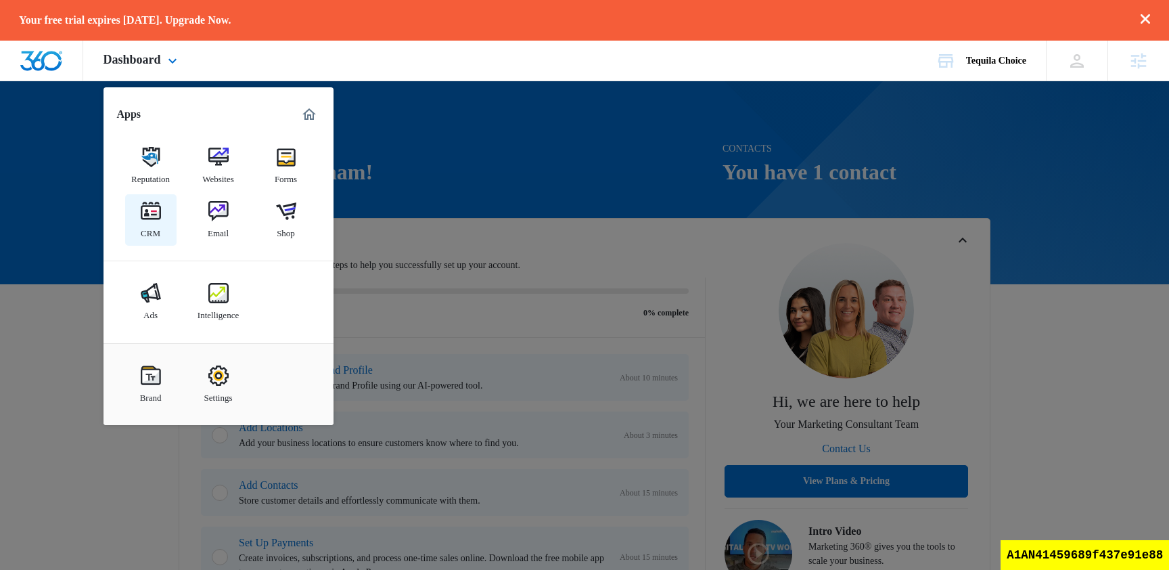
click at [151, 228] on div "CRM" at bounding box center [151, 230] width 20 height 18
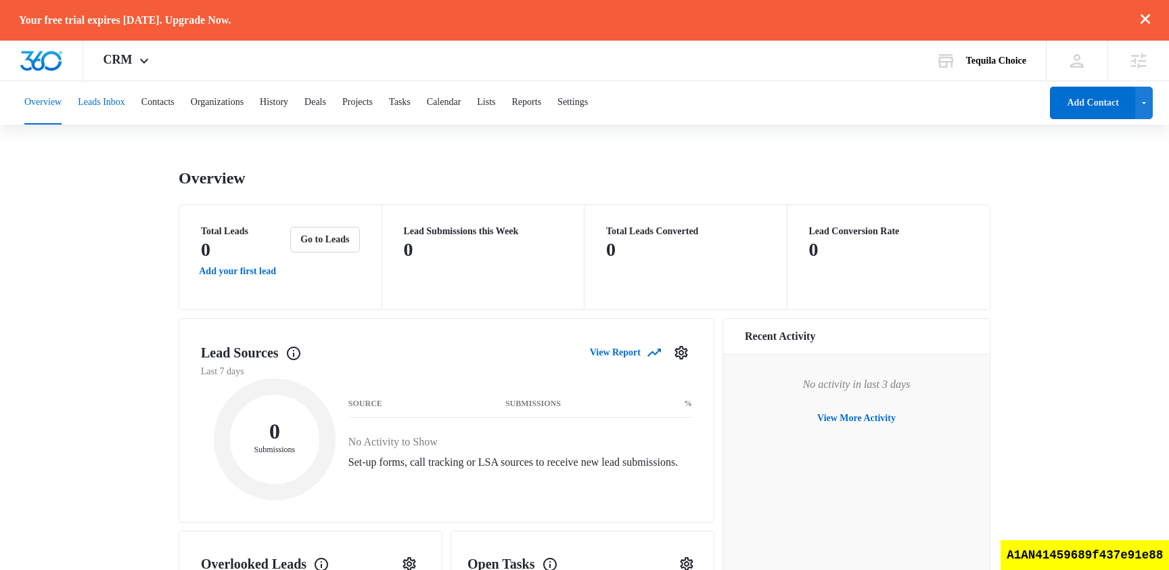
click at [120, 107] on button "Leads Inbox" at bounding box center [101, 102] width 47 height 43
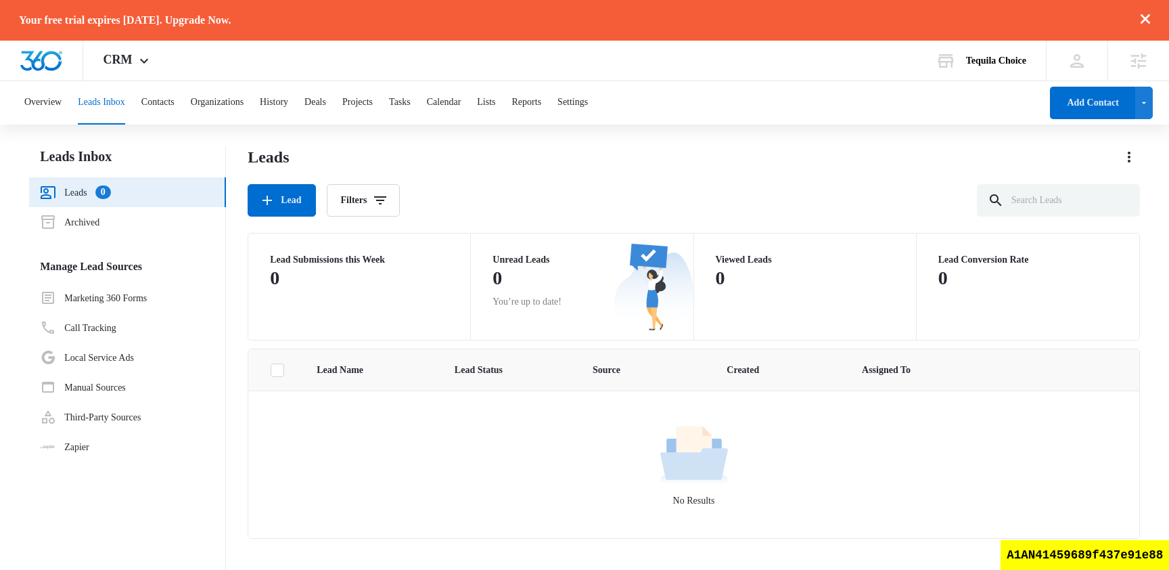
click at [584, 160] on div "Leads" at bounding box center [694, 157] width 892 height 22
click at [175, 102] on button "Contacts" at bounding box center [157, 102] width 33 height 43
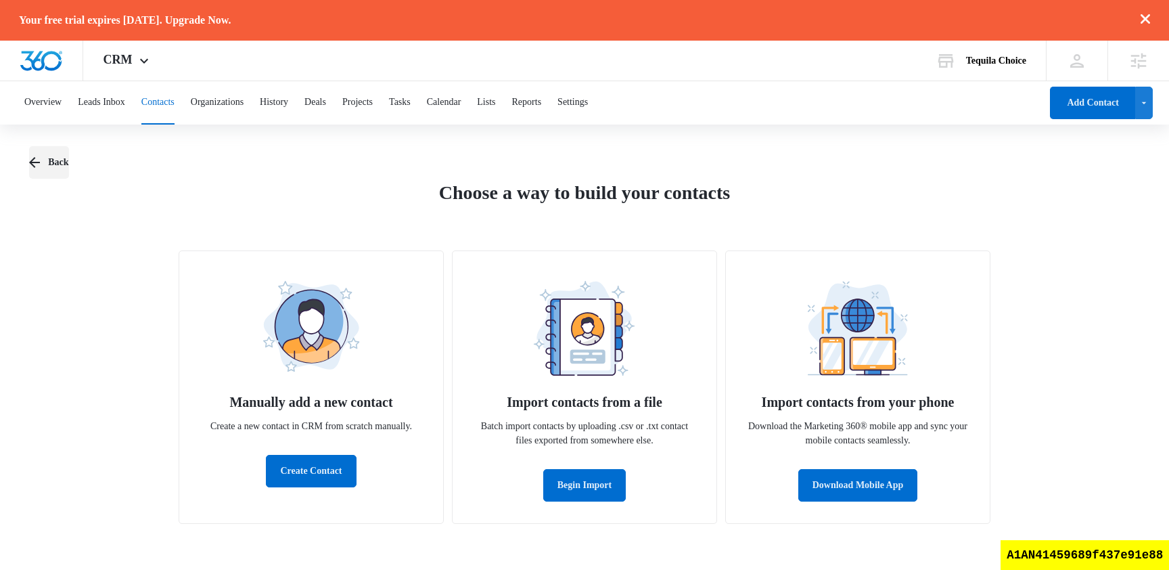
click at [49, 158] on button "Back" at bounding box center [48, 162] width 39 height 32
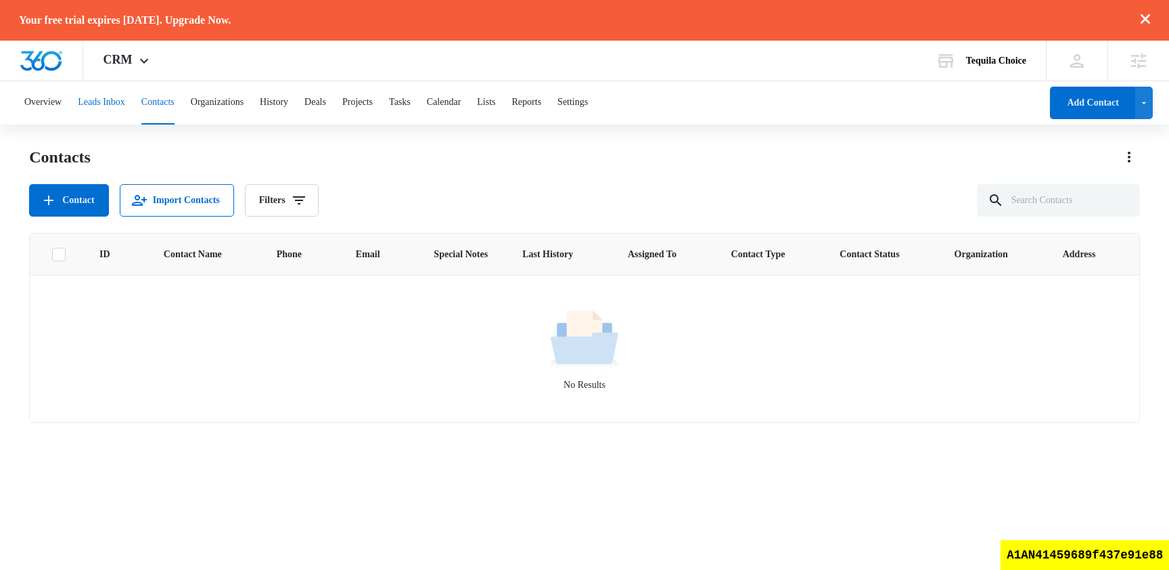
click at [120, 107] on button "Leads Inbox" at bounding box center [101, 102] width 47 height 43
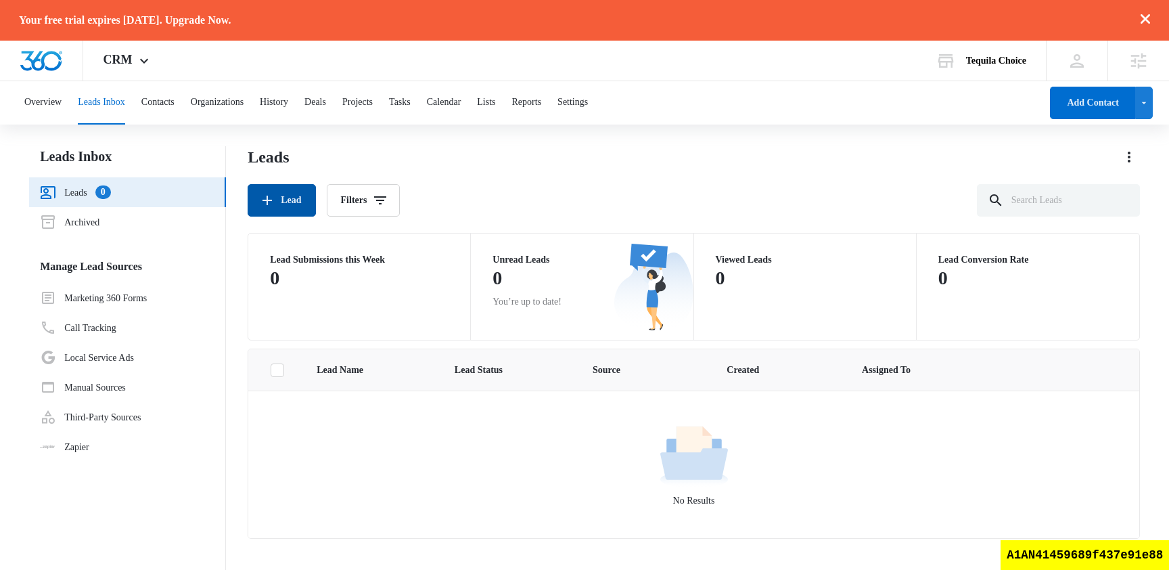
click at [288, 205] on button "Lead" at bounding box center [282, 200] width 68 height 32
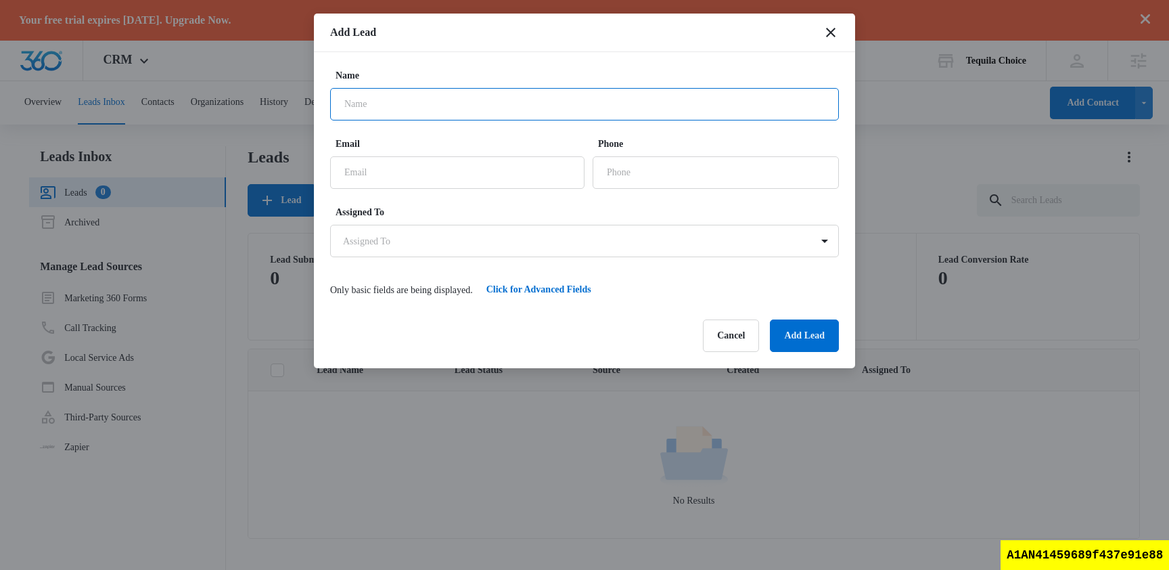
click at [517, 106] on input "Name" at bounding box center [584, 104] width 509 height 32
type input "test manual lead"
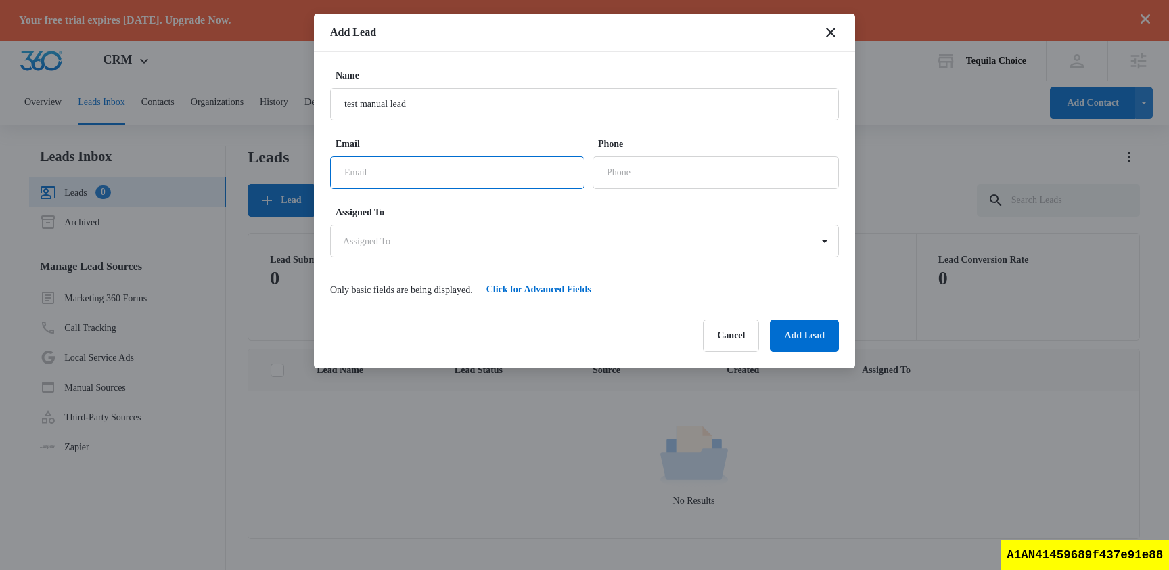
click at [520, 181] on input "Email" at bounding box center [457, 172] width 254 height 32
type input "test@test1.test"
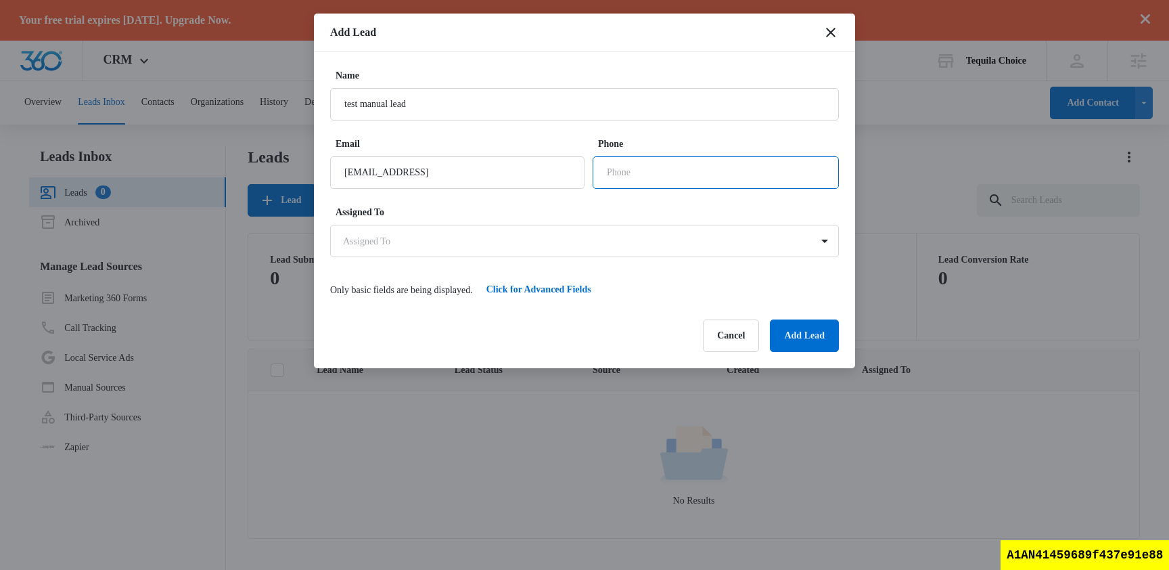
click at [734, 160] on input "Phone" at bounding box center [716, 172] width 246 height 32
type input "(998) 781-8978"
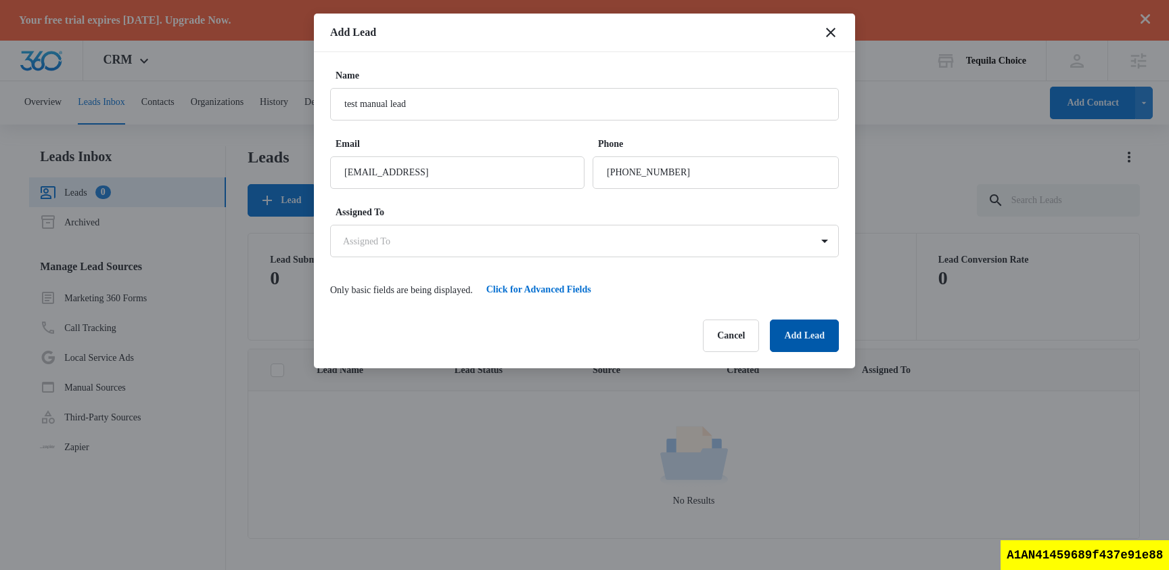
click at [796, 336] on button "Add Lead" at bounding box center [804, 335] width 69 height 32
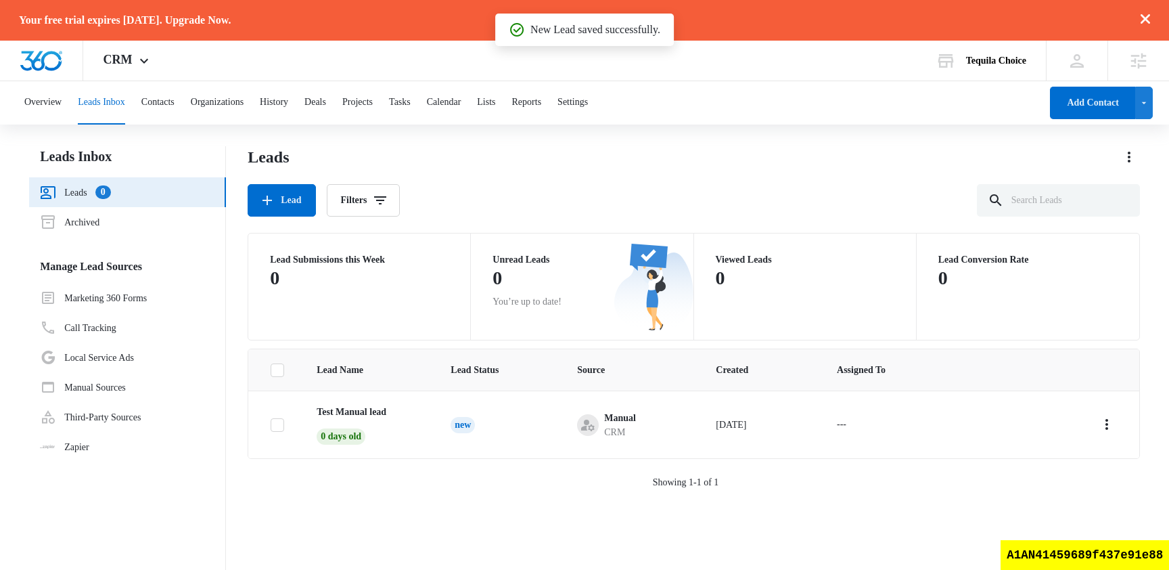
click at [528, 141] on div "Overview Leads Inbox Contacts Organizations History Deals Projects Tasks Calend…" at bounding box center [584, 402] width 1169 height 643
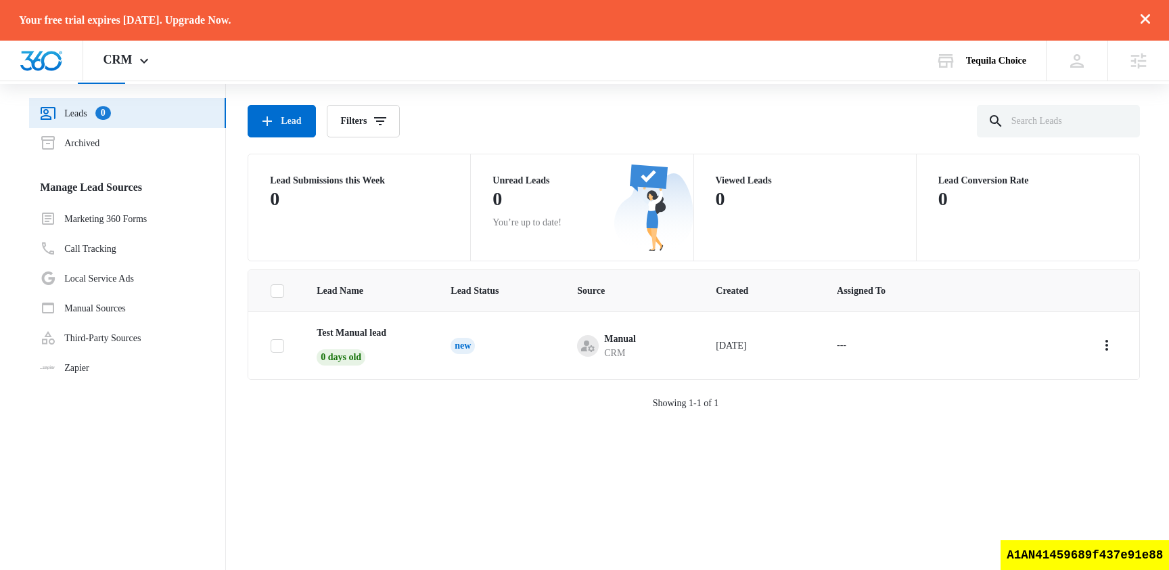
scroll to position [43, 0]
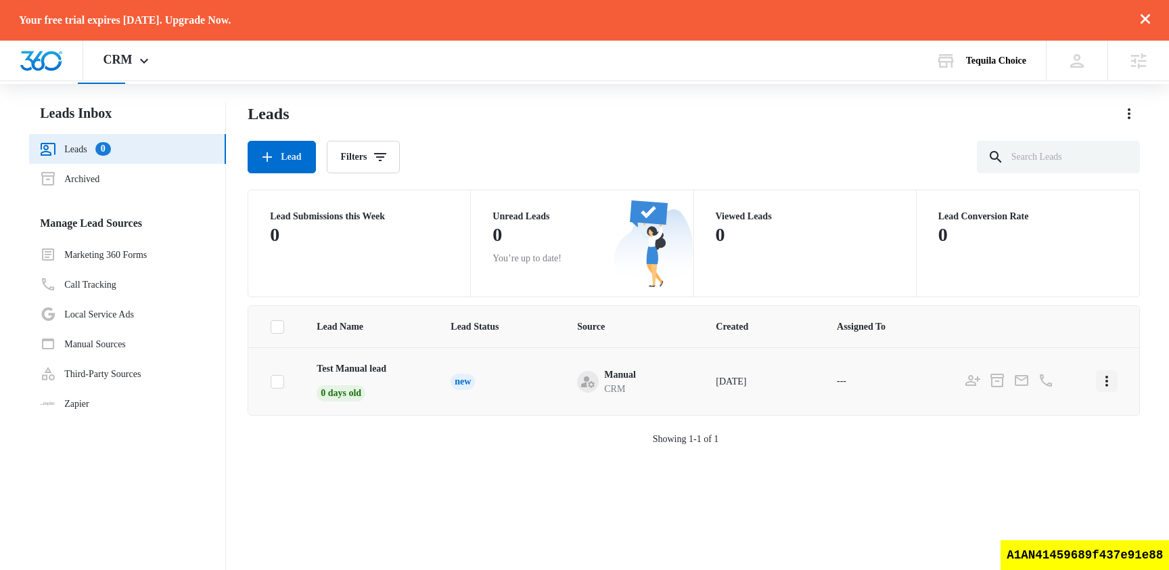
click at [1107, 383] on icon "Actions" at bounding box center [1106, 381] width 16 height 16
click at [603, 139] on div "Leads Lead Filters" at bounding box center [694, 138] width 892 height 70
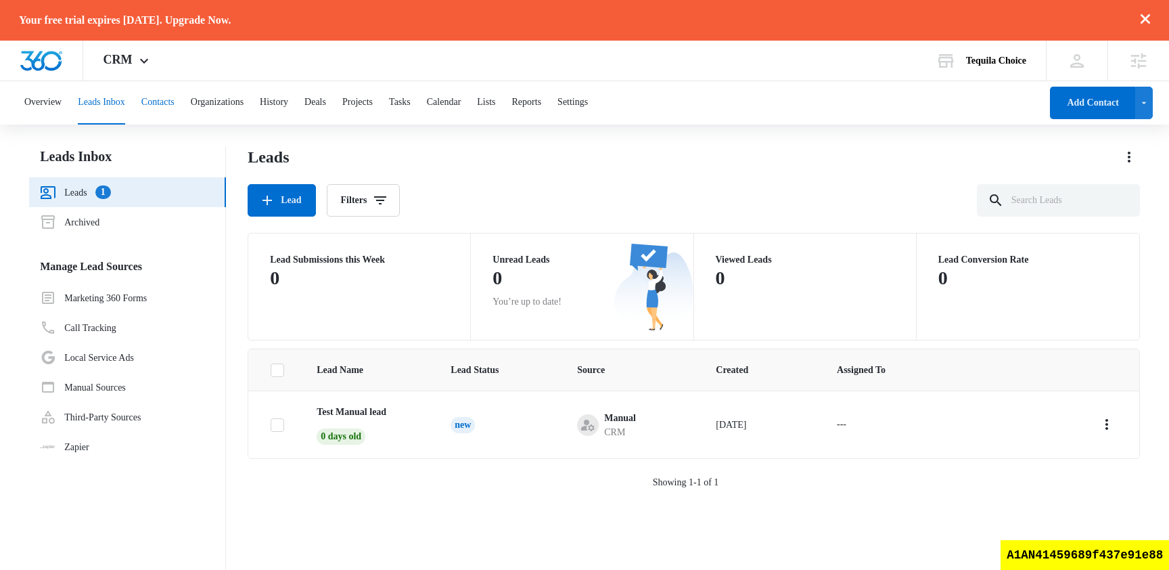
click at [175, 91] on button "Contacts" at bounding box center [157, 102] width 33 height 43
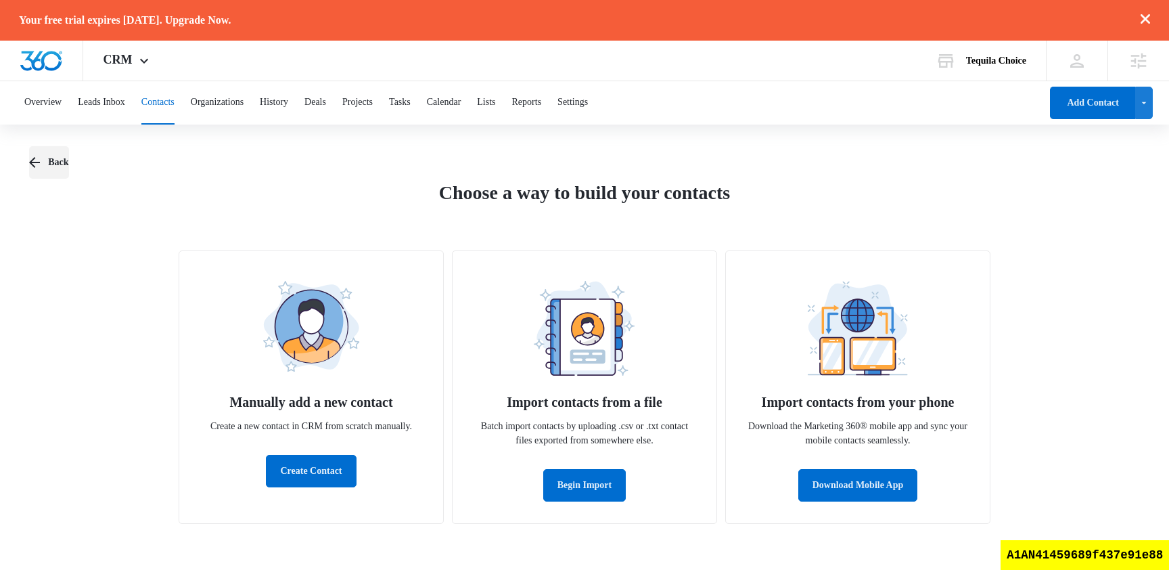
click at [53, 166] on button "Back" at bounding box center [48, 162] width 39 height 32
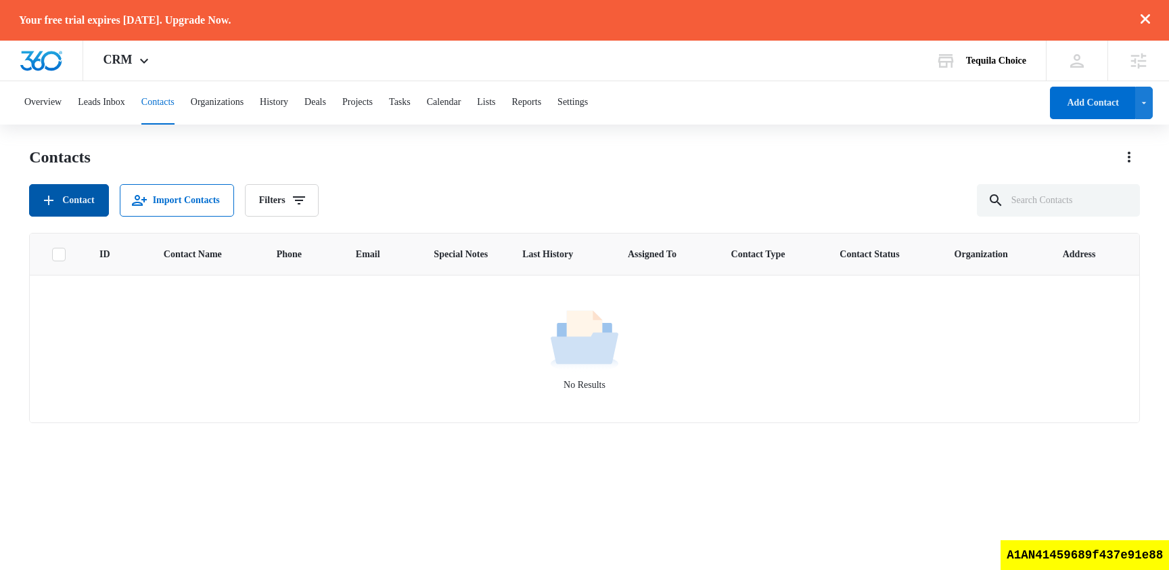
click at [72, 200] on button "Contact" at bounding box center [68, 200] width 79 height 32
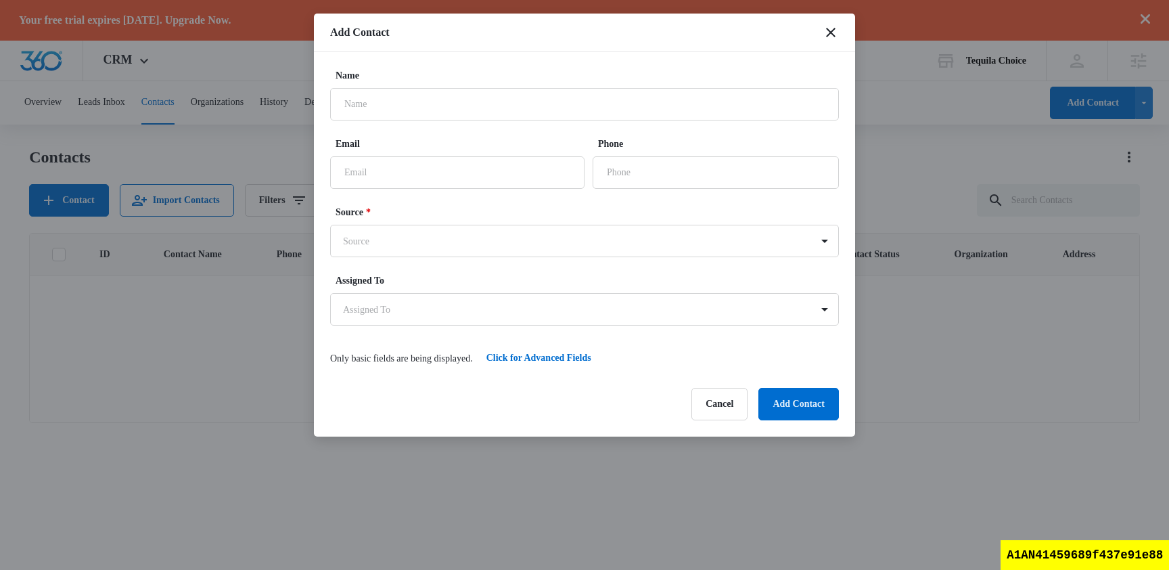
scroll to position [39, 0]
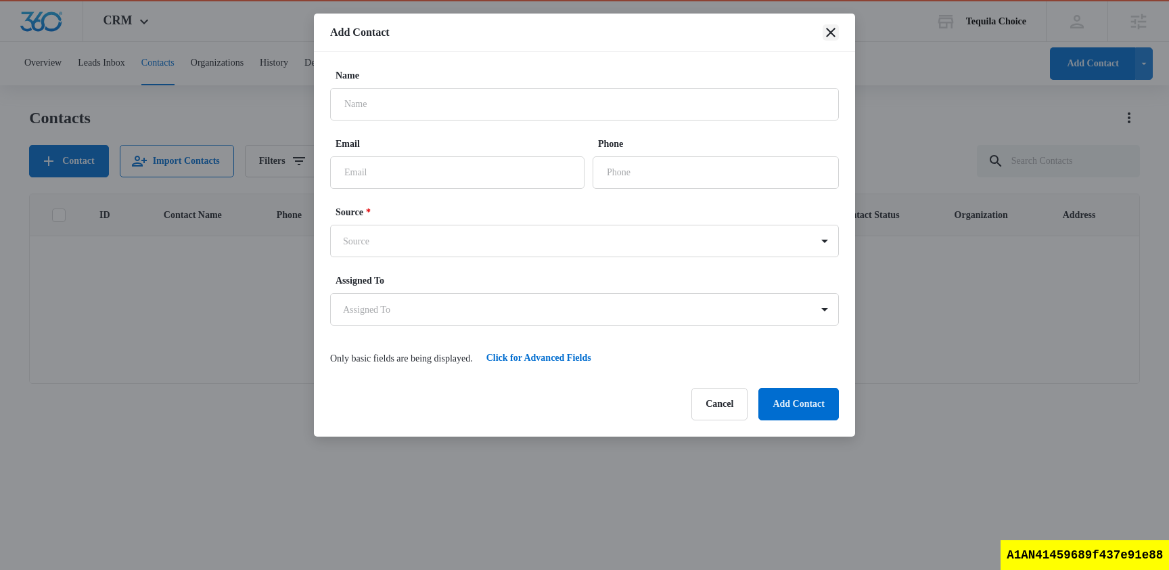
click at [834, 29] on icon "close" at bounding box center [830, 32] width 9 height 9
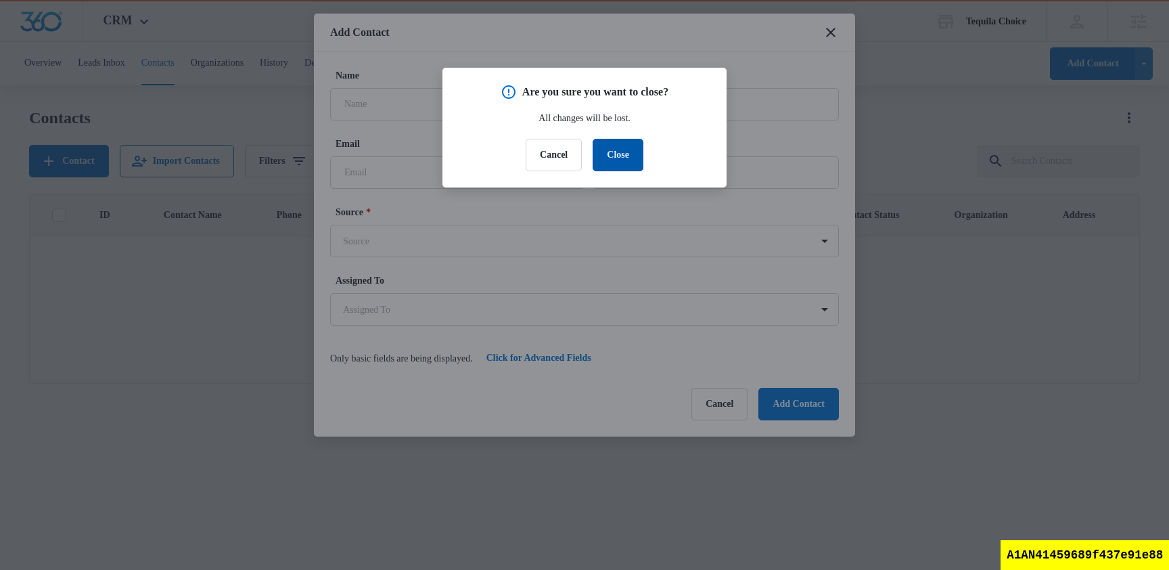
click at [636, 159] on button "Close" at bounding box center [618, 155] width 51 height 32
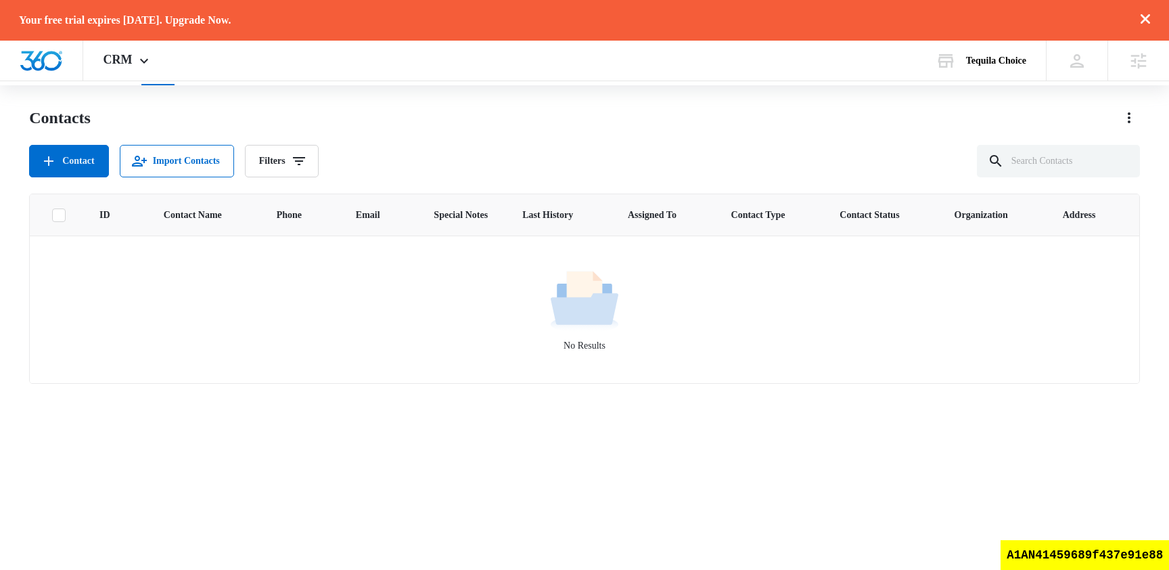
click at [444, 135] on div "Contacts Contact Import Contacts Filters" at bounding box center [584, 142] width 1111 height 70
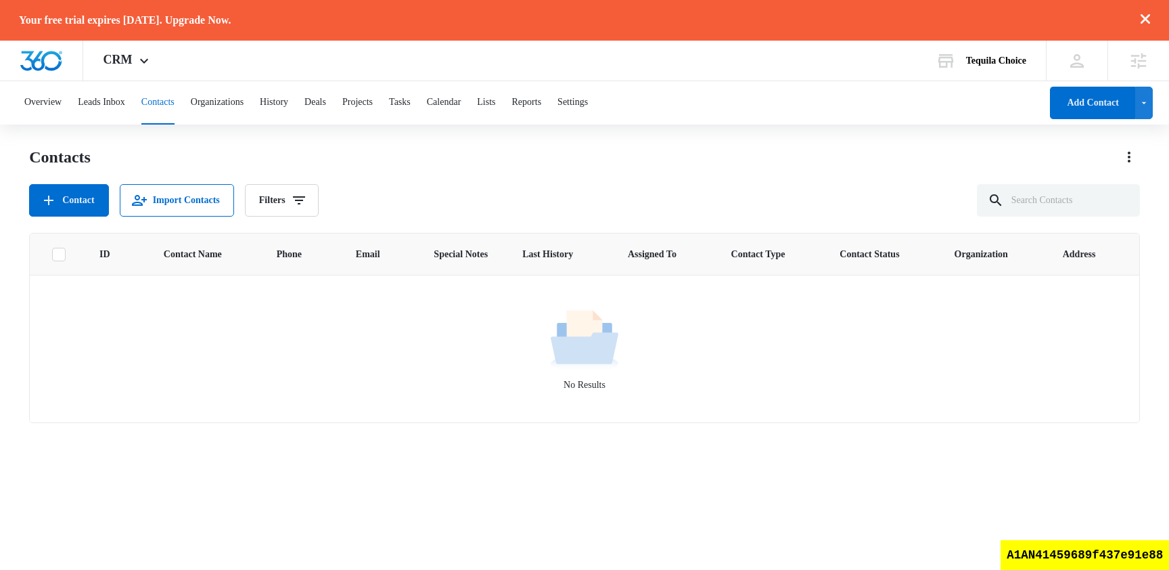
click at [683, 172] on div "Contacts Contact Import Contacts Filters" at bounding box center [584, 181] width 1111 height 70
click at [350, 141] on div "Overview Leads Inbox Contacts Organizations History Deals Projects Tasks Calend…" at bounding box center [584, 345] width 1169 height 528
click at [84, 195] on button "Contact" at bounding box center [68, 200] width 79 height 32
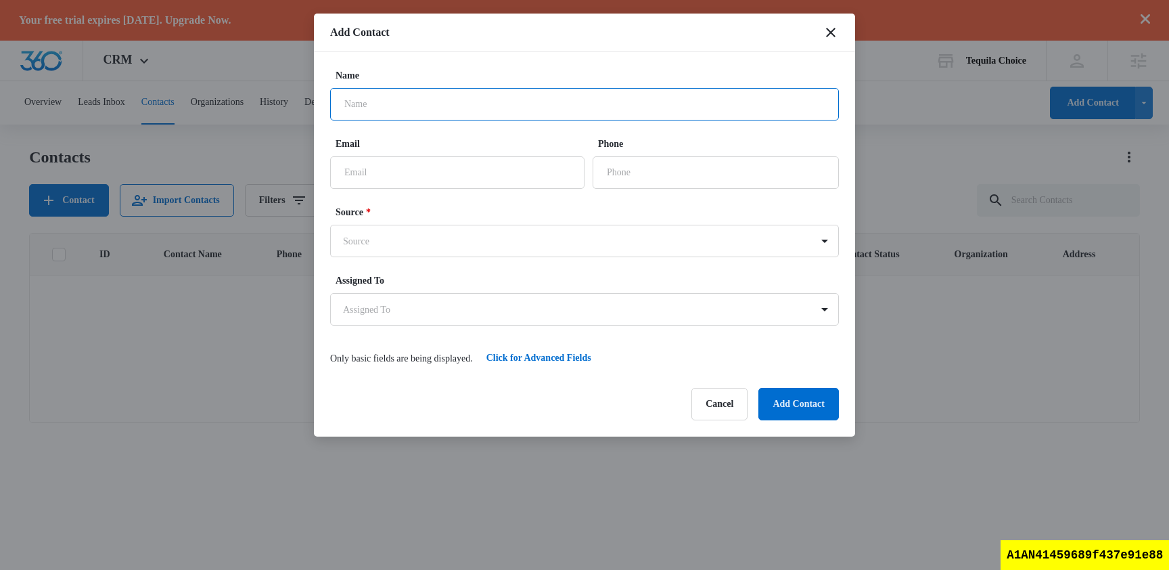
click at [450, 110] on input "Name" at bounding box center [584, 104] width 509 height 32
type input "SWAT TEST"
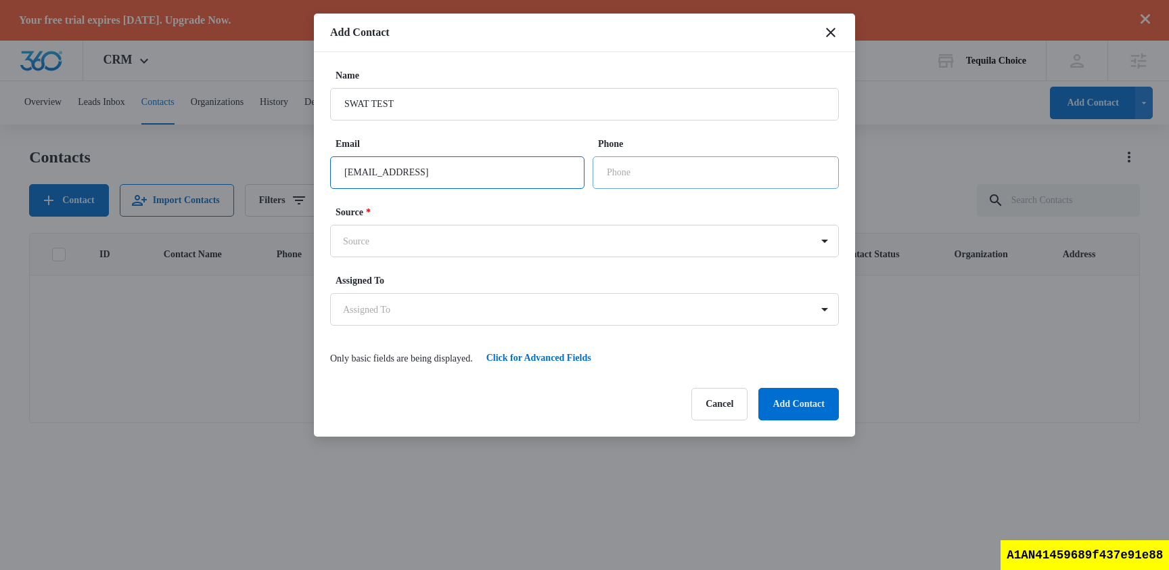
type input "test@test.test"
click at [656, 179] on input "Phone" at bounding box center [716, 172] width 246 height 32
type input "1 (219) 898-9822"
click at [546, 241] on body "Your free trial expires in 14 days. Upgrade Now. CRM Apps Reputation Websites F…" at bounding box center [584, 304] width 1169 height 609
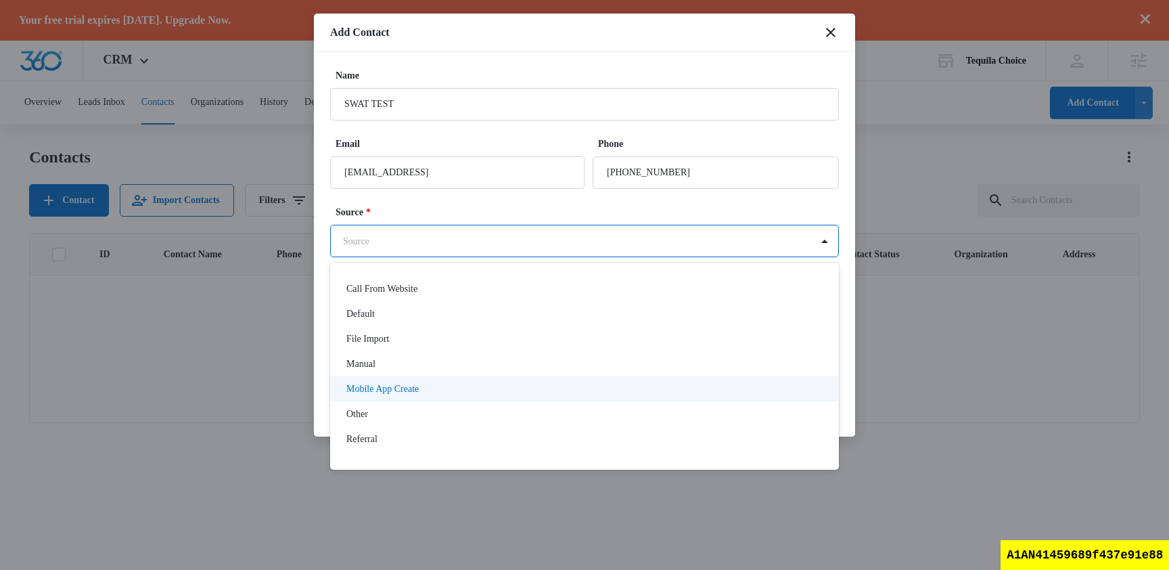
click at [505, 390] on div "Mobile App Create" at bounding box center [582, 388] width 473 height 14
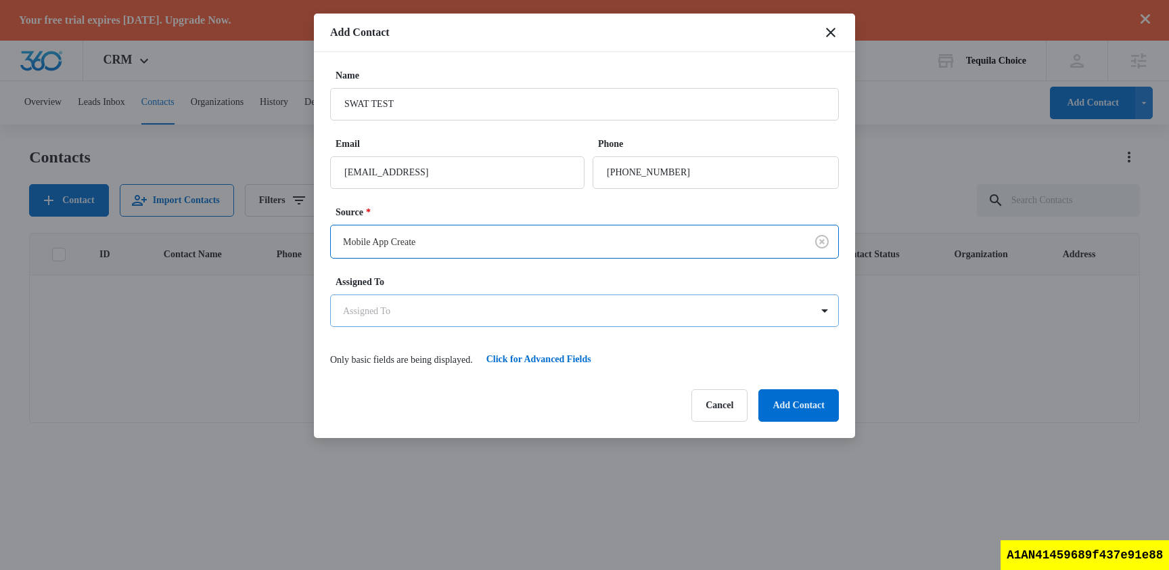
click at [466, 301] on body "Your free trial expires in 14 days. Upgrade Now. CRM Apps Reputation Websites F…" at bounding box center [584, 304] width 1169 height 609
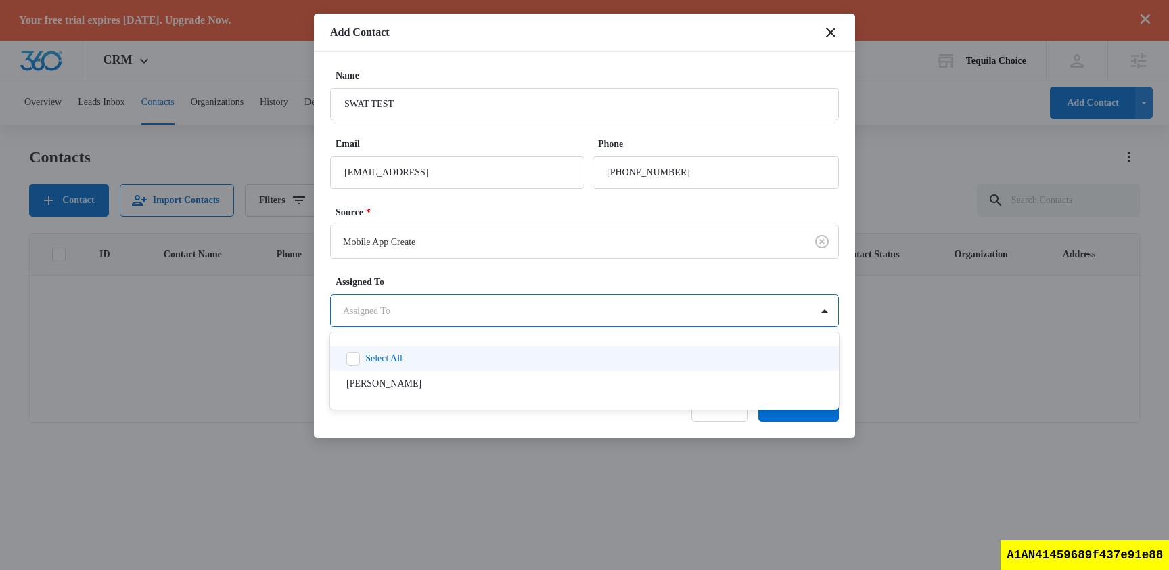
click at [515, 273] on div at bounding box center [584, 285] width 1169 height 570
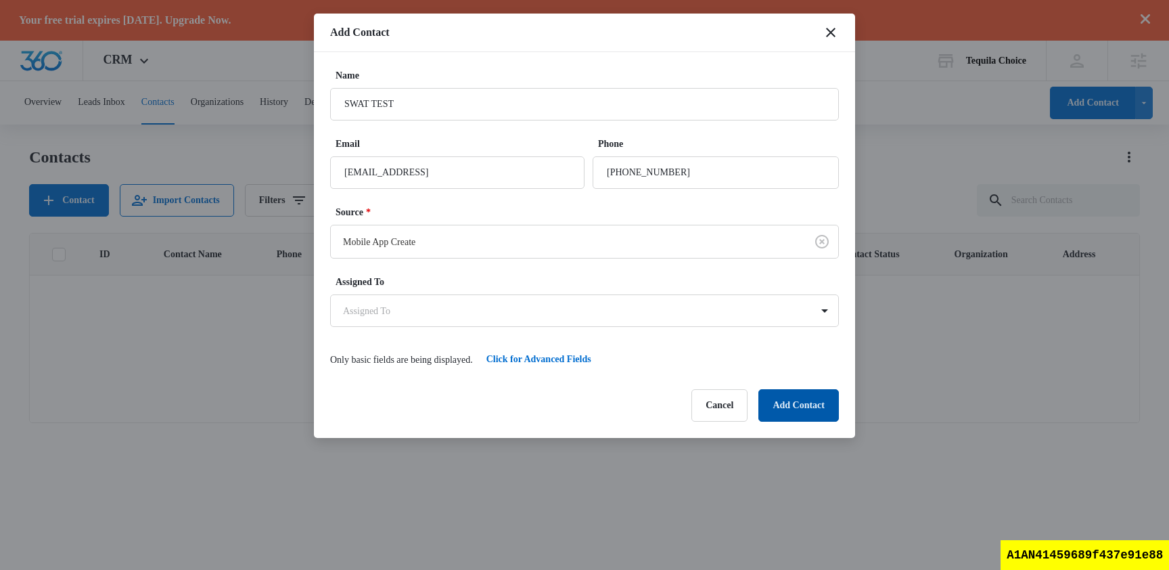
click at [792, 402] on button "Add Contact" at bounding box center [798, 405] width 80 height 32
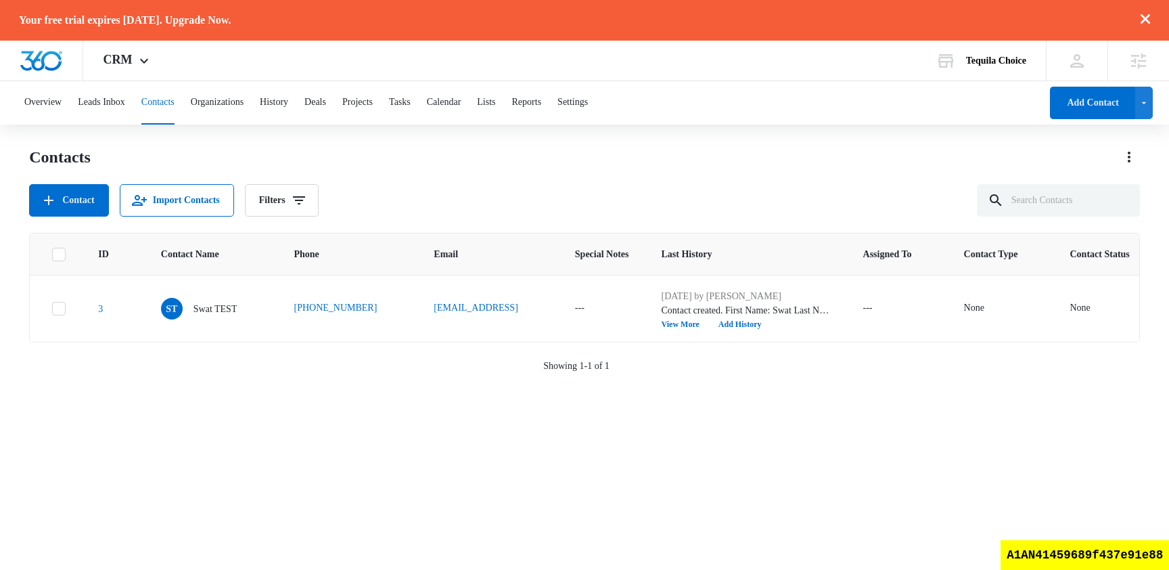
click at [476, 175] on div "Contacts Contact Import Contacts Filters" at bounding box center [584, 181] width 1111 height 70
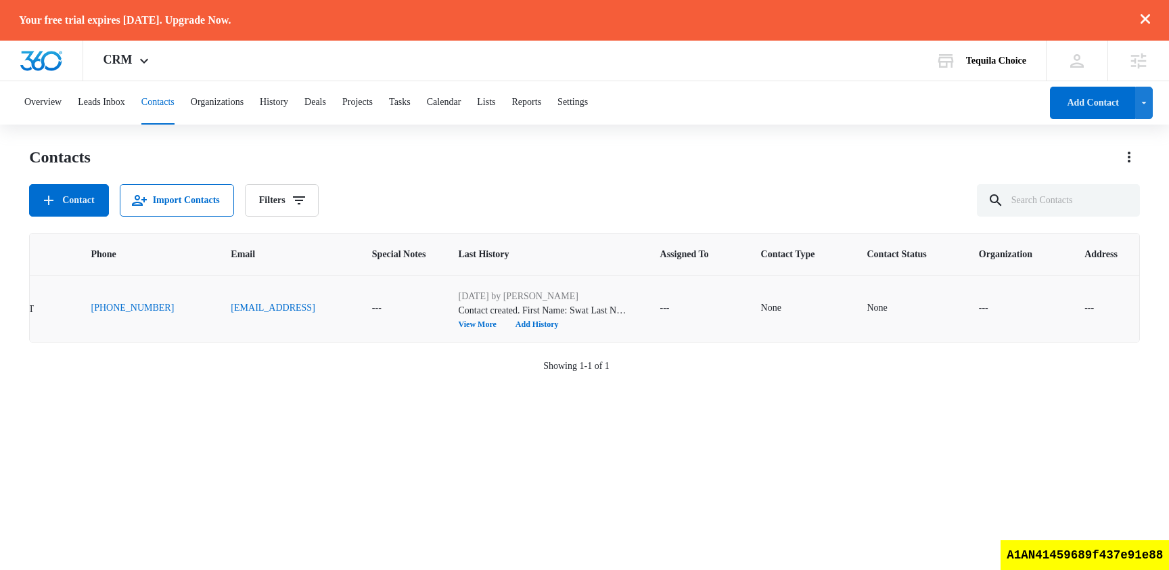
scroll to position [0, 241]
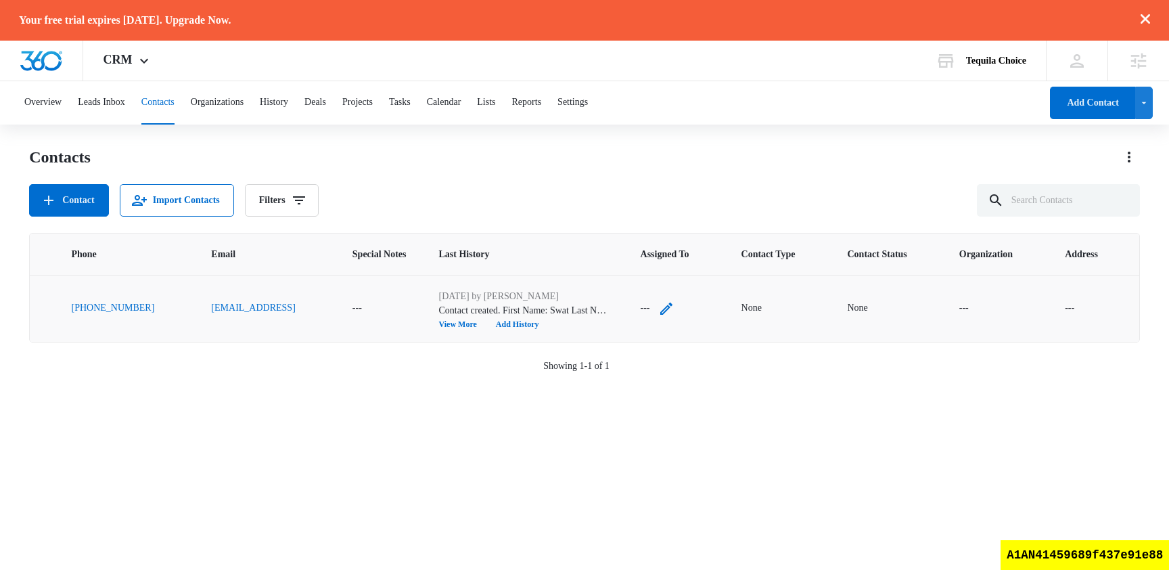
click at [660, 304] on icon "Assigned To - - Select to Edit Field" at bounding box center [666, 308] width 12 height 12
click at [629, 223] on div at bounding box center [607, 222] width 47 height 17
click at [632, 297] on p "Nam Truong" at bounding box center [623, 294] width 70 height 14
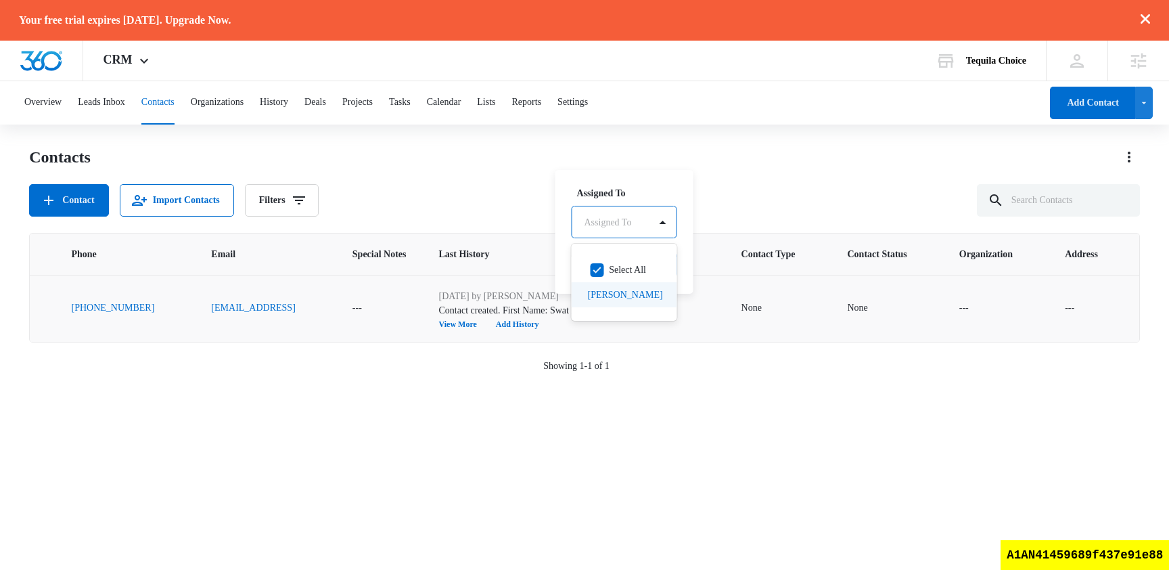
checkbox input "true"
click at [758, 154] on div "Contacts" at bounding box center [584, 157] width 1111 height 22
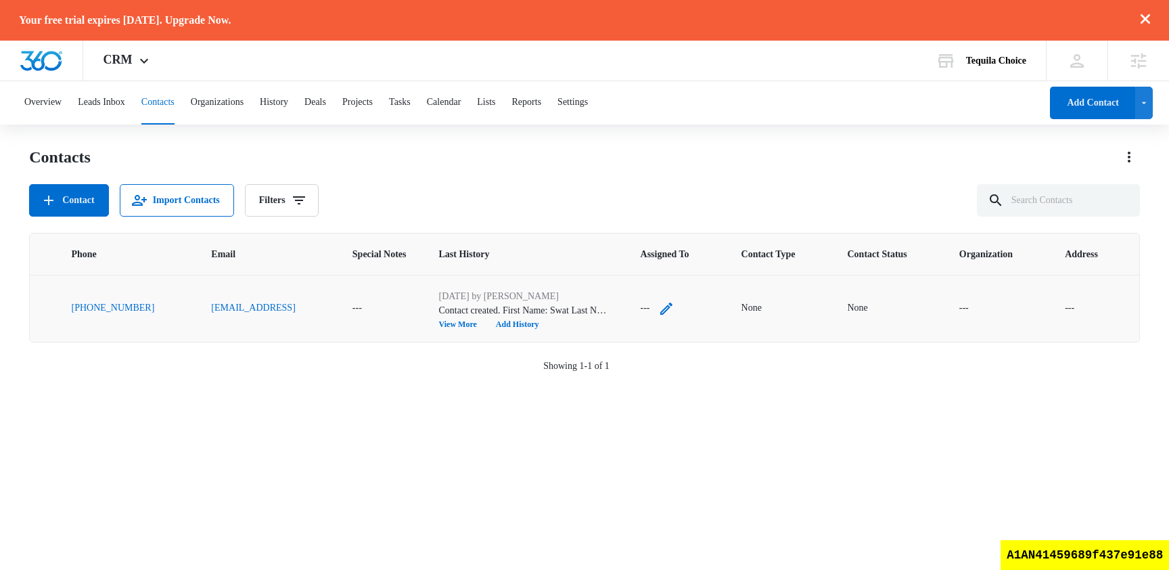
click at [660, 307] on icon "Assigned To - - Select to Edit Field" at bounding box center [666, 308] width 12 height 12
click at [683, 273] on button "Save" at bounding box center [685, 265] width 37 height 26
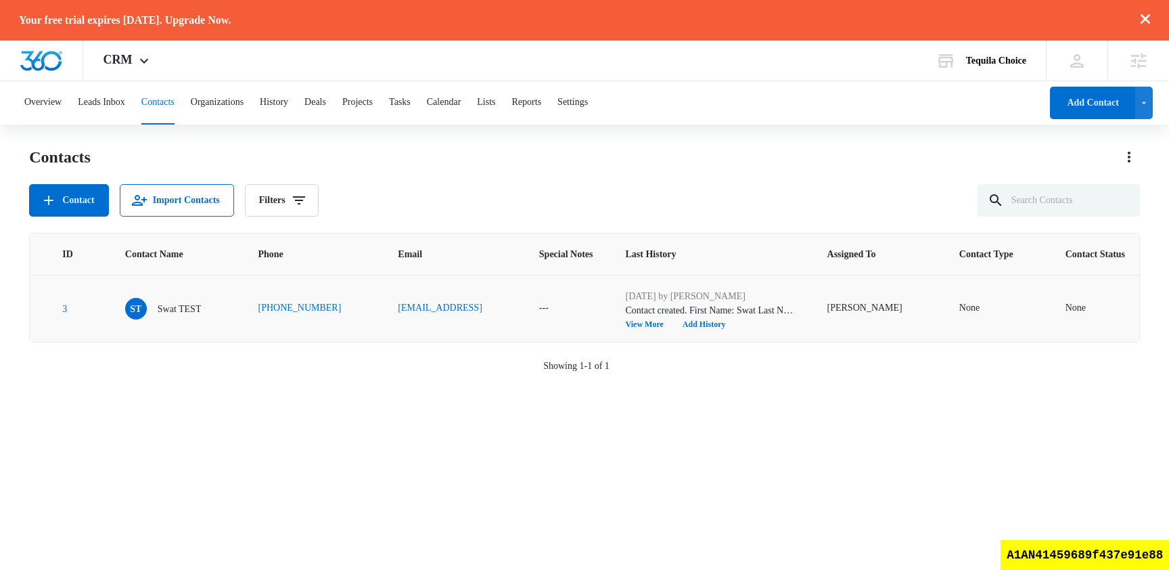
scroll to position [0, 31]
click at [544, 484] on div "ID Contact Name Phone Email Special Notes Last History Assigned To Contact Type…" at bounding box center [584, 413] width 1111 height 360
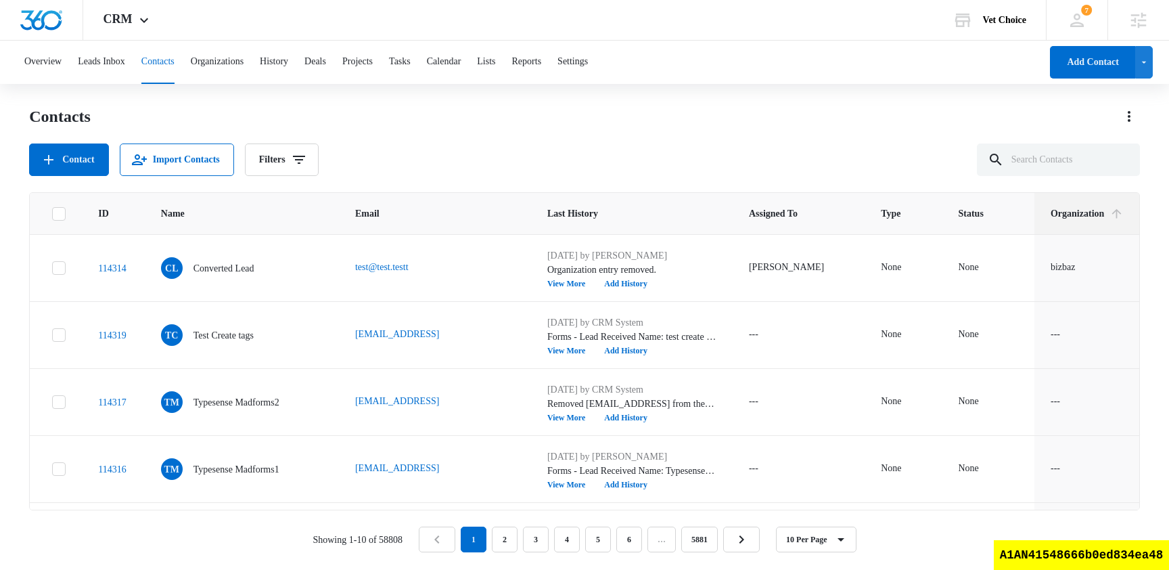
click at [686, 148] on div "Contact Import Contacts Filters" at bounding box center [584, 159] width 1111 height 32
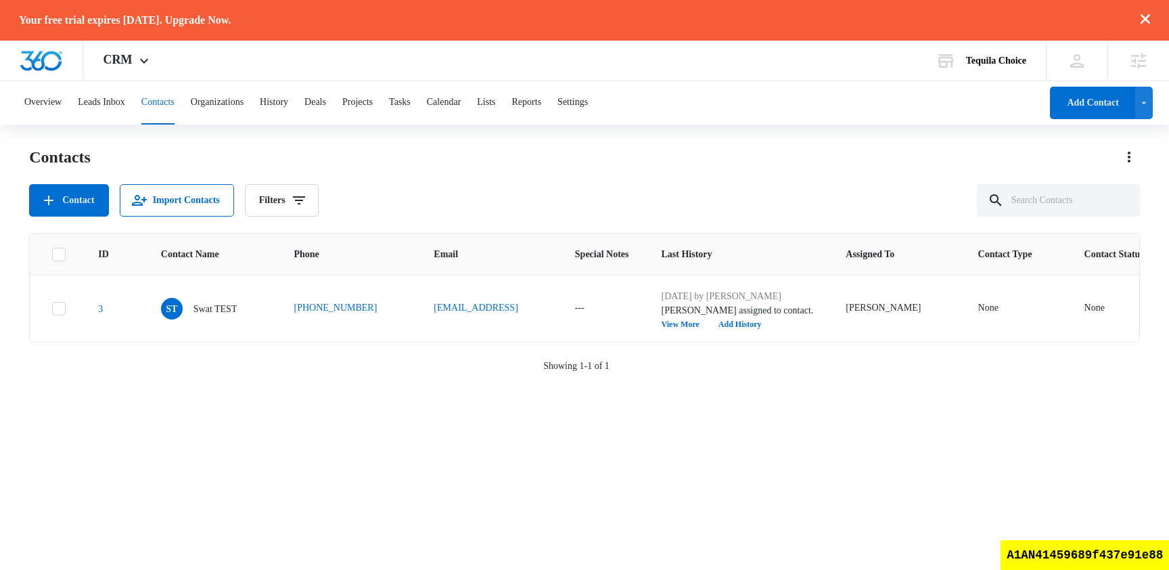
click at [1080, 560] on div "A1AN41459689f437e91e88" at bounding box center [1084, 555] width 168 height 30
copy div "A1AN41459689f437e91e88"
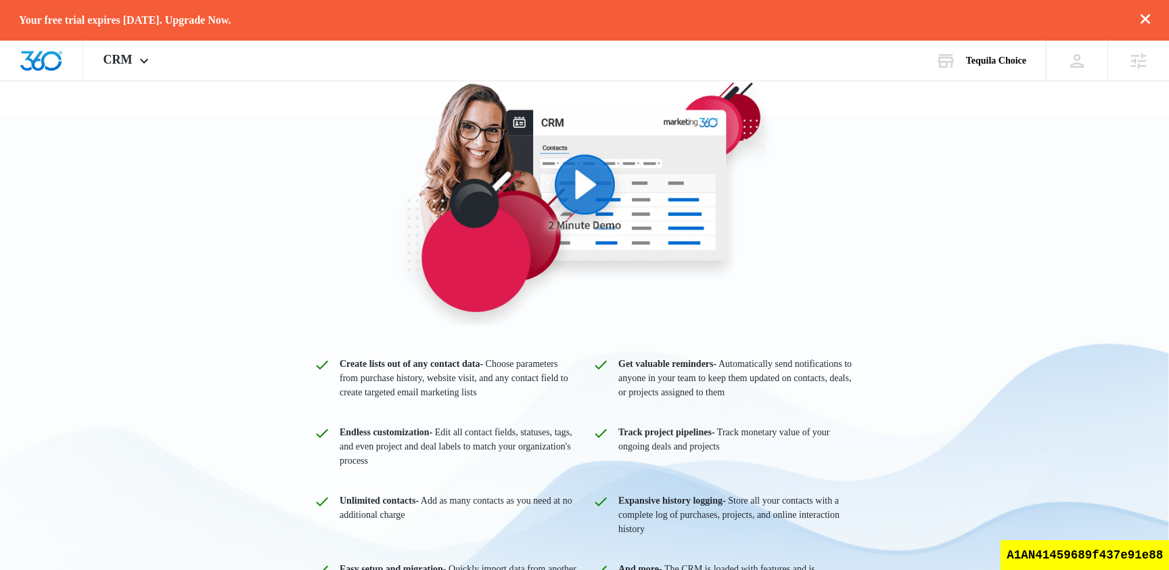
scroll to position [318, 0]
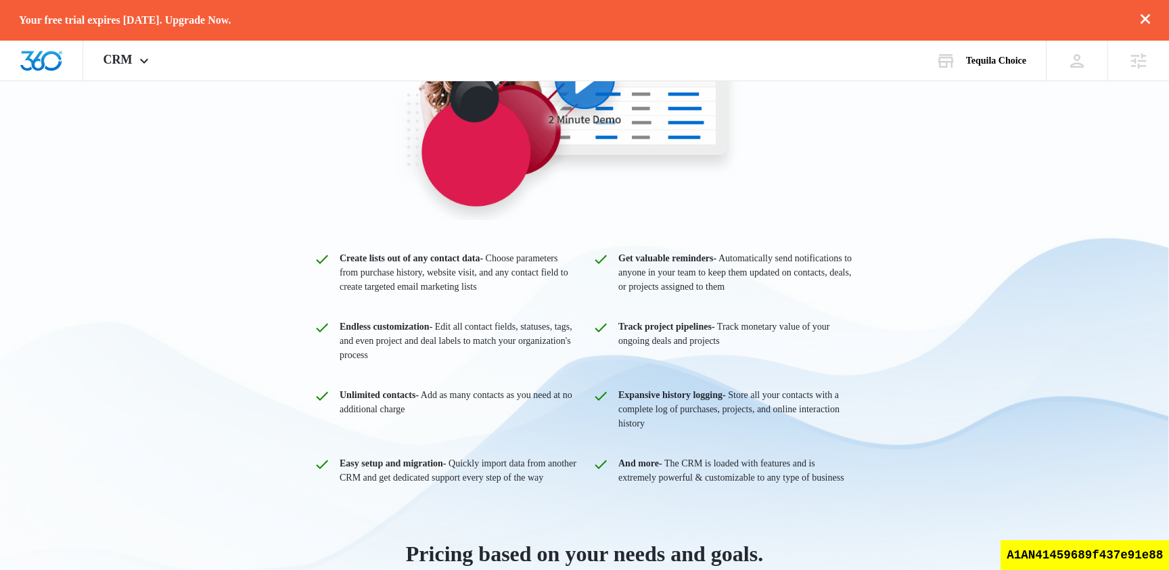
click at [87, 181] on div "CRM Stay organized as you scale and grow Finally, a CRM that’s easy to use, ful…" at bounding box center [584, 242] width 1169 height 870
